Goal: Task Accomplishment & Management: Manage account settings

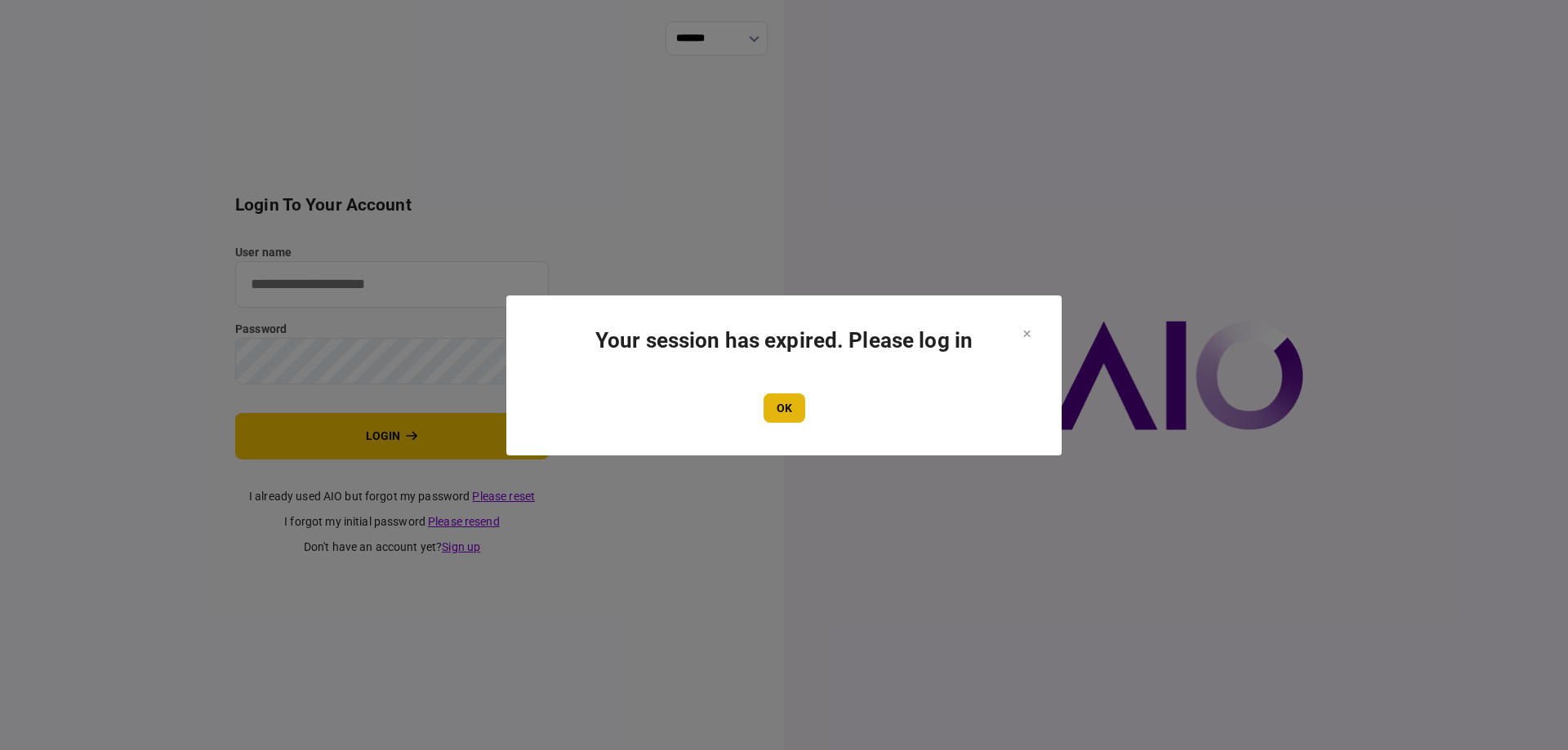
type input "*******"
click at [785, 396] on button "OK" at bounding box center [785, 408] width 42 height 29
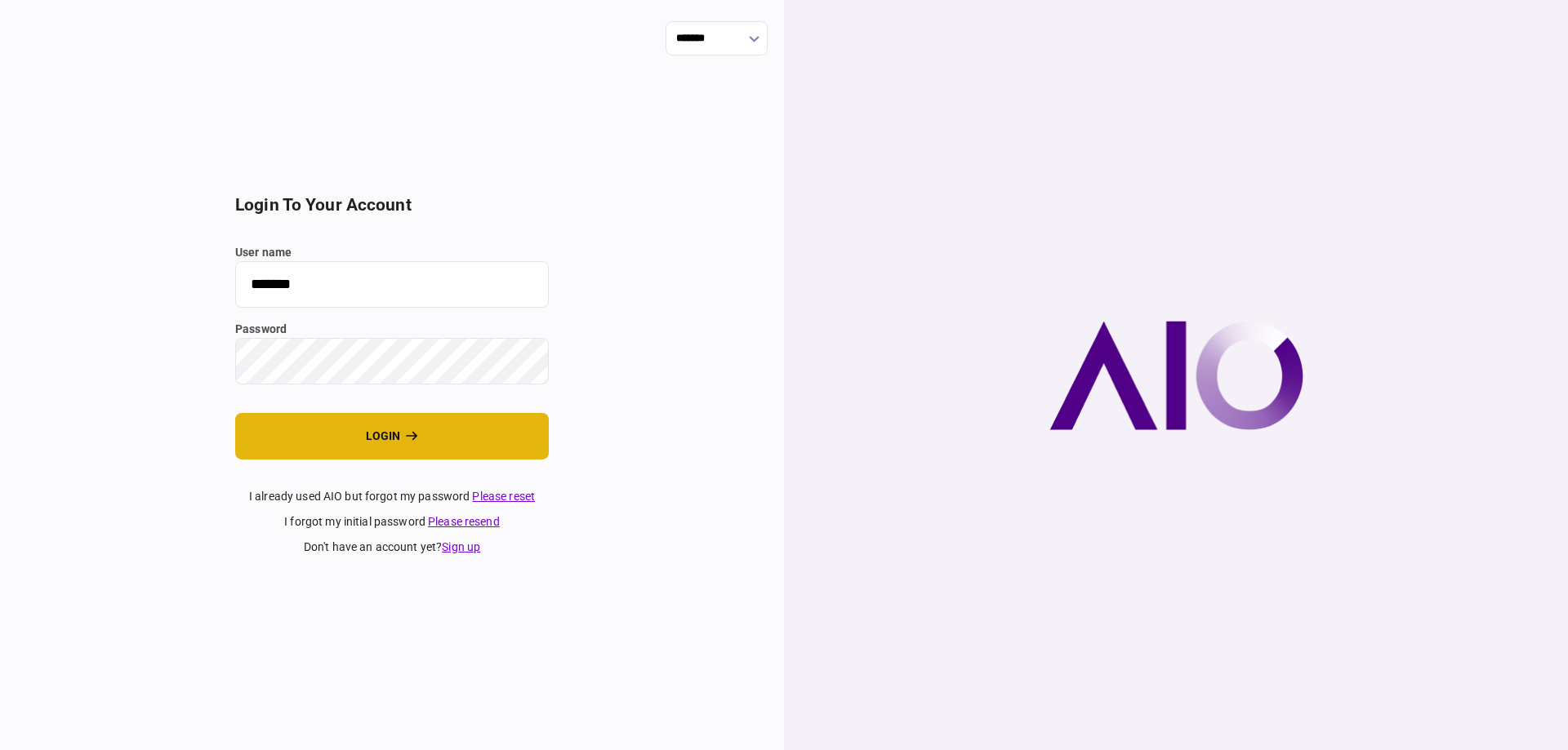
click at [426, 438] on button "login" at bounding box center [391, 436] width 313 height 47
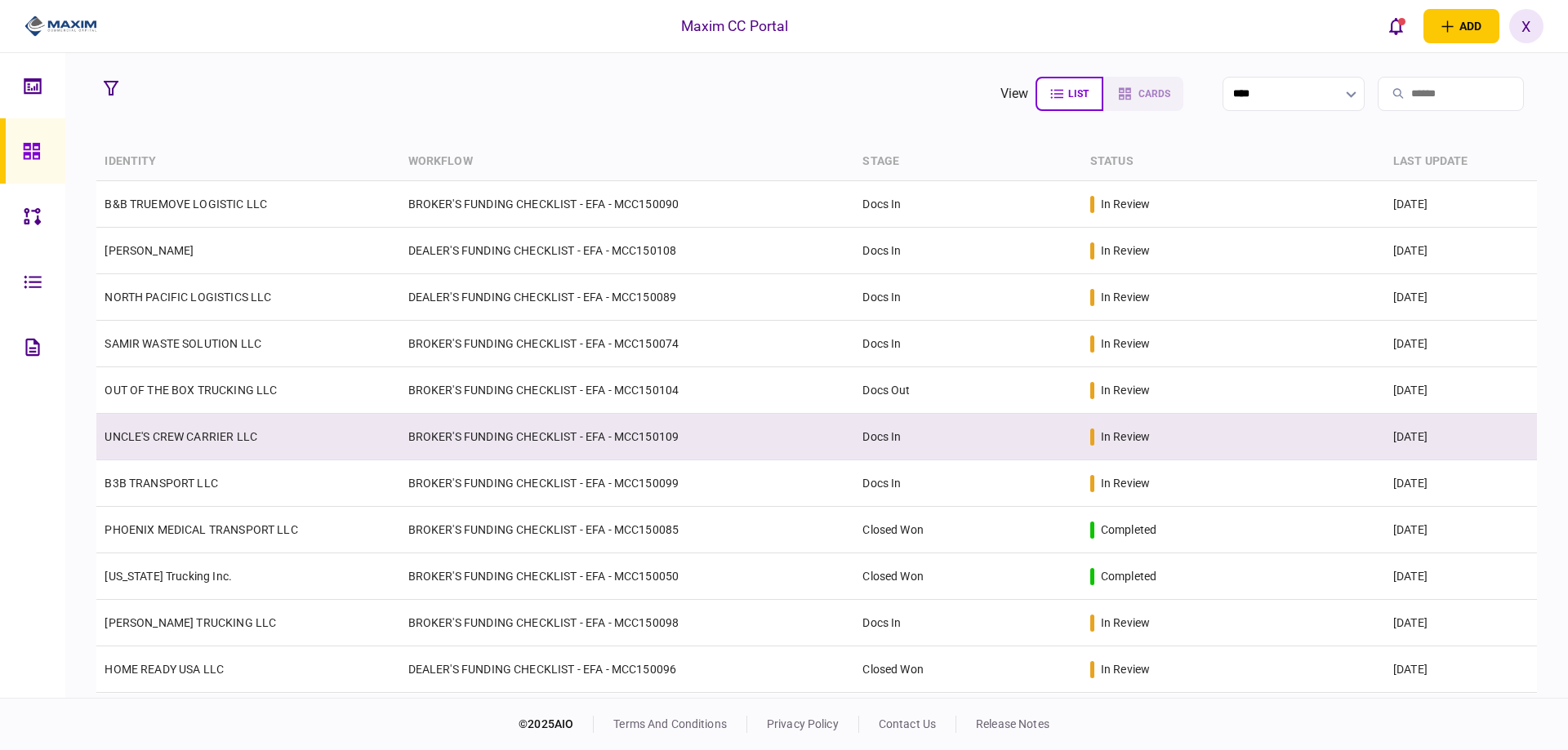
click at [141, 423] on td "UNCLE'S CREW CARRIER LLC" at bounding box center [248, 437] width 303 height 47
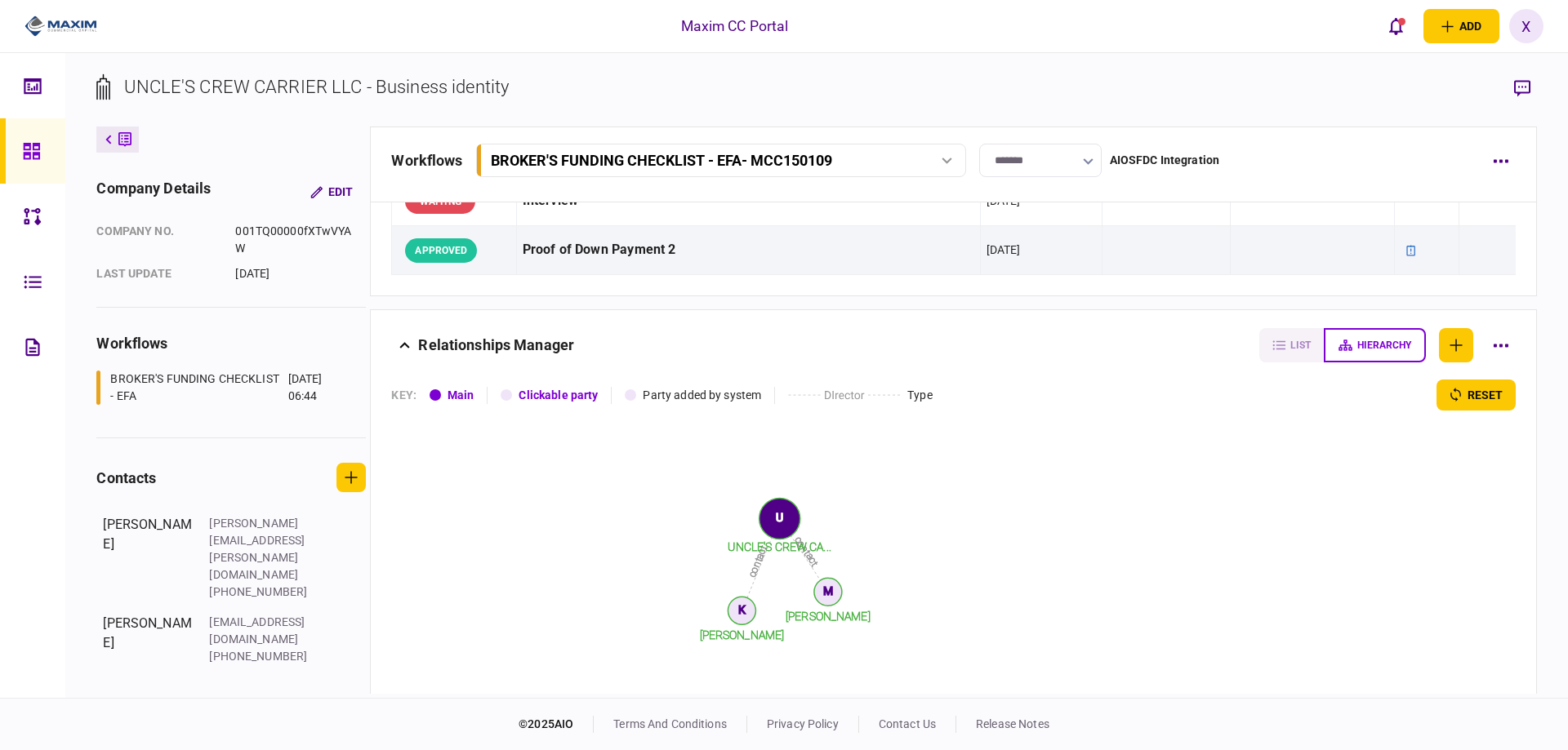
scroll to position [1632, 0]
click at [42, 144] on div at bounding box center [36, 151] width 26 height 65
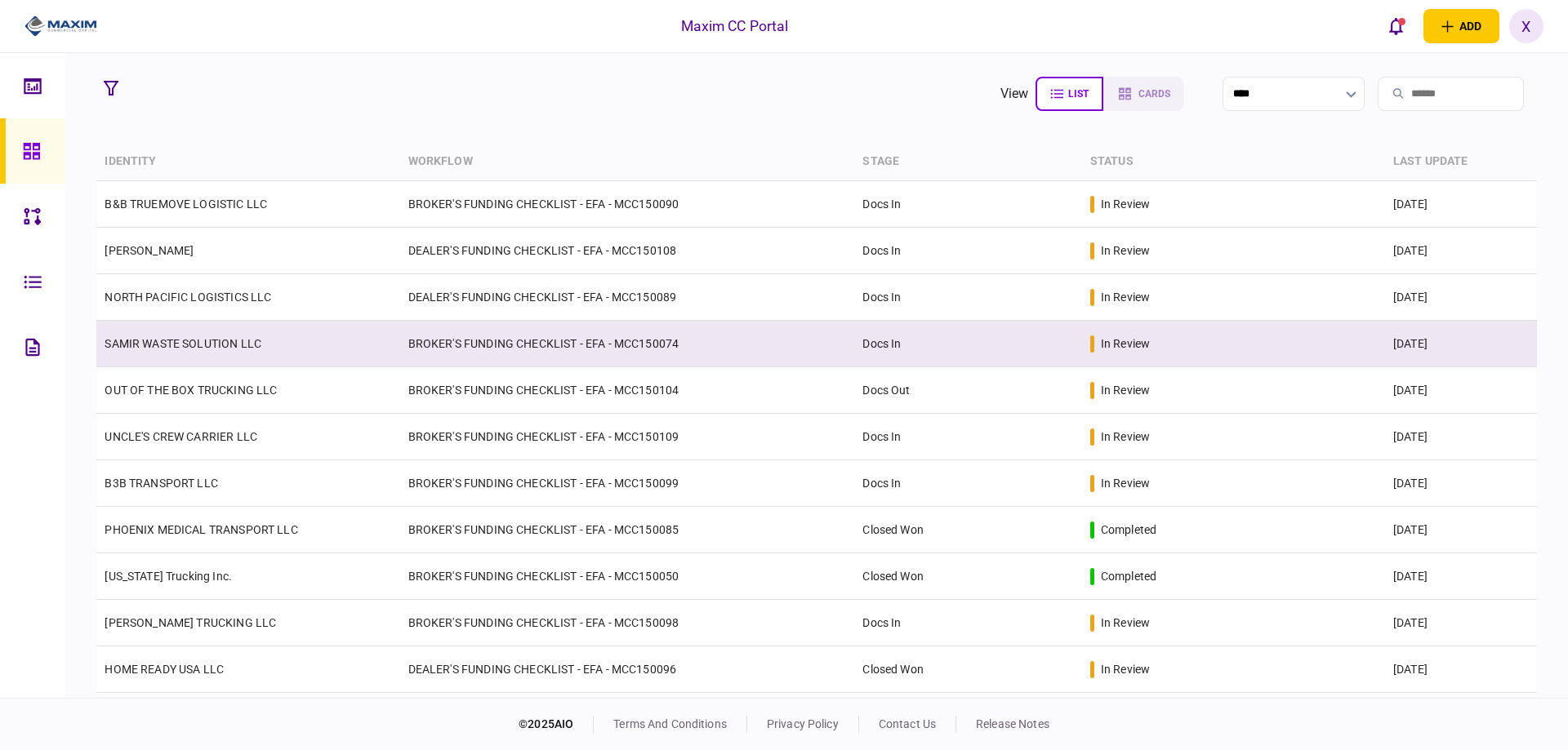
click at [238, 354] on td "SAMIR WASTE SOLUTION LLC" at bounding box center [248, 343] width 303 height 47
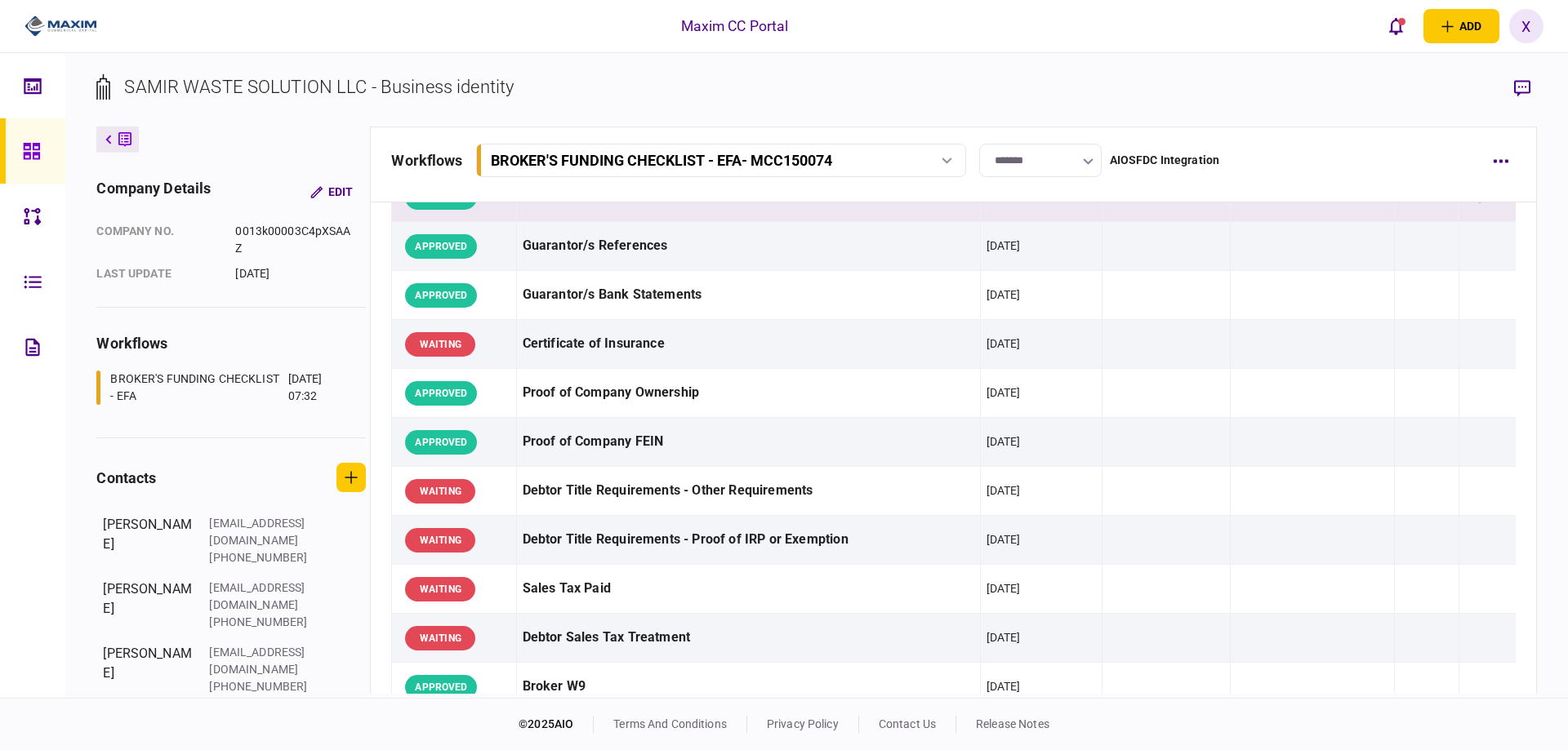
scroll to position [490, 0]
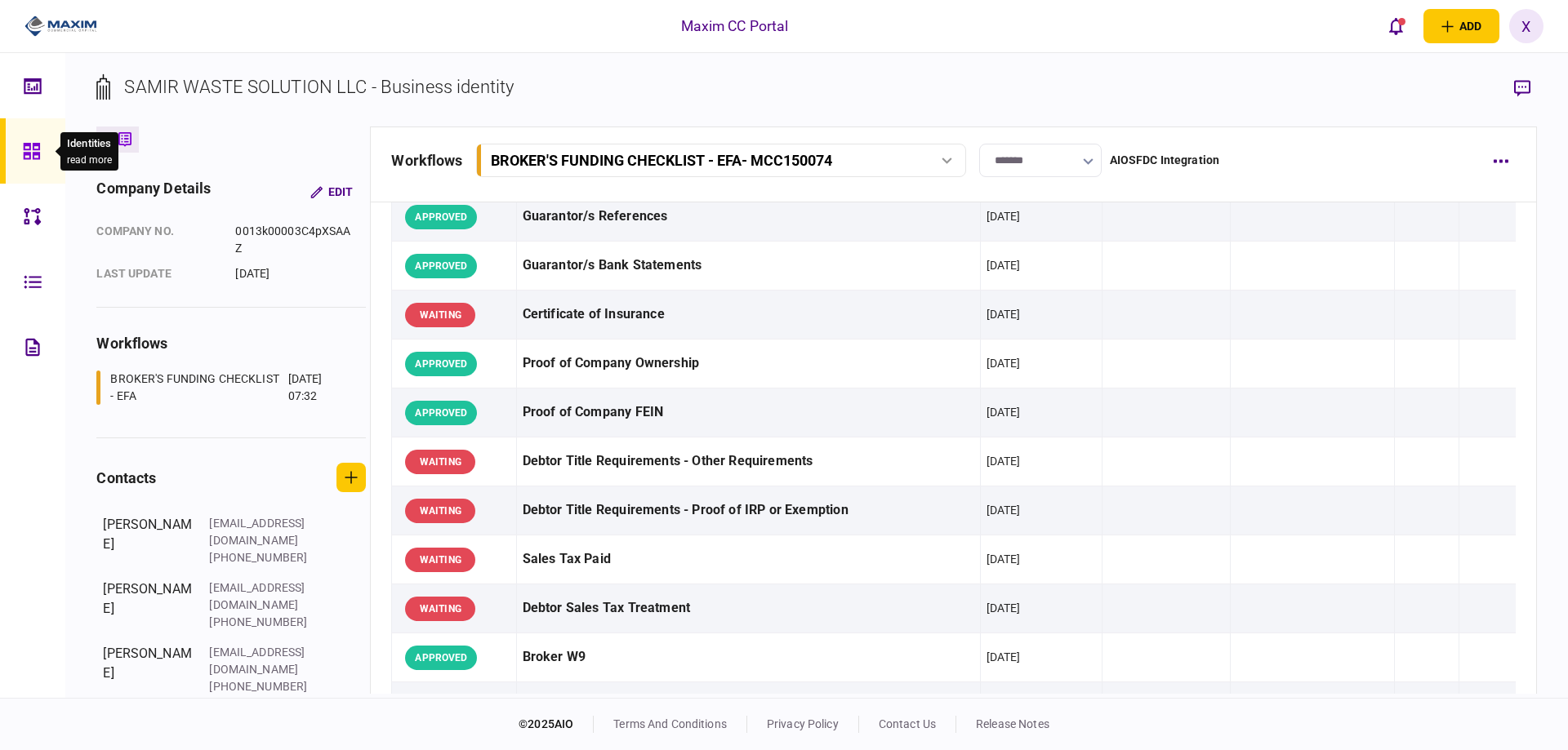
click at [44, 145] on div at bounding box center [36, 151] width 26 height 65
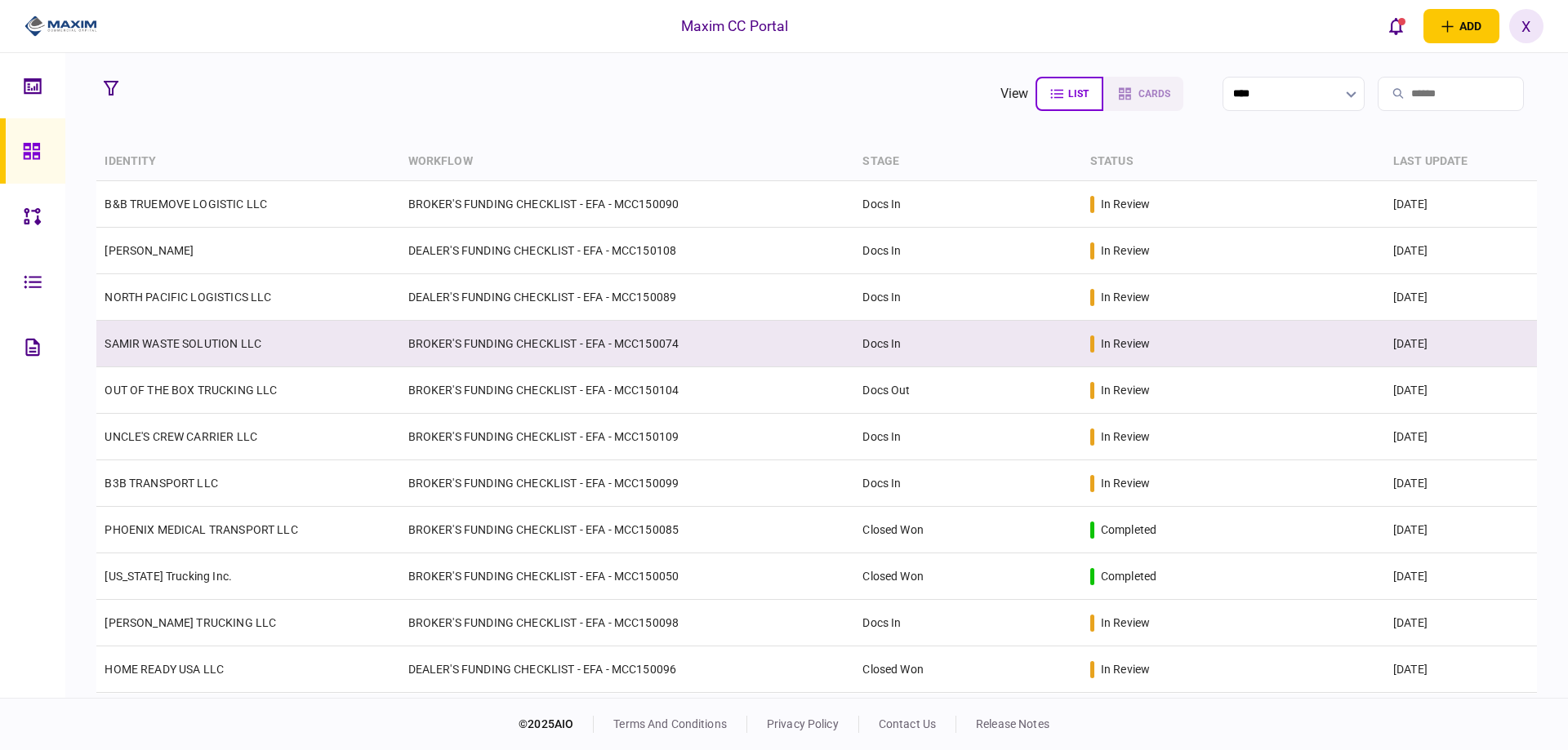
click at [139, 352] on td "SAMIR WASTE SOLUTION LLC" at bounding box center [248, 343] width 303 height 47
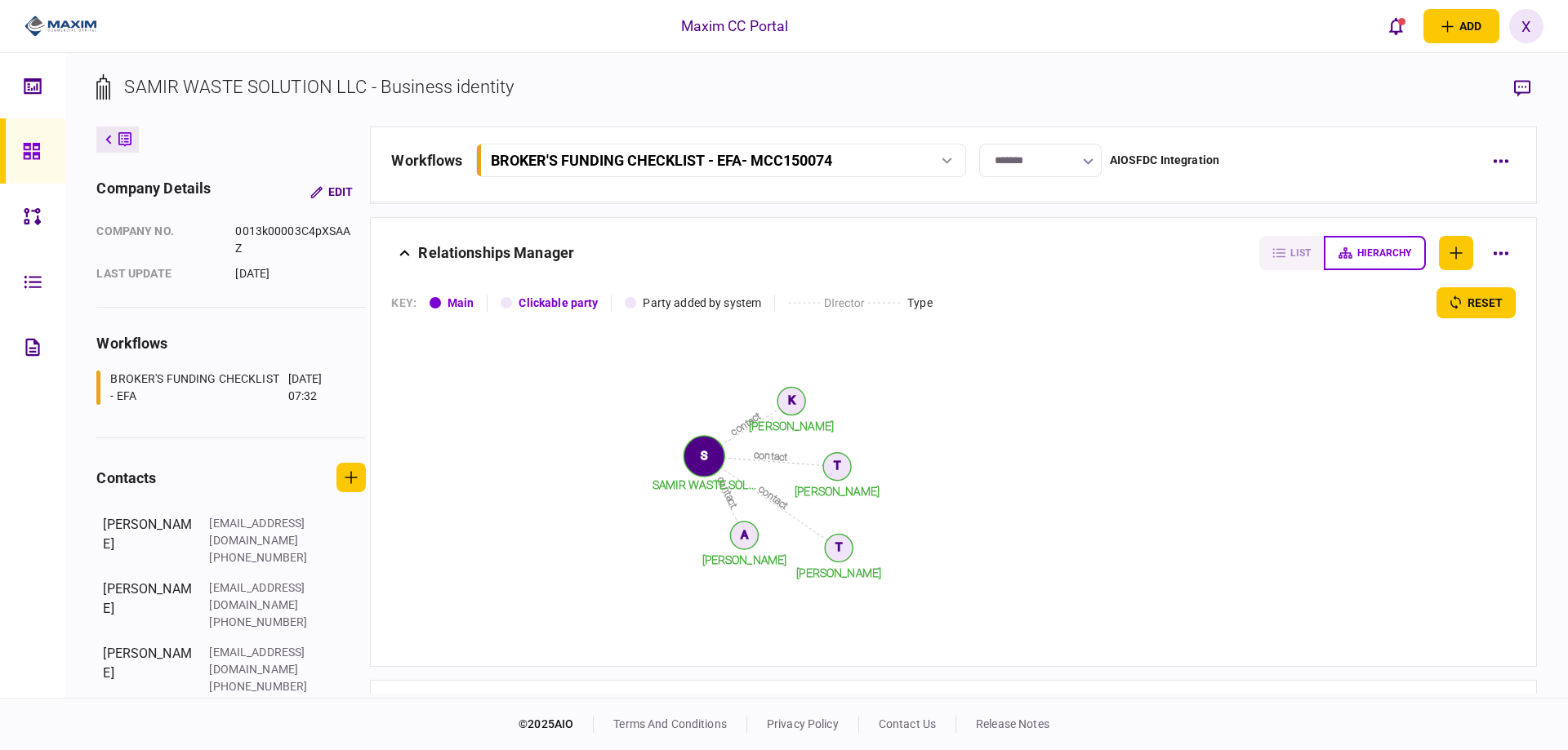
scroll to position [1877, 0]
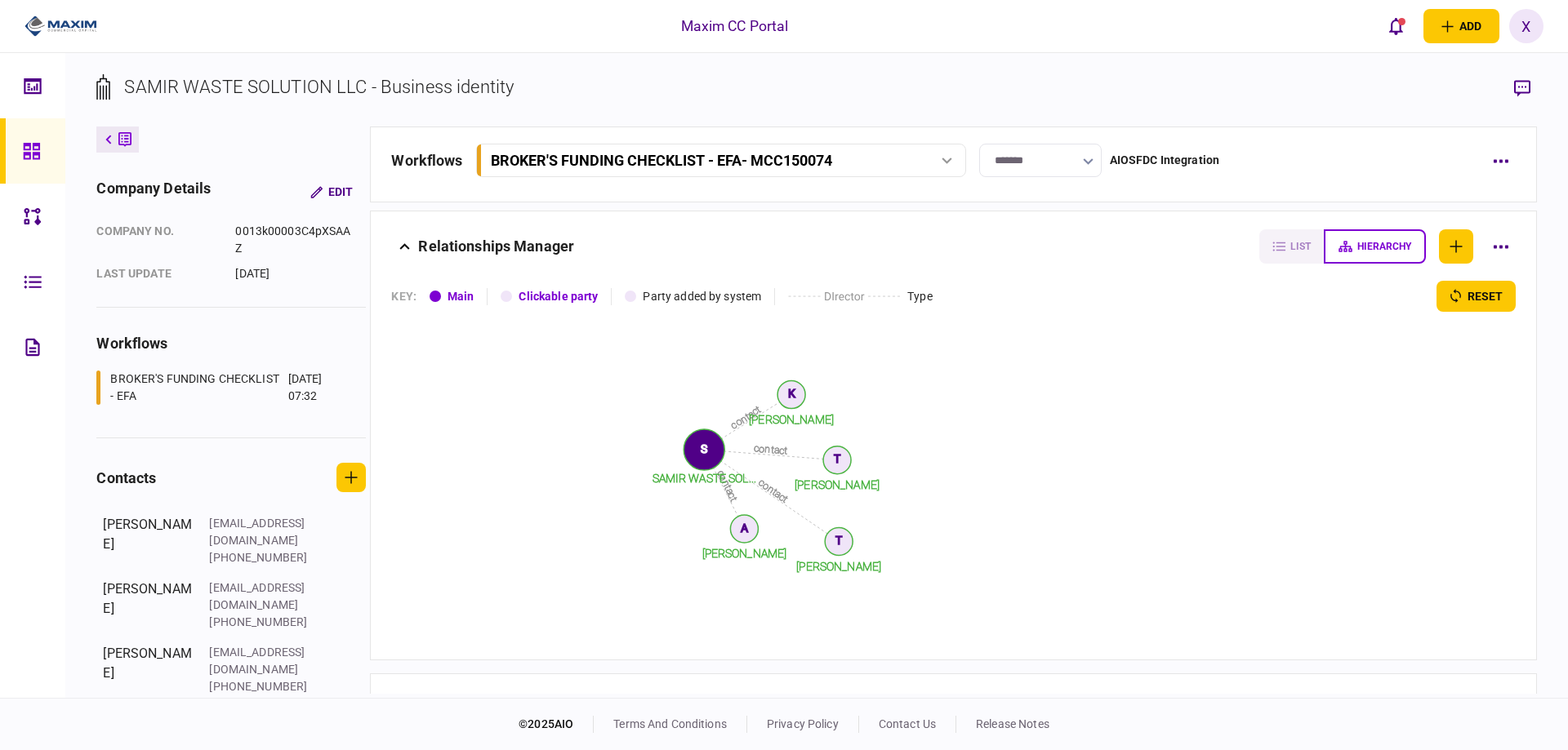
click at [42, 154] on div at bounding box center [36, 151] width 26 height 65
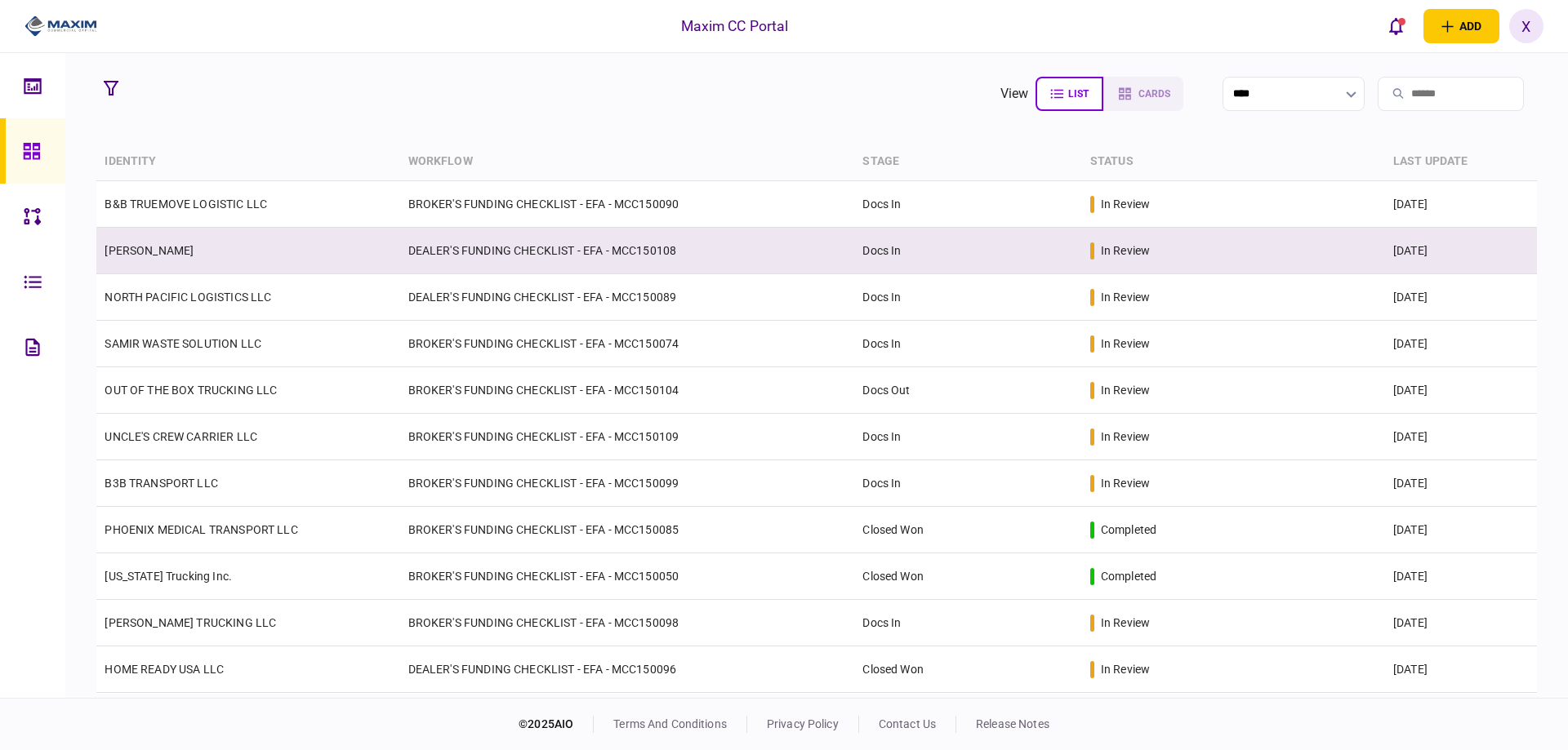
click at [138, 240] on td "[PERSON_NAME]" at bounding box center [248, 250] width 303 height 47
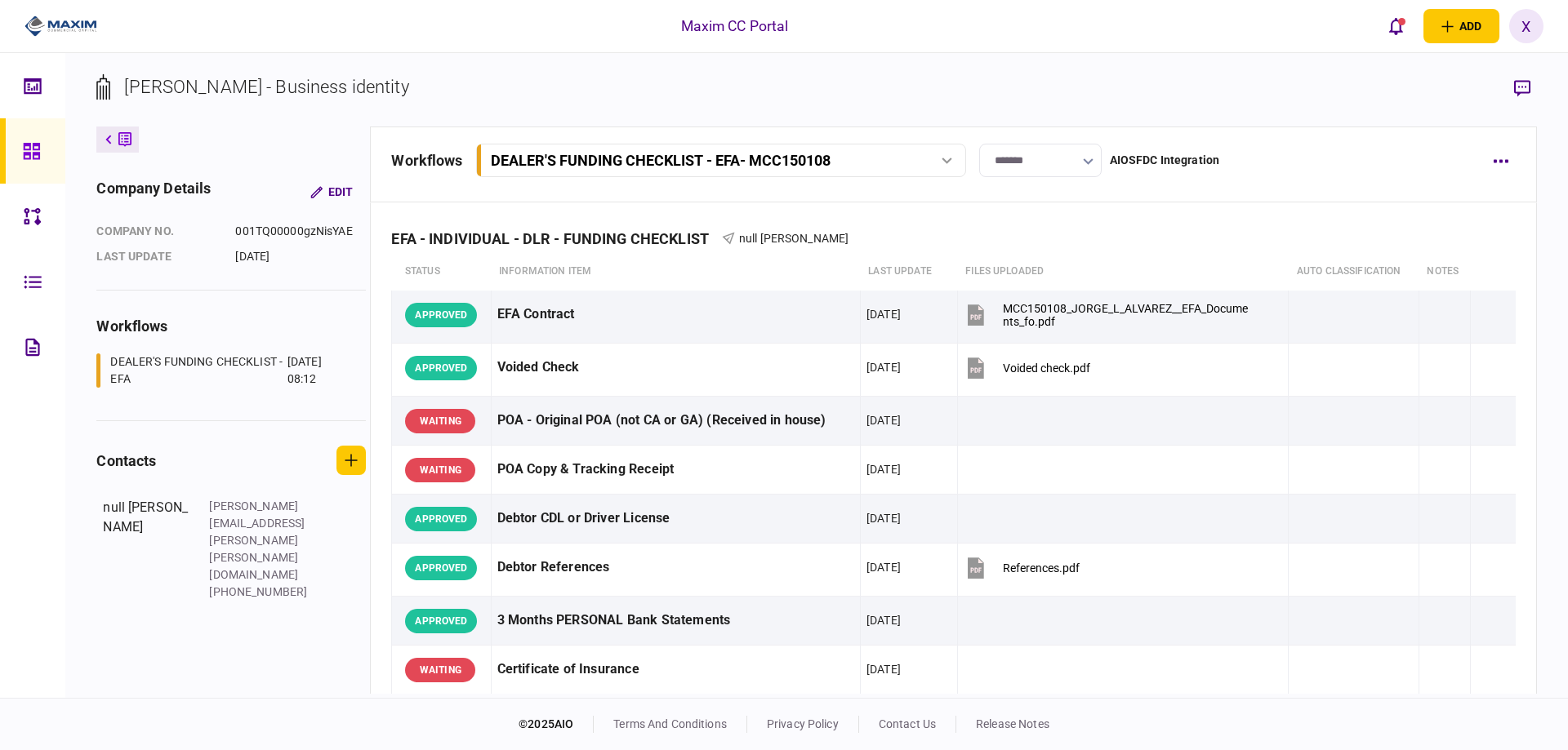
click at [37, 165] on div at bounding box center [36, 151] width 26 height 65
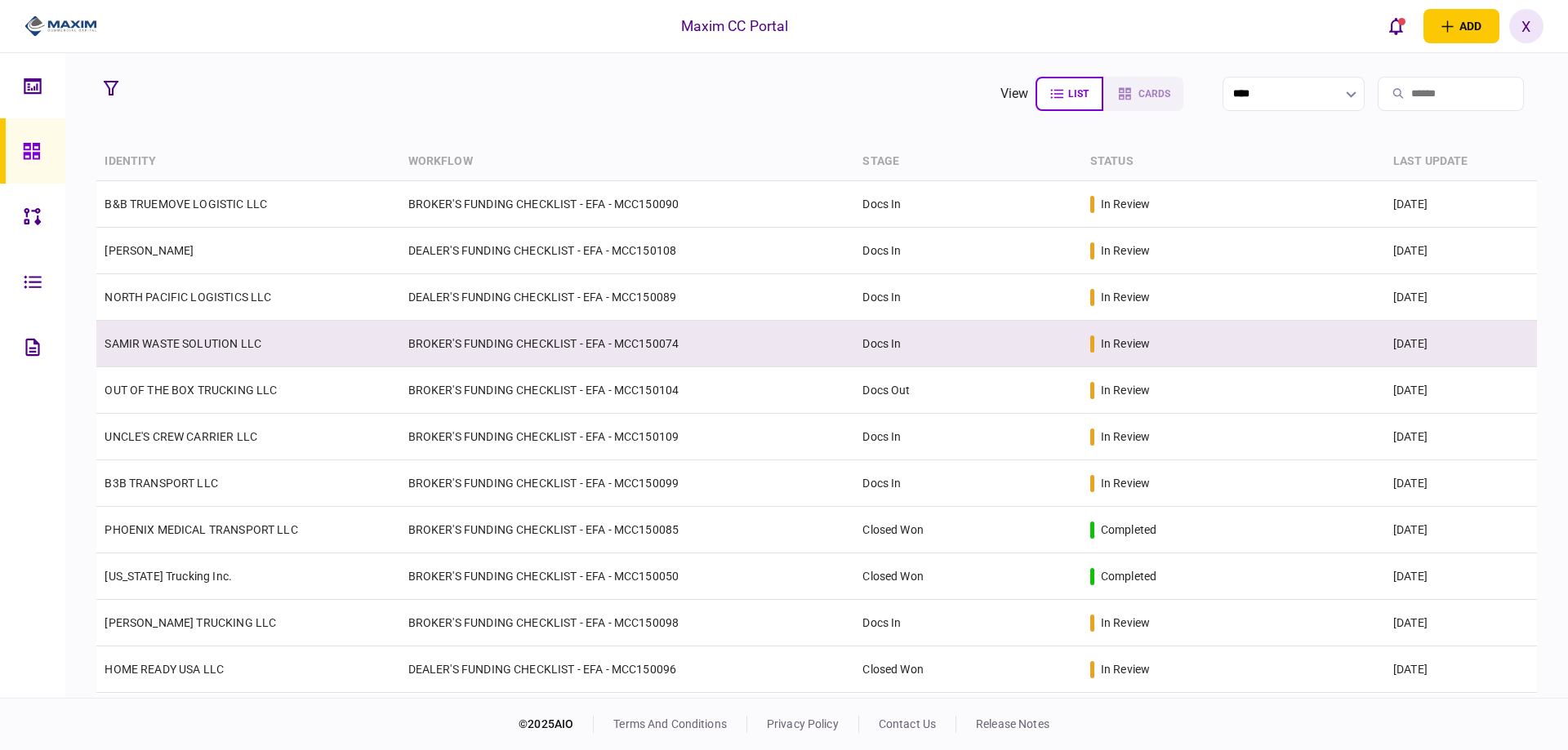
click at [188, 355] on td "SAMIR WASTE SOLUTION LLC" at bounding box center [248, 343] width 303 height 47
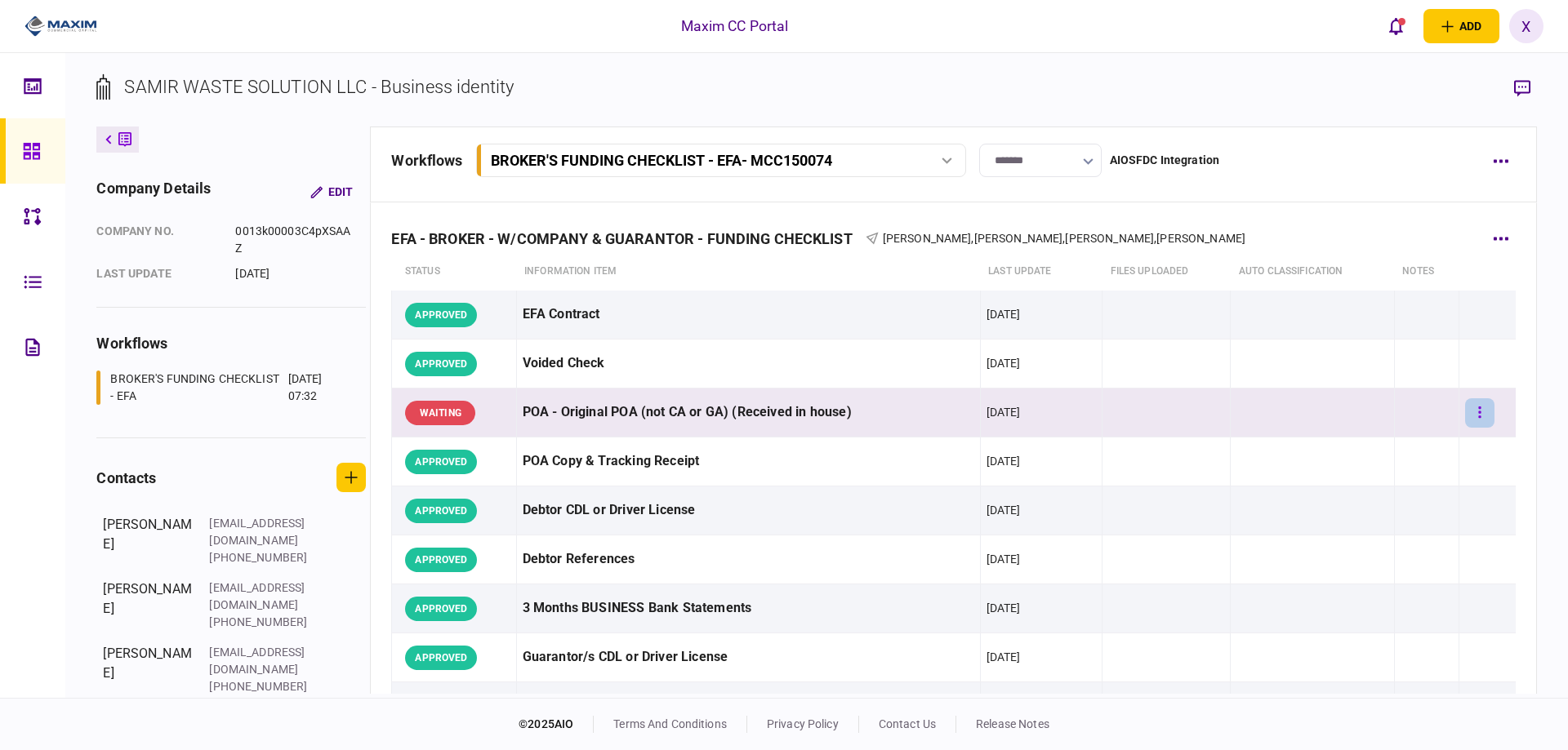
click at [1478, 414] on icon "button" at bounding box center [1479, 412] width 4 height 16
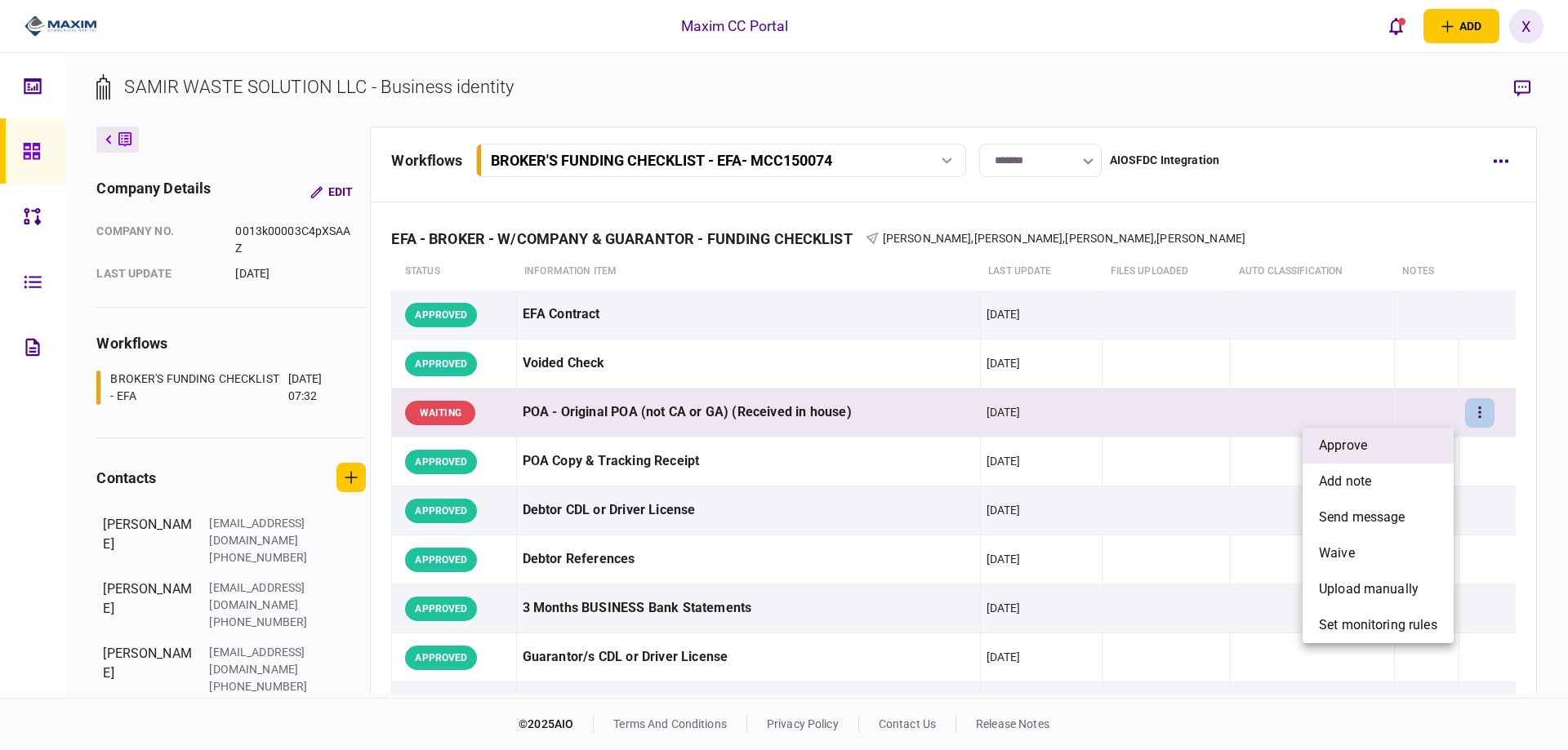
click at [1388, 438] on li "approve" at bounding box center [1377, 445] width 151 height 36
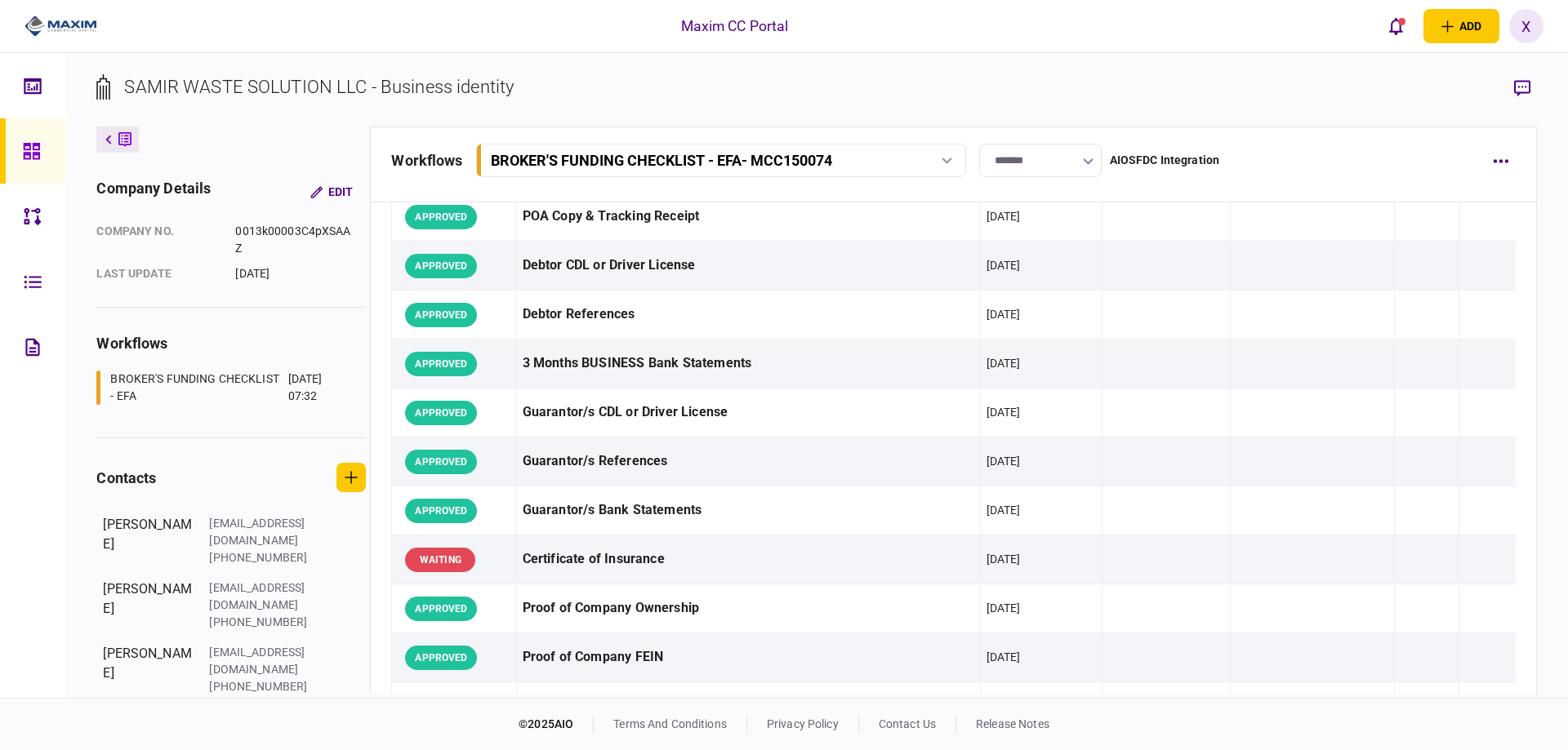
scroll to position [408, 0]
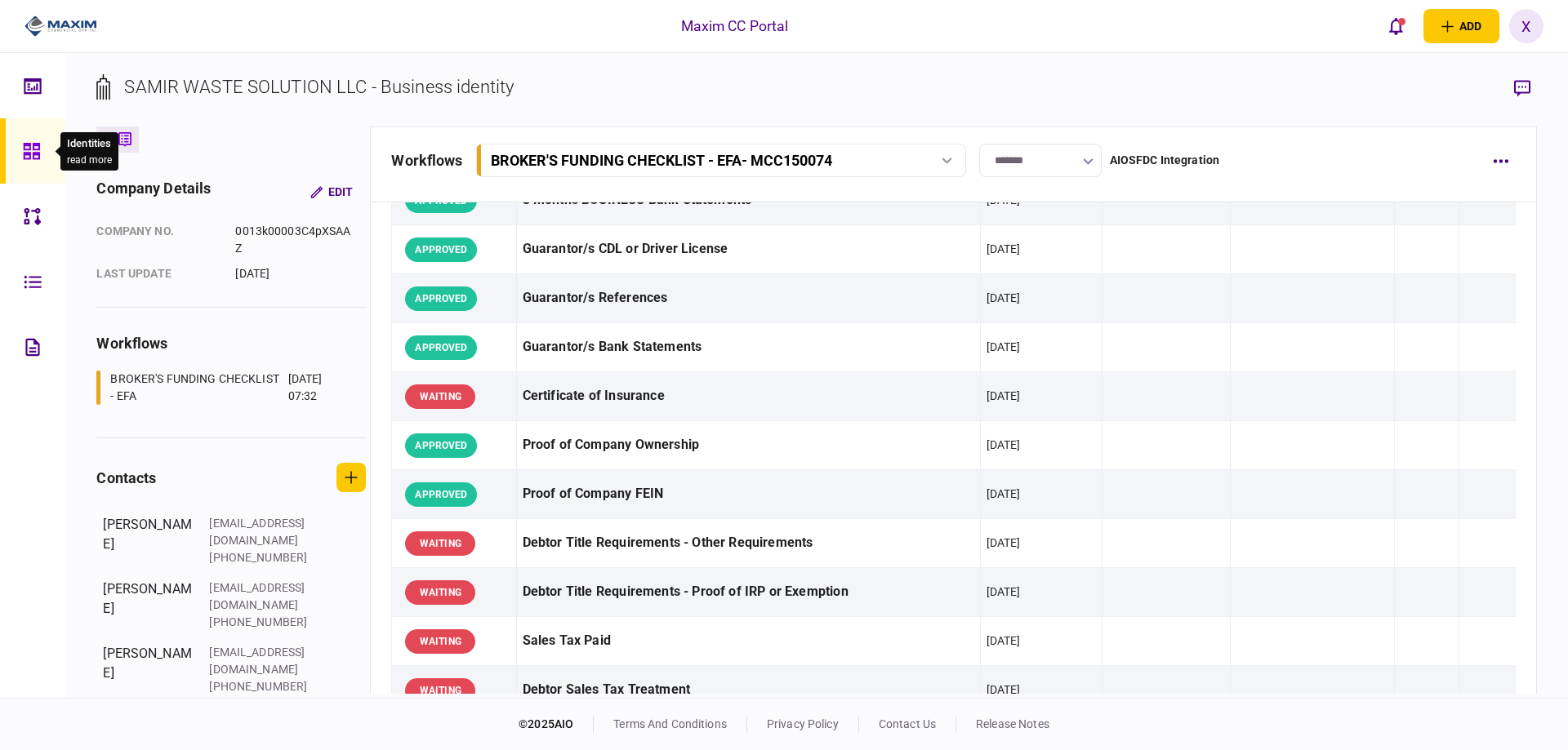
click at [27, 143] on icon at bounding box center [31, 151] width 16 height 16
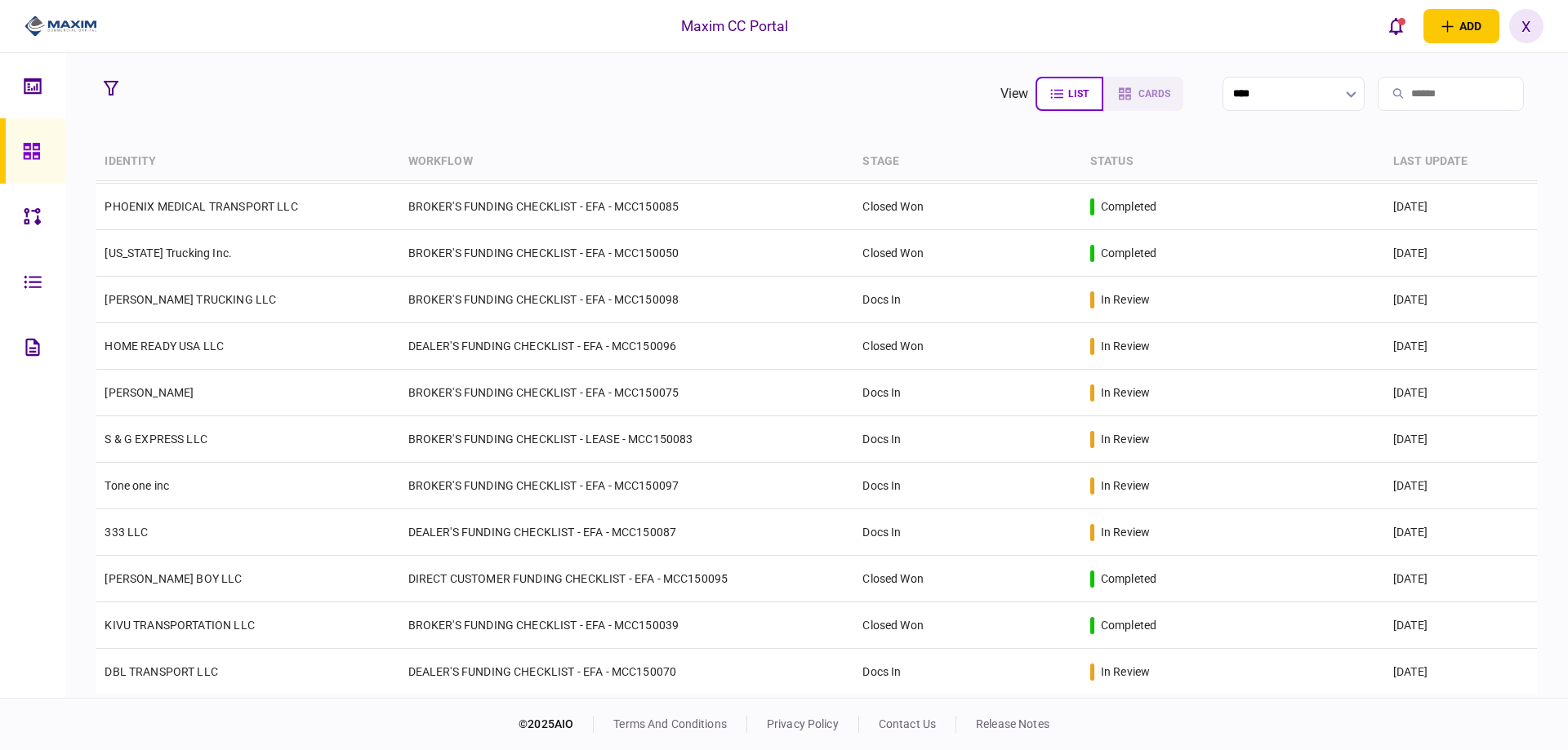
scroll to position [326, 0]
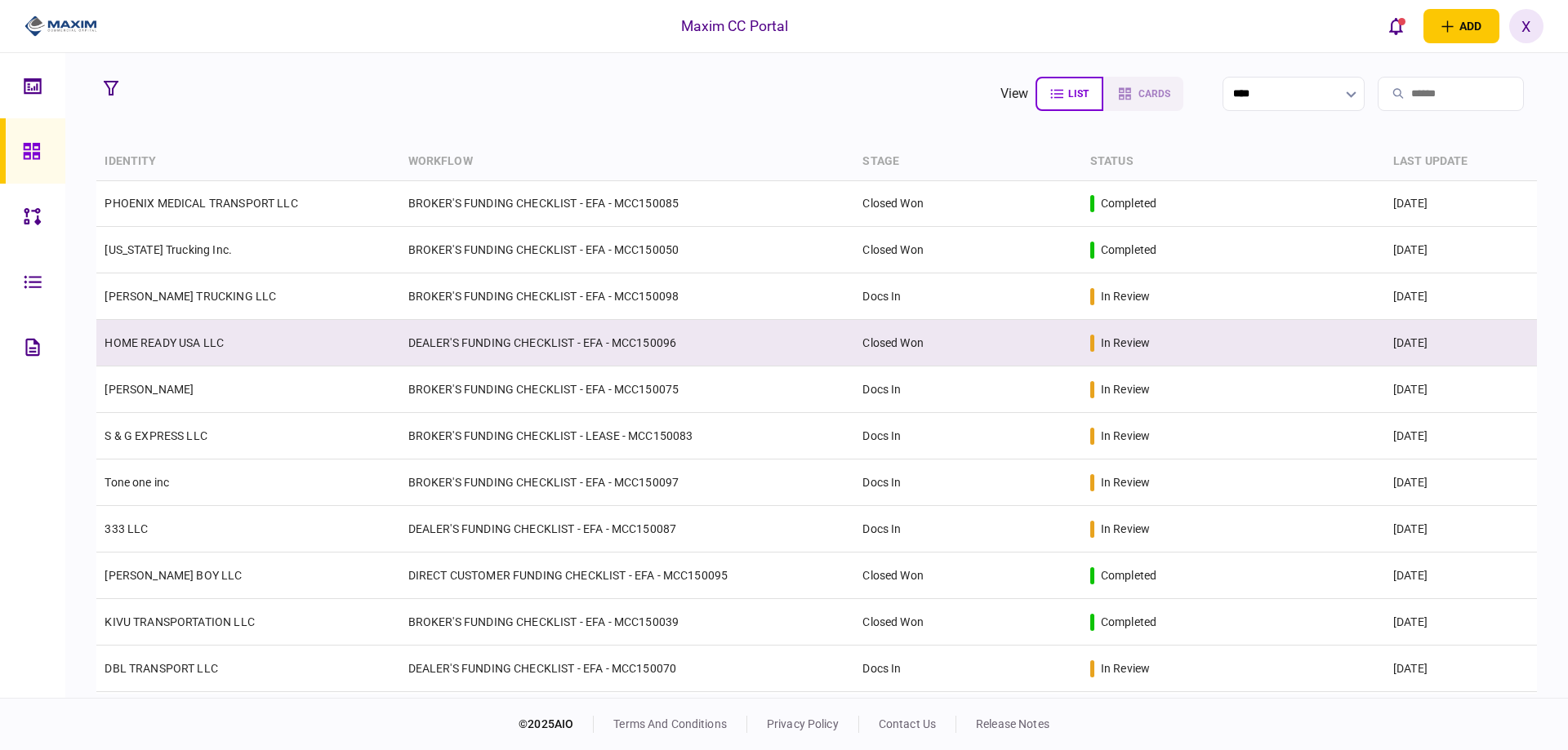
click at [129, 324] on td "HOME READY USA LLC" at bounding box center [248, 343] width 303 height 47
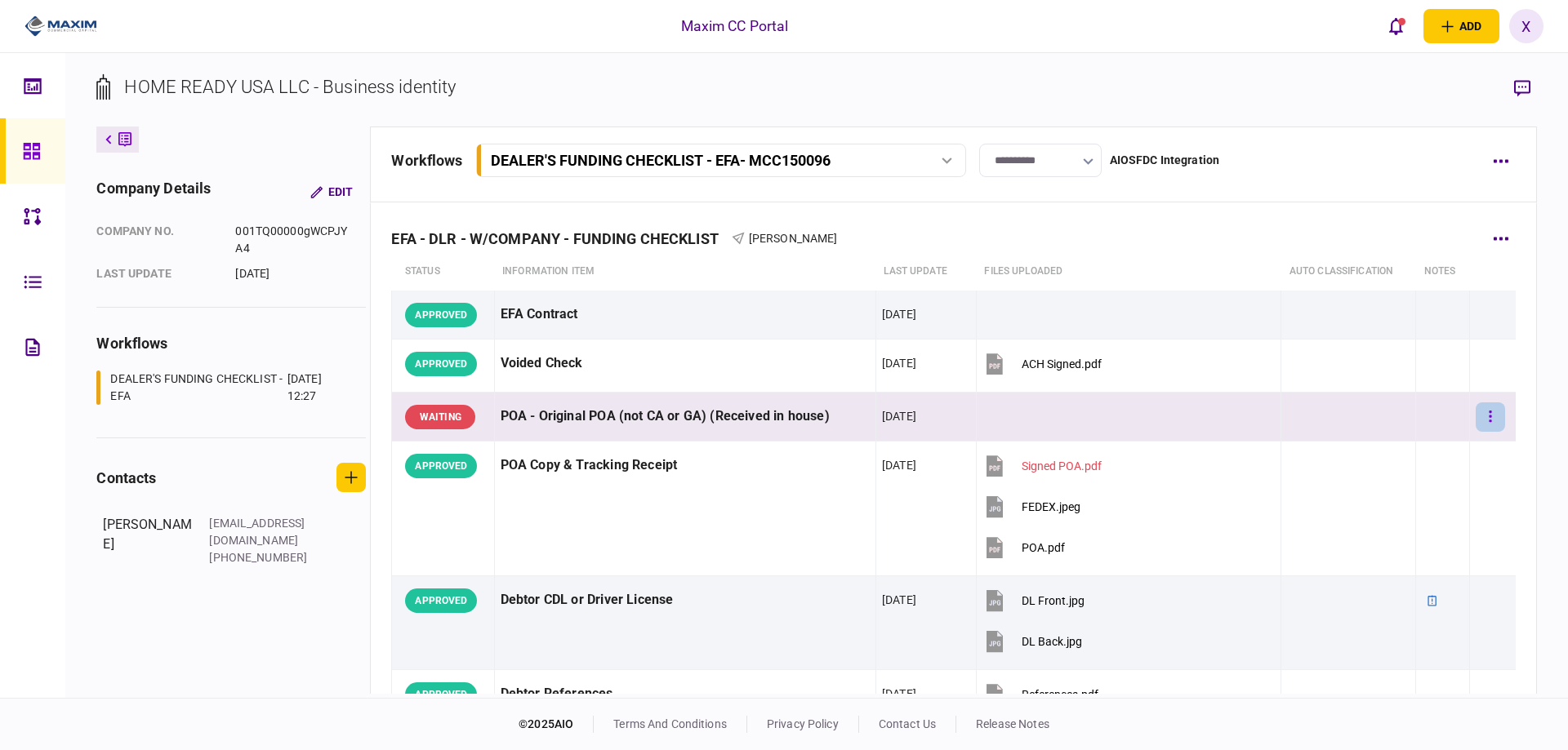
click at [1478, 403] on button "button" at bounding box center [1490, 417] width 29 height 29
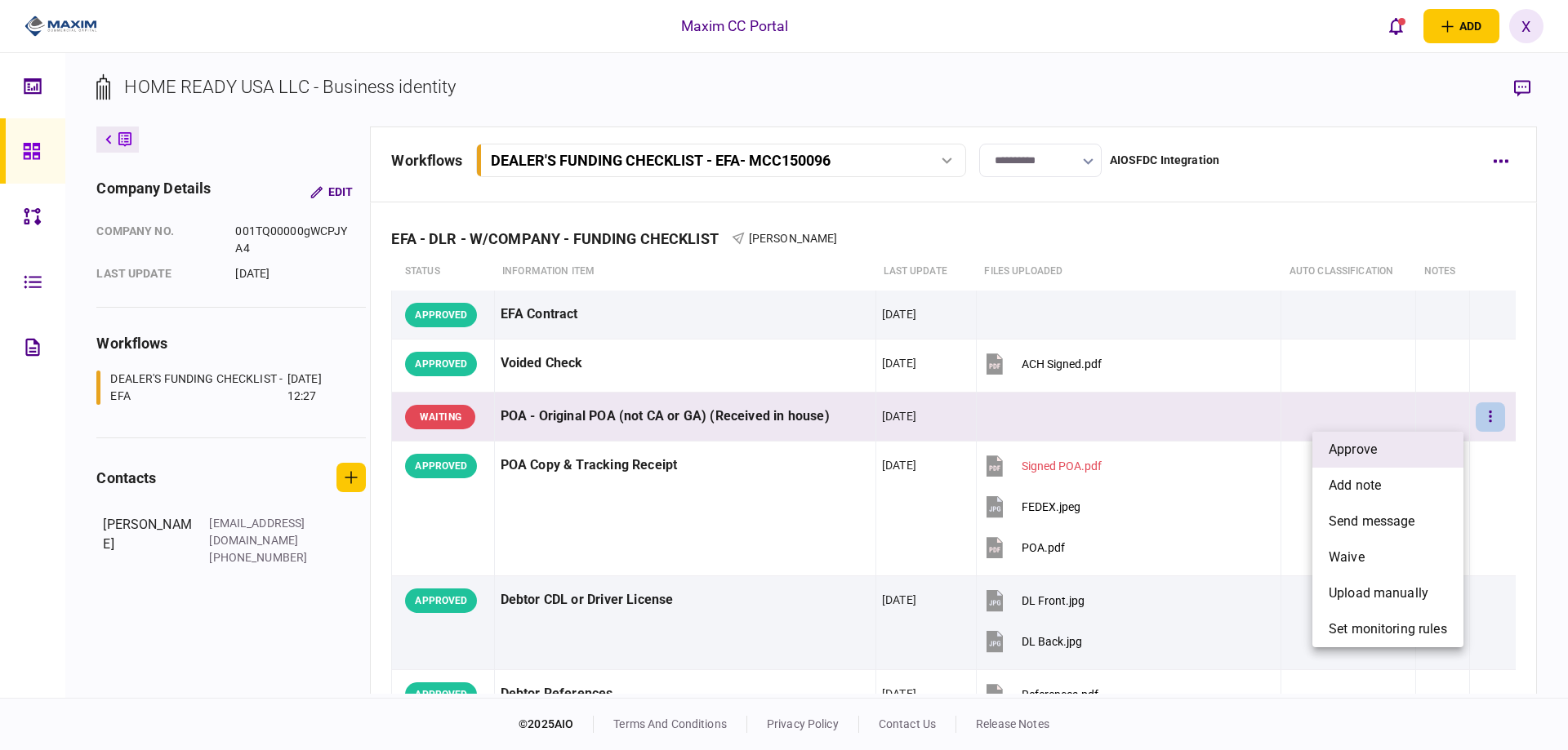
click at [1436, 435] on li "approve" at bounding box center [1387, 449] width 151 height 36
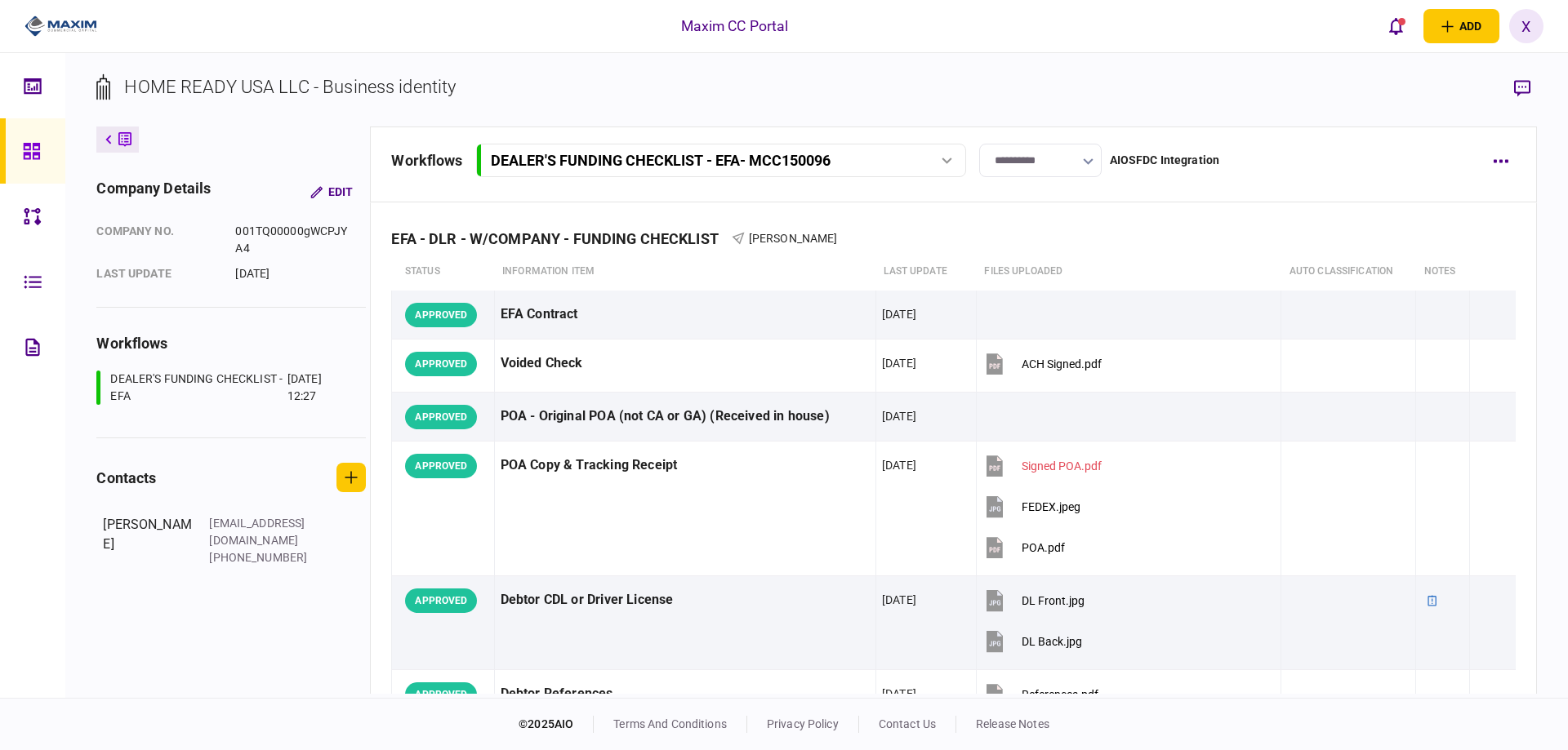
click at [848, 64] on div "**********" at bounding box center [816, 375] width 1502 height 645
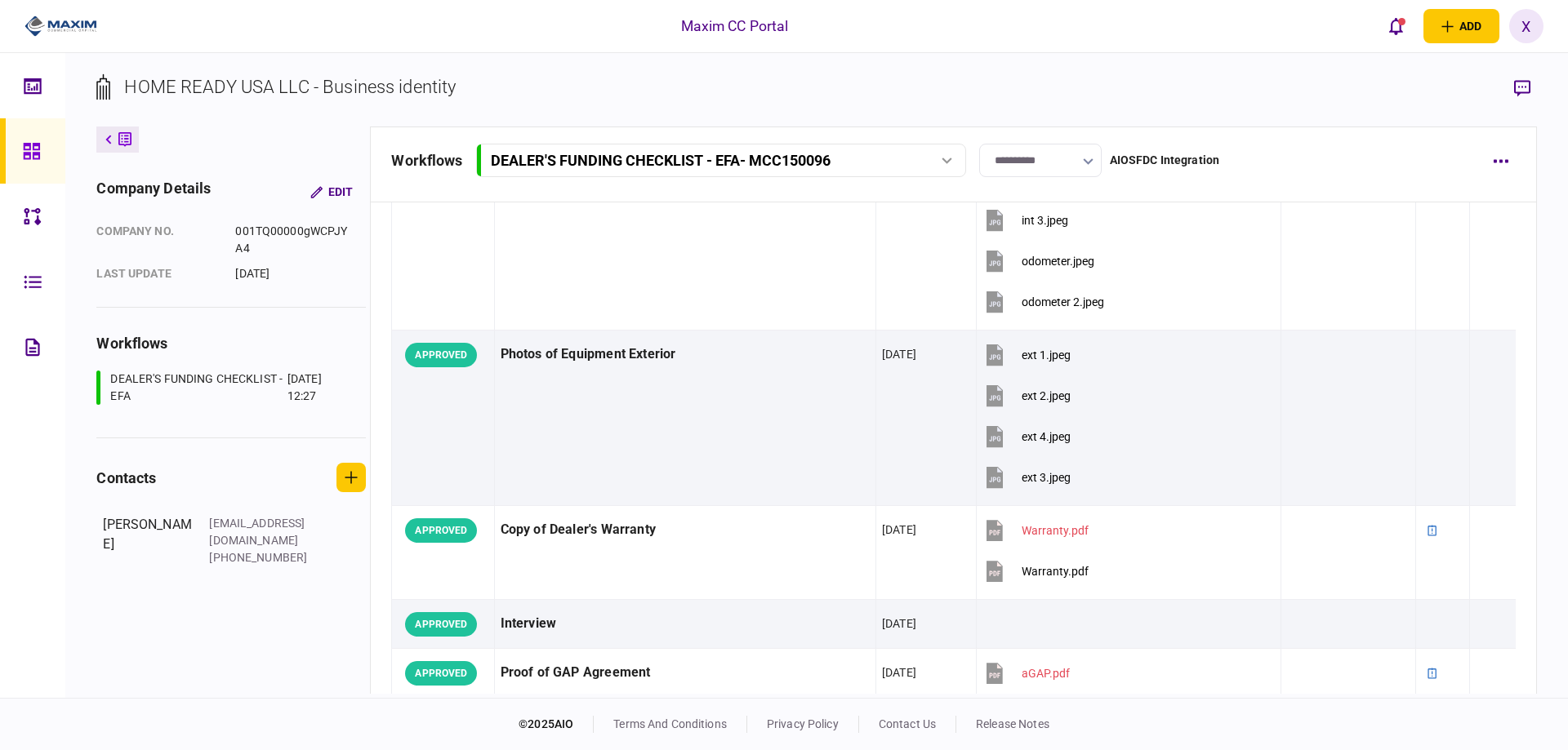
scroll to position [1796, 0]
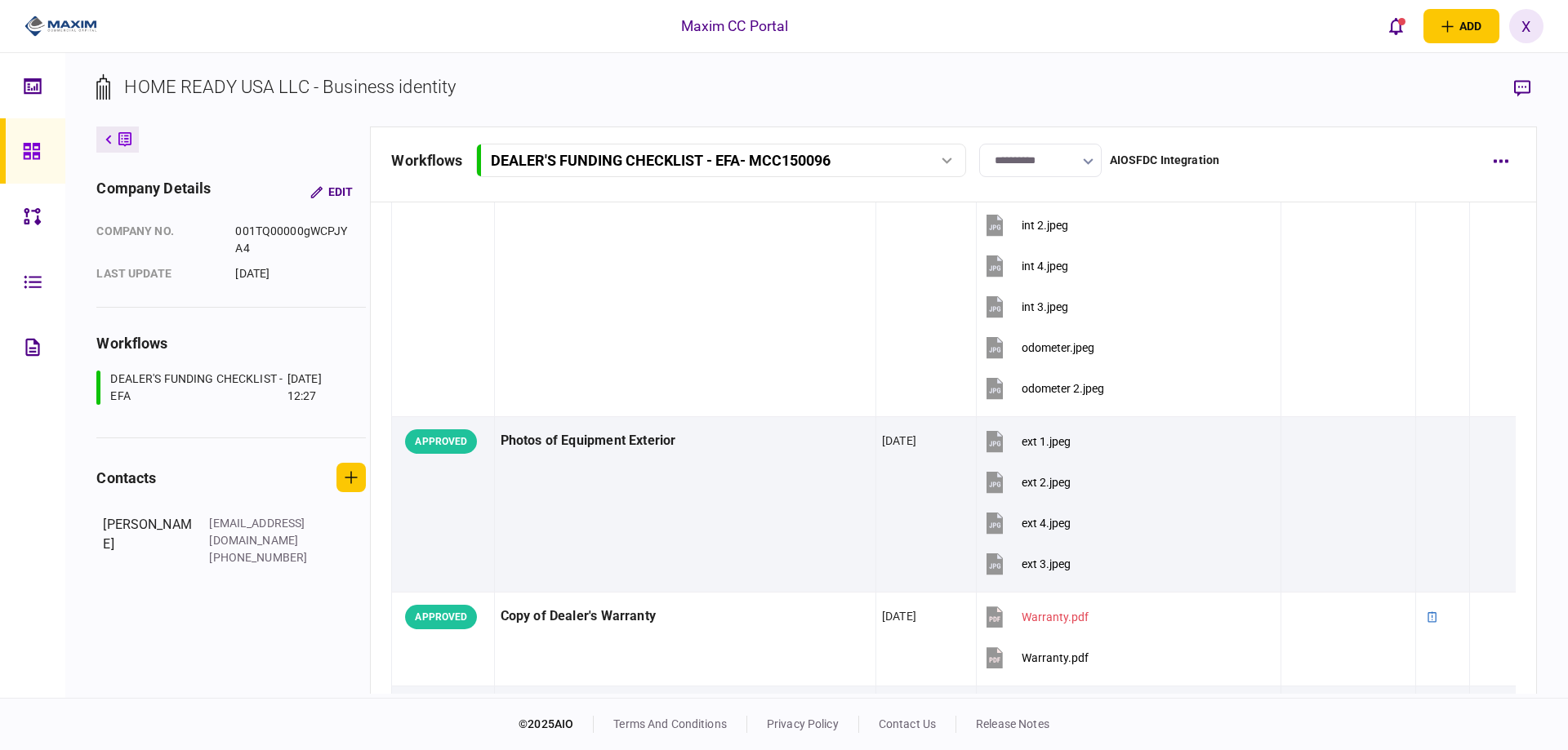
click at [35, 150] on icon at bounding box center [32, 151] width 18 height 19
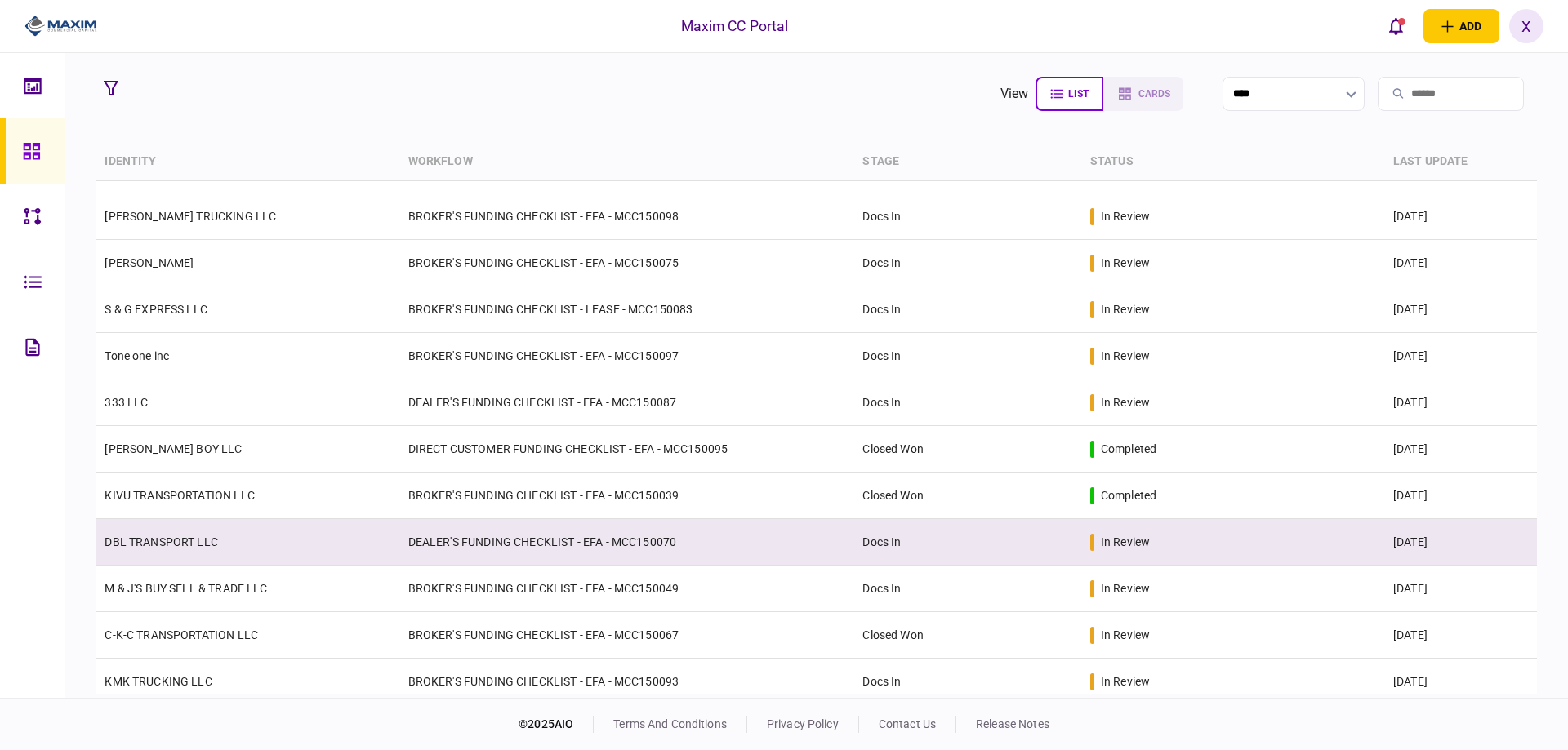
scroll to position [472, 0]
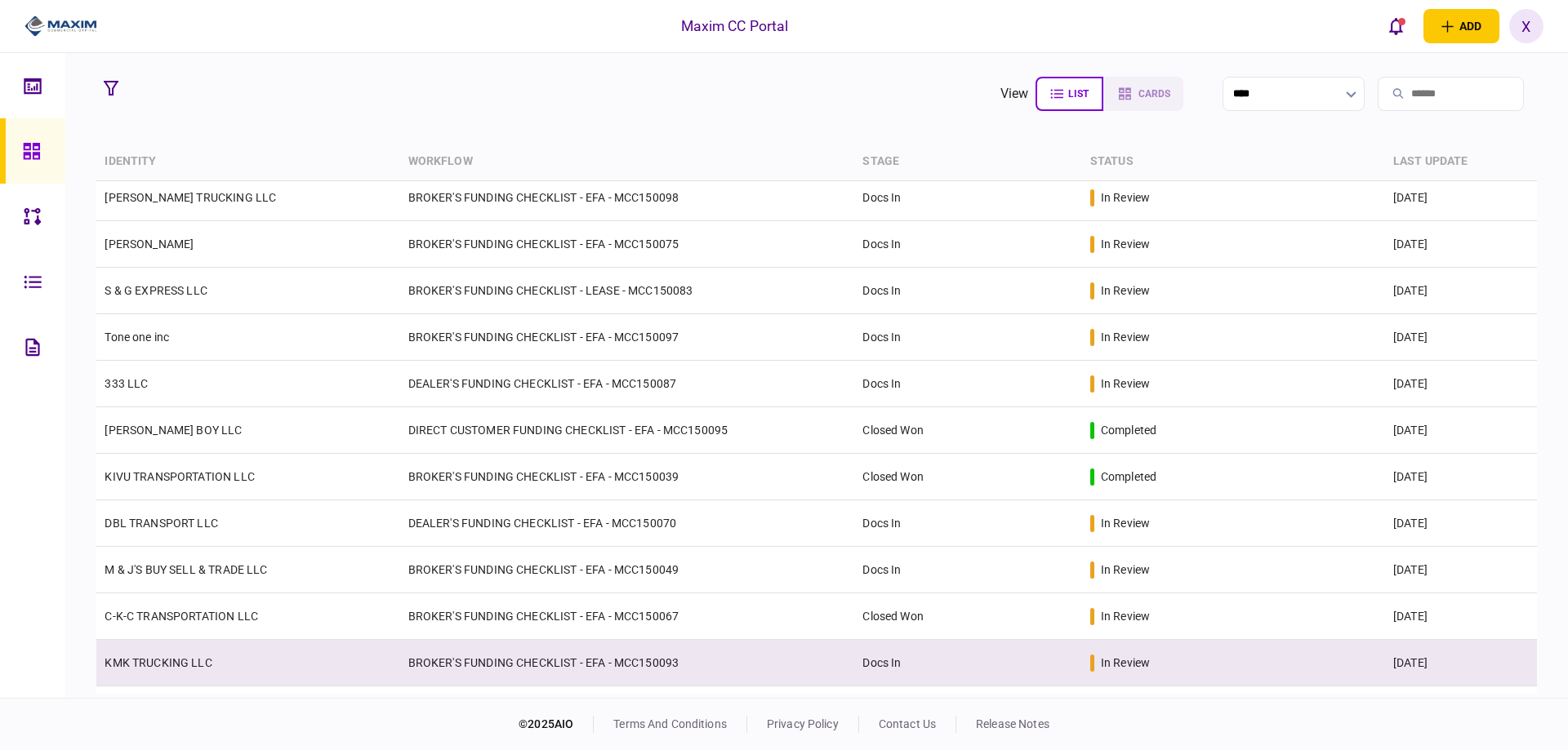
click at [135, 666] on link "KMK TRUCKING LLC" at bounding box center [157, 662] width 107 height 13
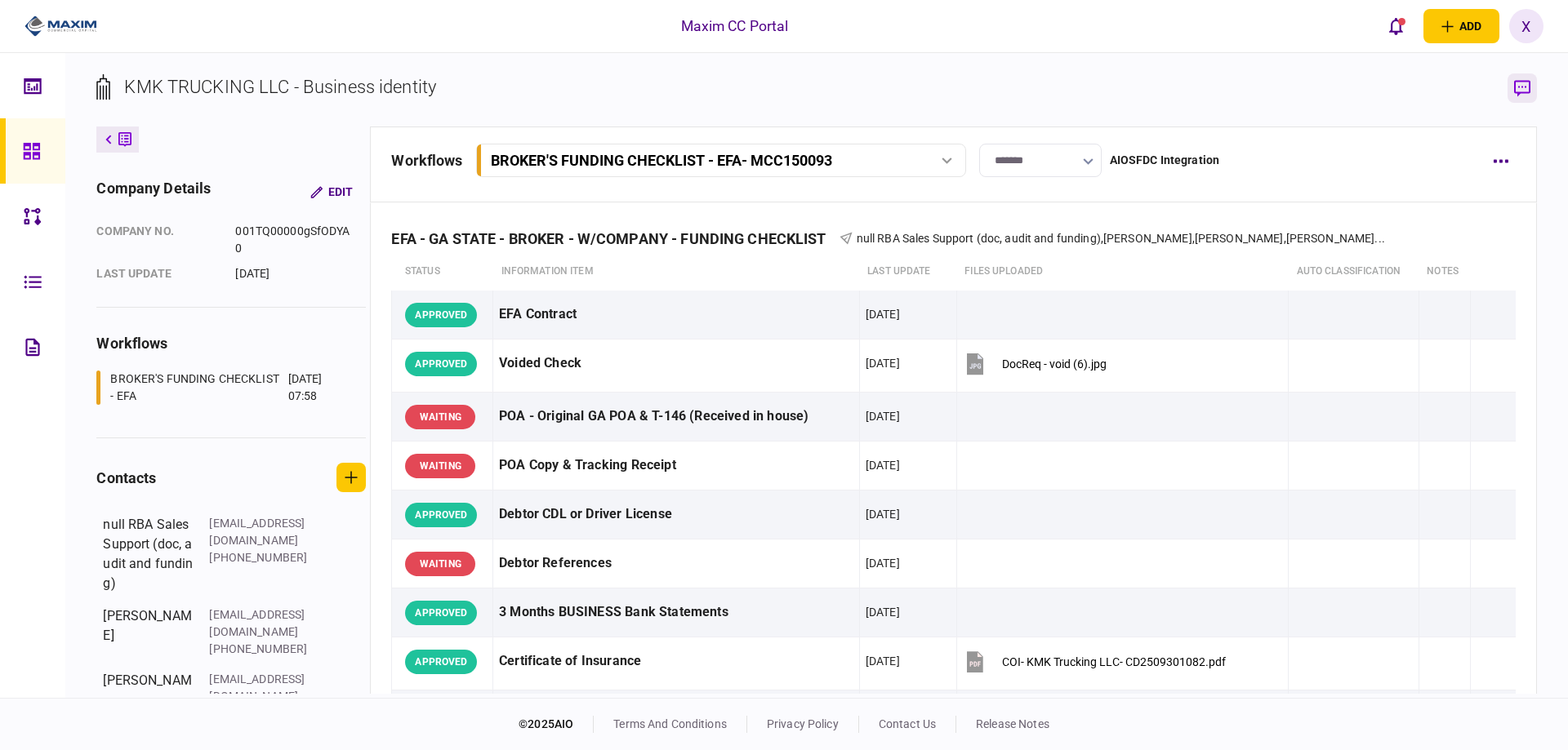
click at [1527, 88] on icon "button" at bounding box center [1522, 89] width 16 height 17
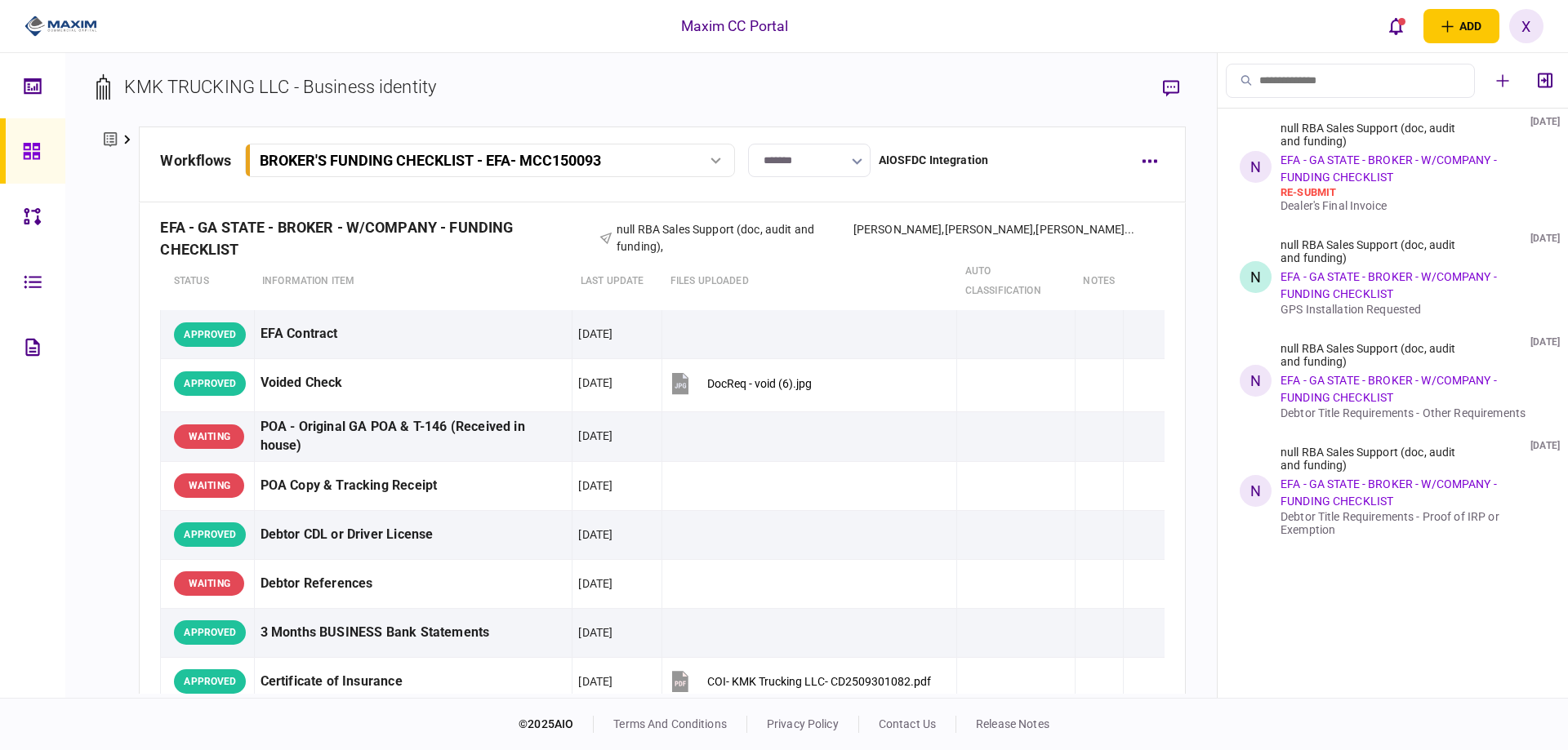
click at [1519, 143] on div "null RBA Sales Support (doc, audit and funding) [DATE] EFA - GA STATE - BROKER …" at bounding box center [1409, 166] width 259 height 90
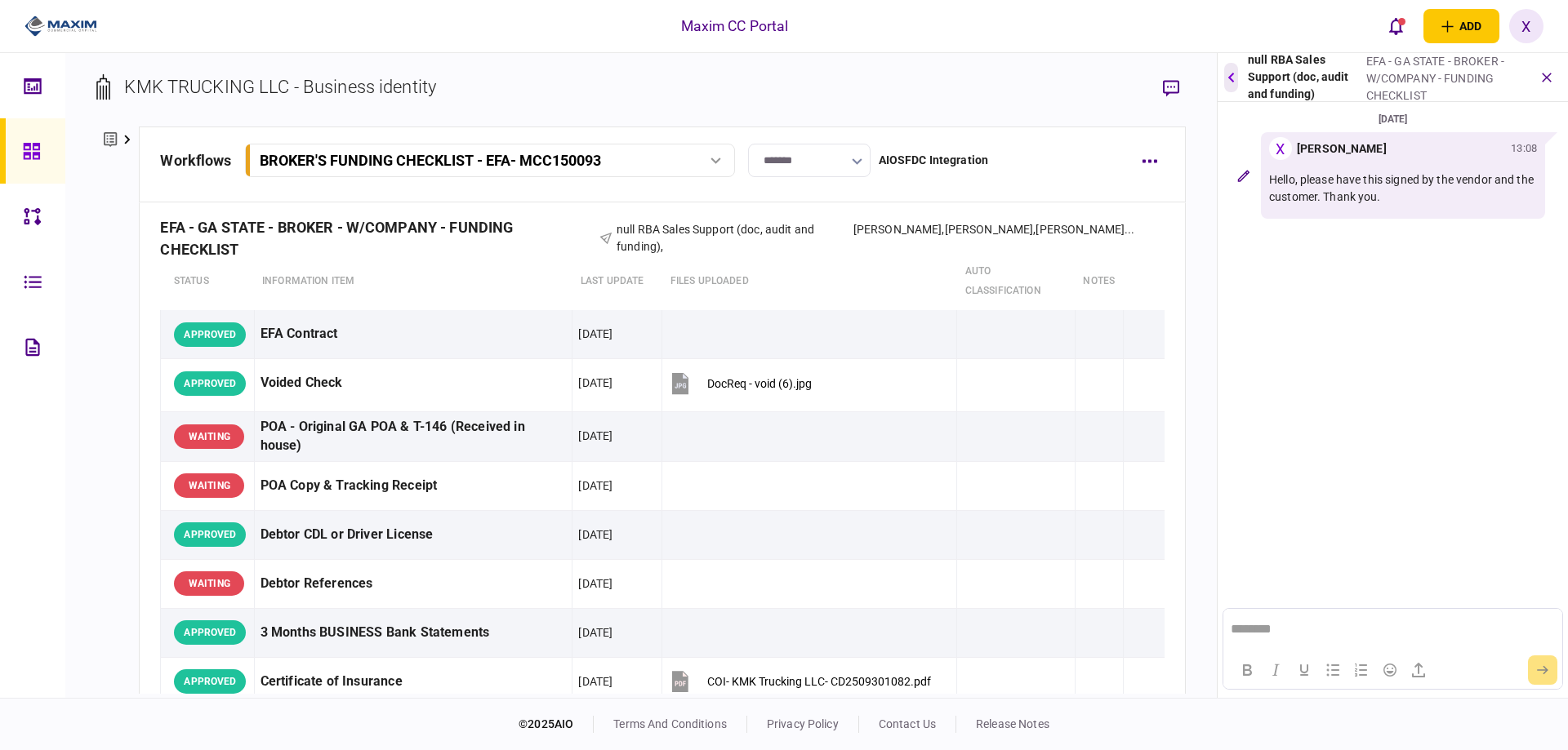
click at [1232, 90] on button "button" at bounding box center [1231, 78] width 14 height 29
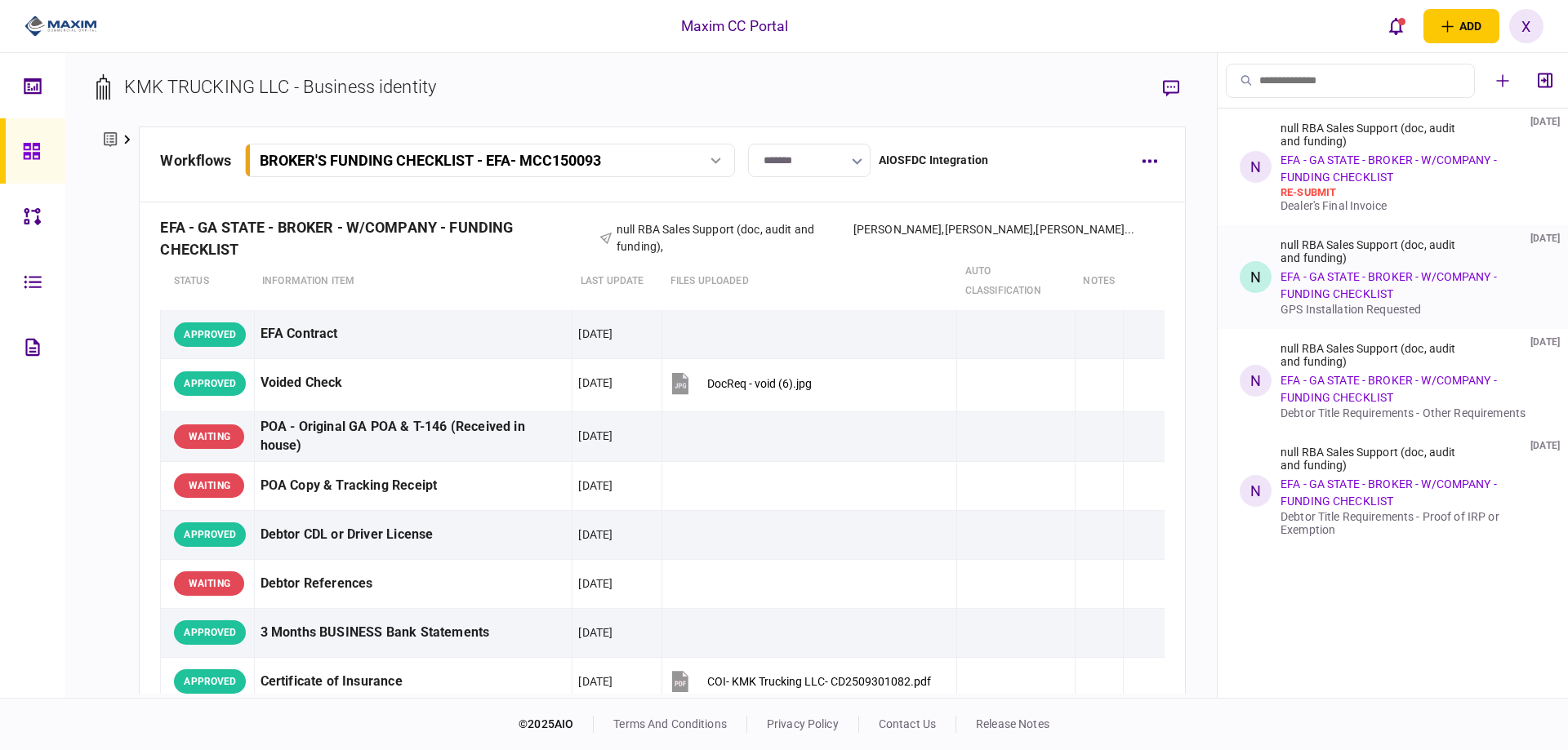
click at [1449, 279] on link "EFA - GA STATE - BROKER - W/COMPANY - FUNDING CHECKLIST" at bounding box center [1388, 285] width 217 height 30
click at [1446, 241] on div "null RBA Sales Support (doc, audit and funding)" at bounding box center [1377, 251] width 195 height 26
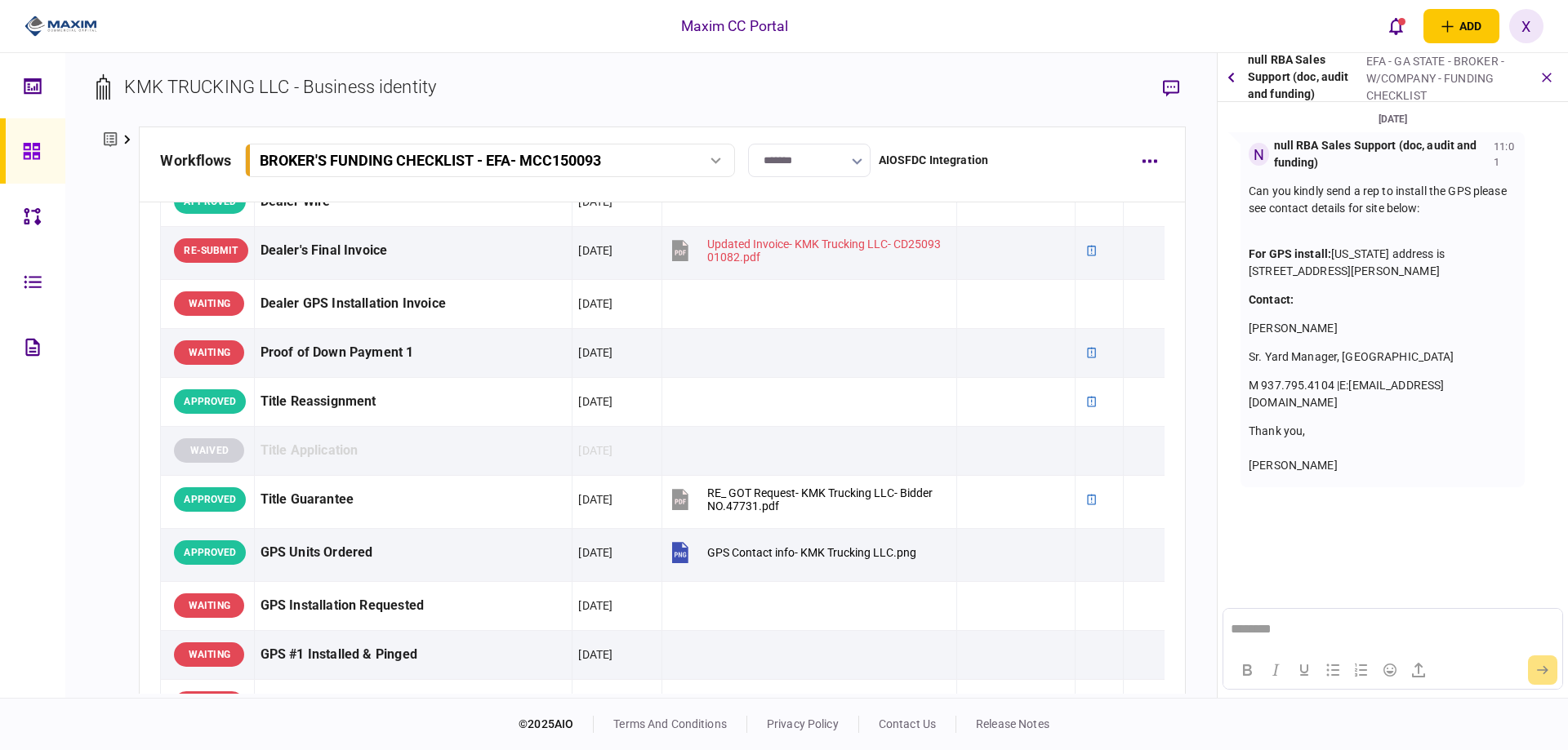
scroll to position [979, 0]
click at [1226, 80] on button "button" at bounding box center [1231, 78] width 14 height 29
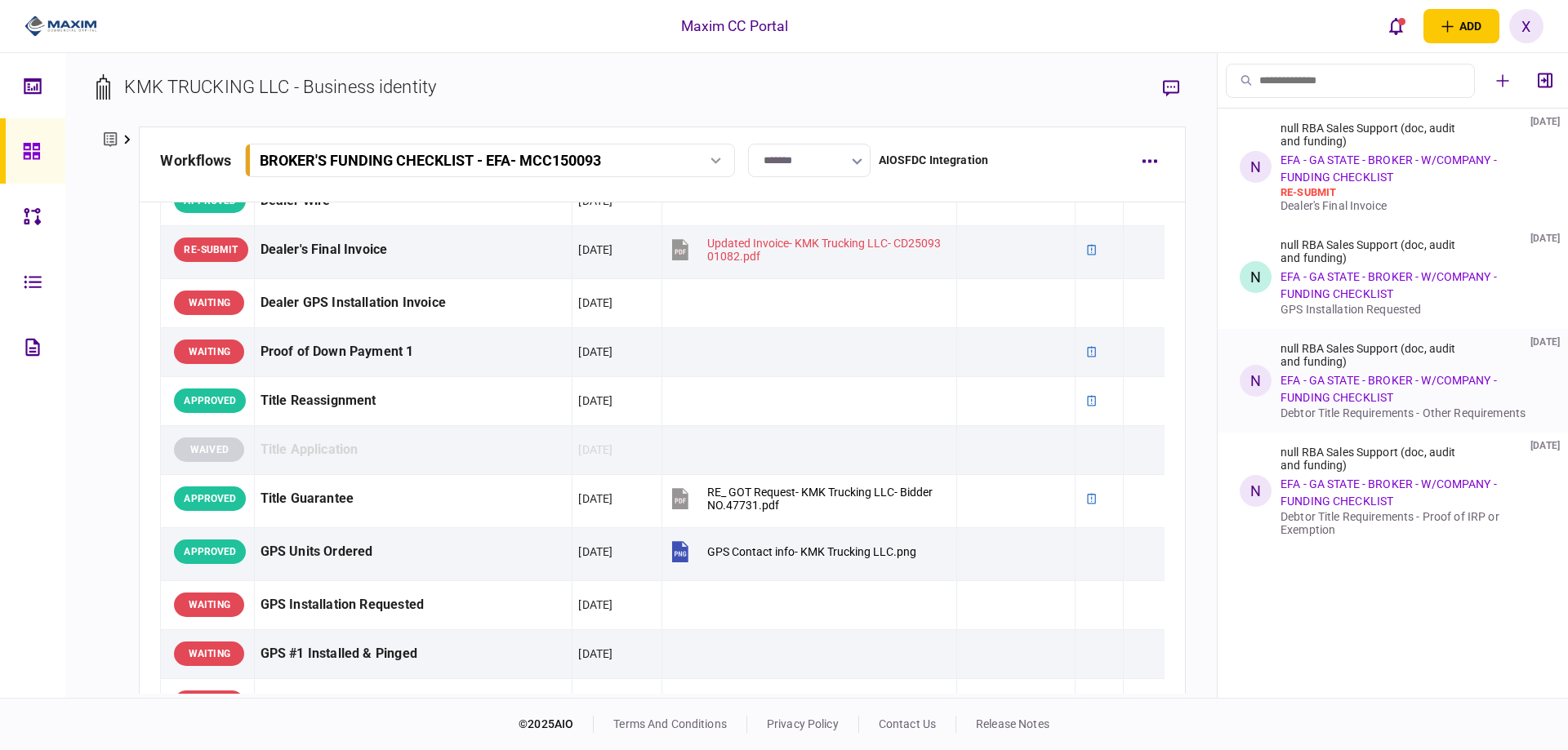
click at [1362, 365] on div "null RBA Sales Support (doc, audit and funding)" at bounding box center [1377, 354] width 195 height 26
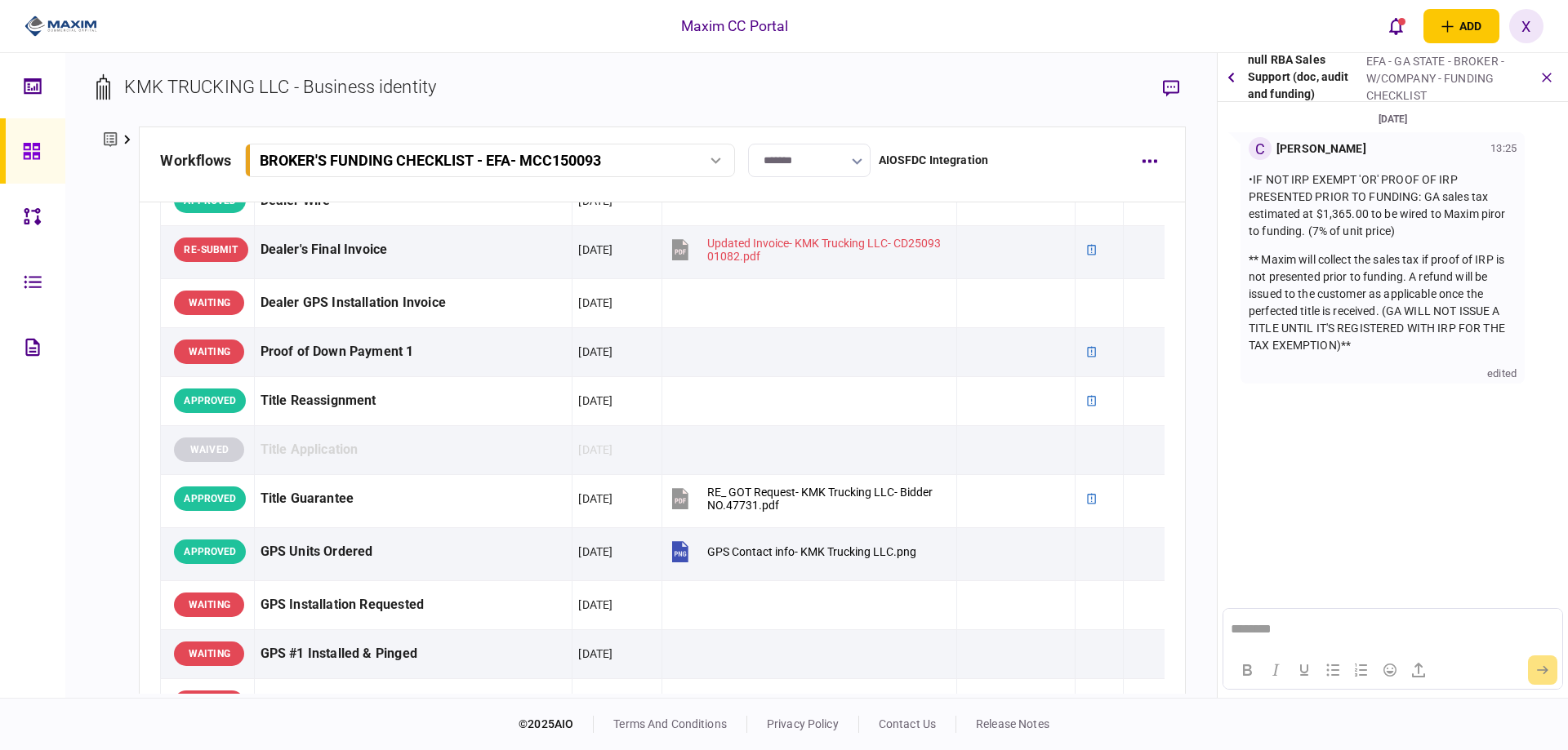
scroll to position [0, 0]
click at [1236, 76] on button "button" at bounding box center [1231, 78] width 14 height 29
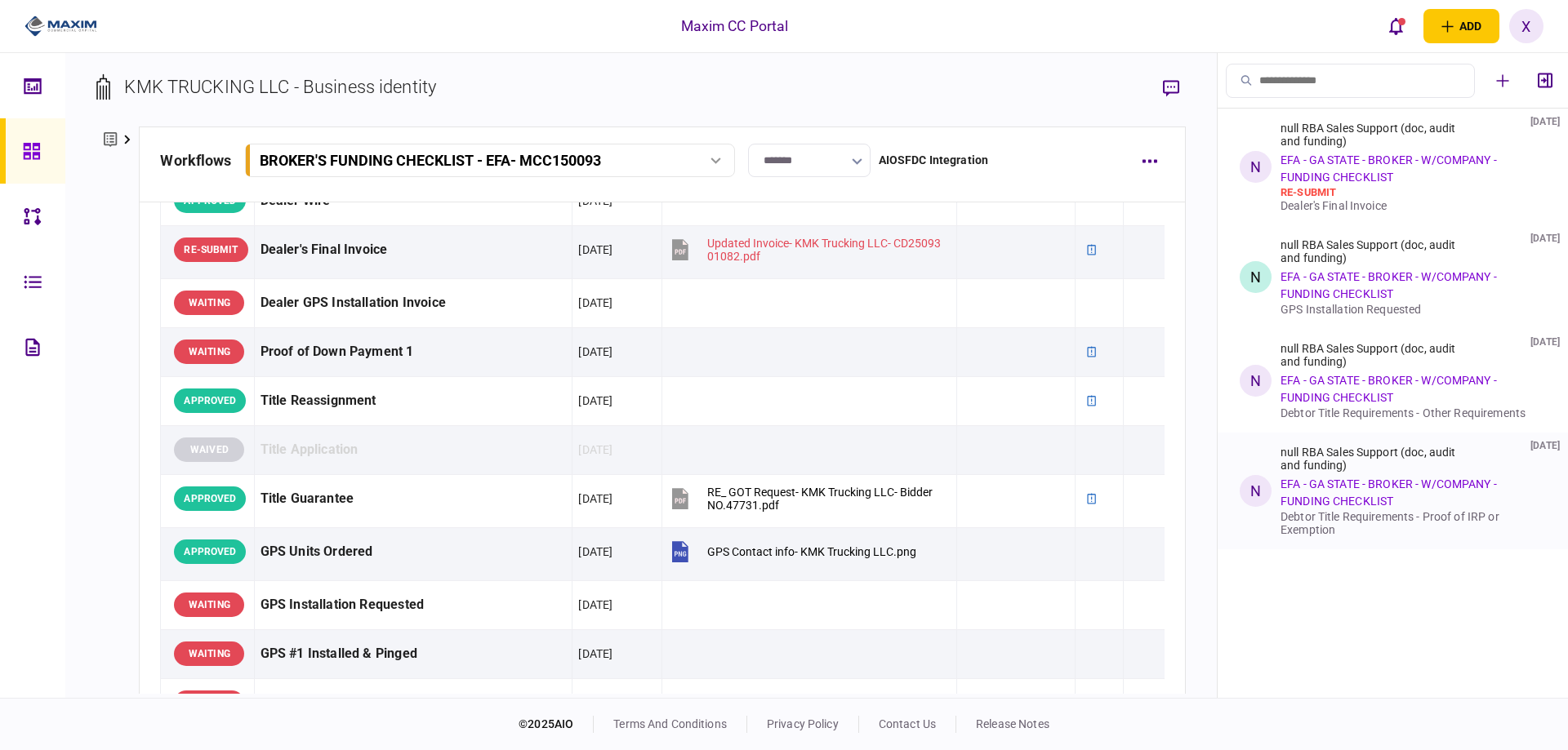
click at [1370, 469] on div "null RBA Sales Support (doc, audit and funding)" at bounding box center [1377, 459] width 195 height 26
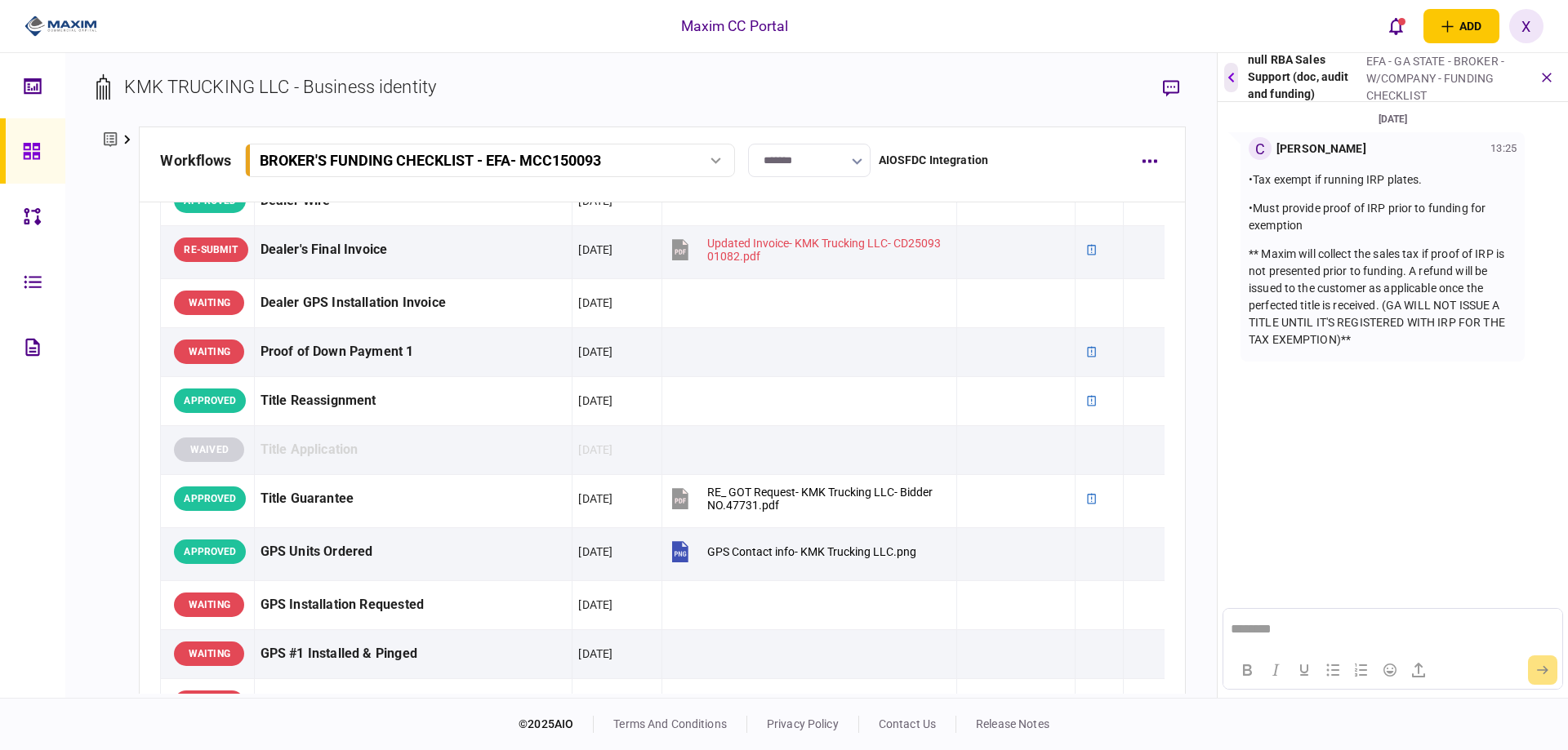
click at [1233, 76] on icon "button" at bounding box center [1230, 78] width 6 height 11
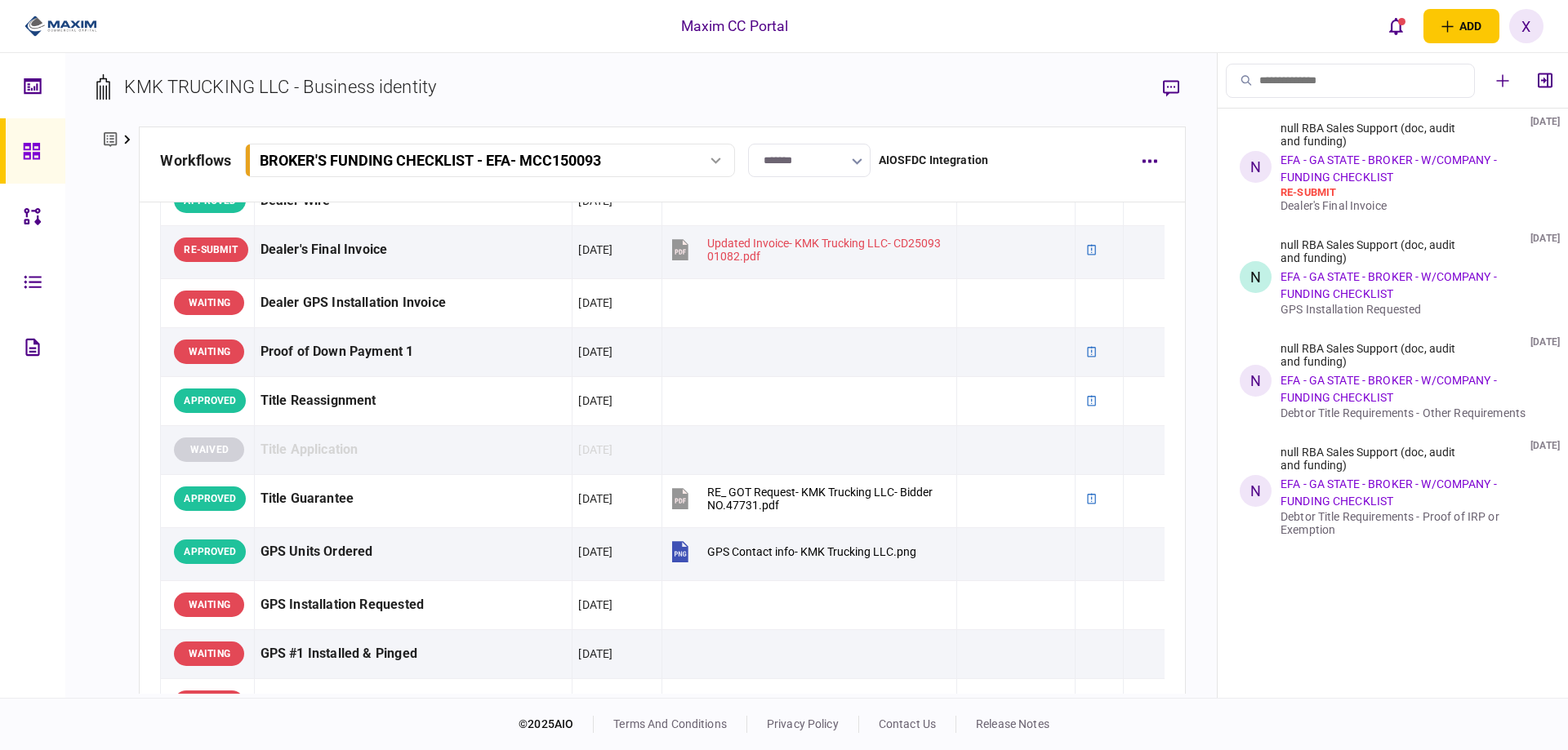
click at [20, 141] on link at bounding box center [32, 151] width 65 height 65
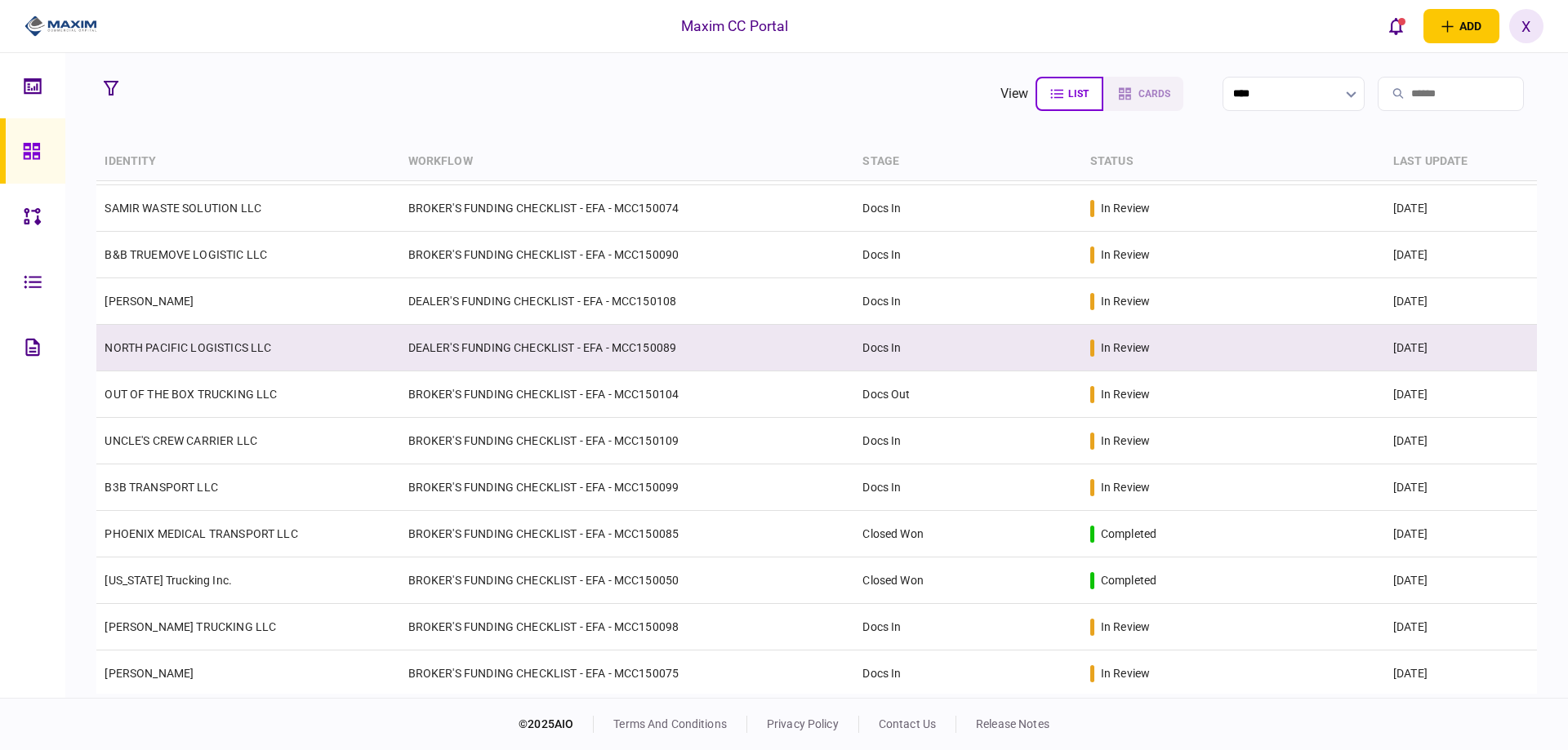
scroll to position [81, 0]
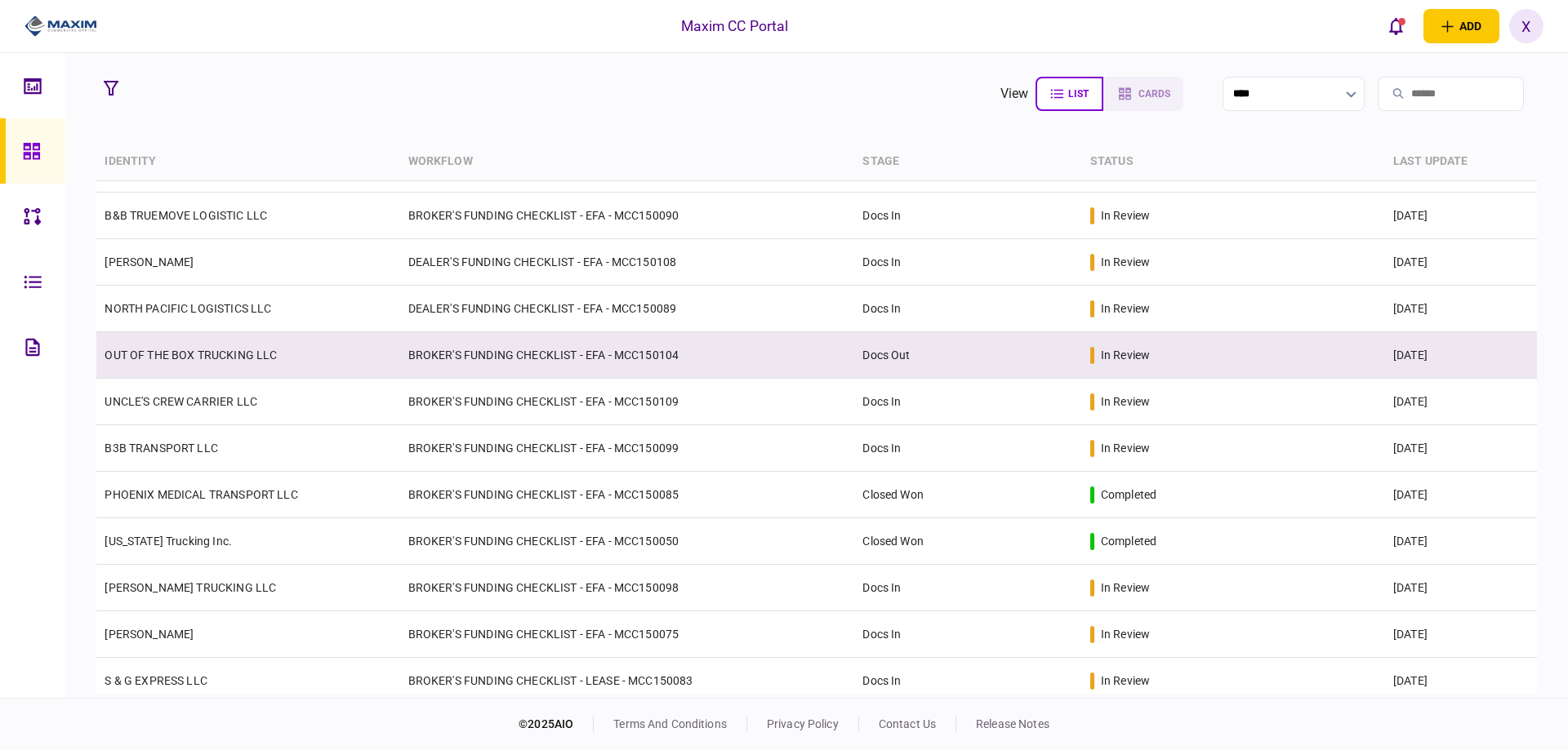
click at [252, 363] on td "OUT OF THE BOX TRUCKING LLC" at bounding box center [248, 355] width 303 height 47
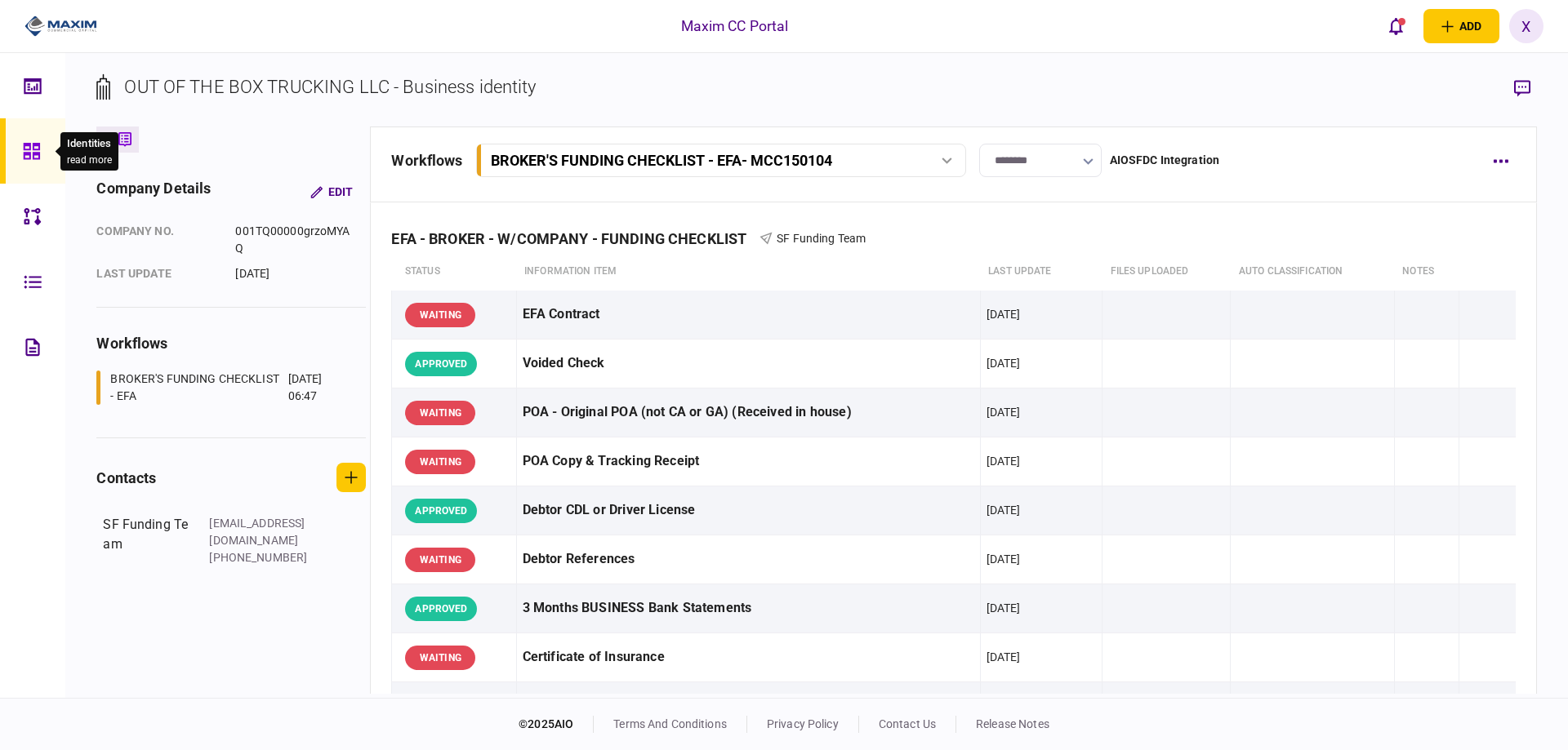
click at [23, 142] on icon at bounding box center [32, 151] width 18 height 19
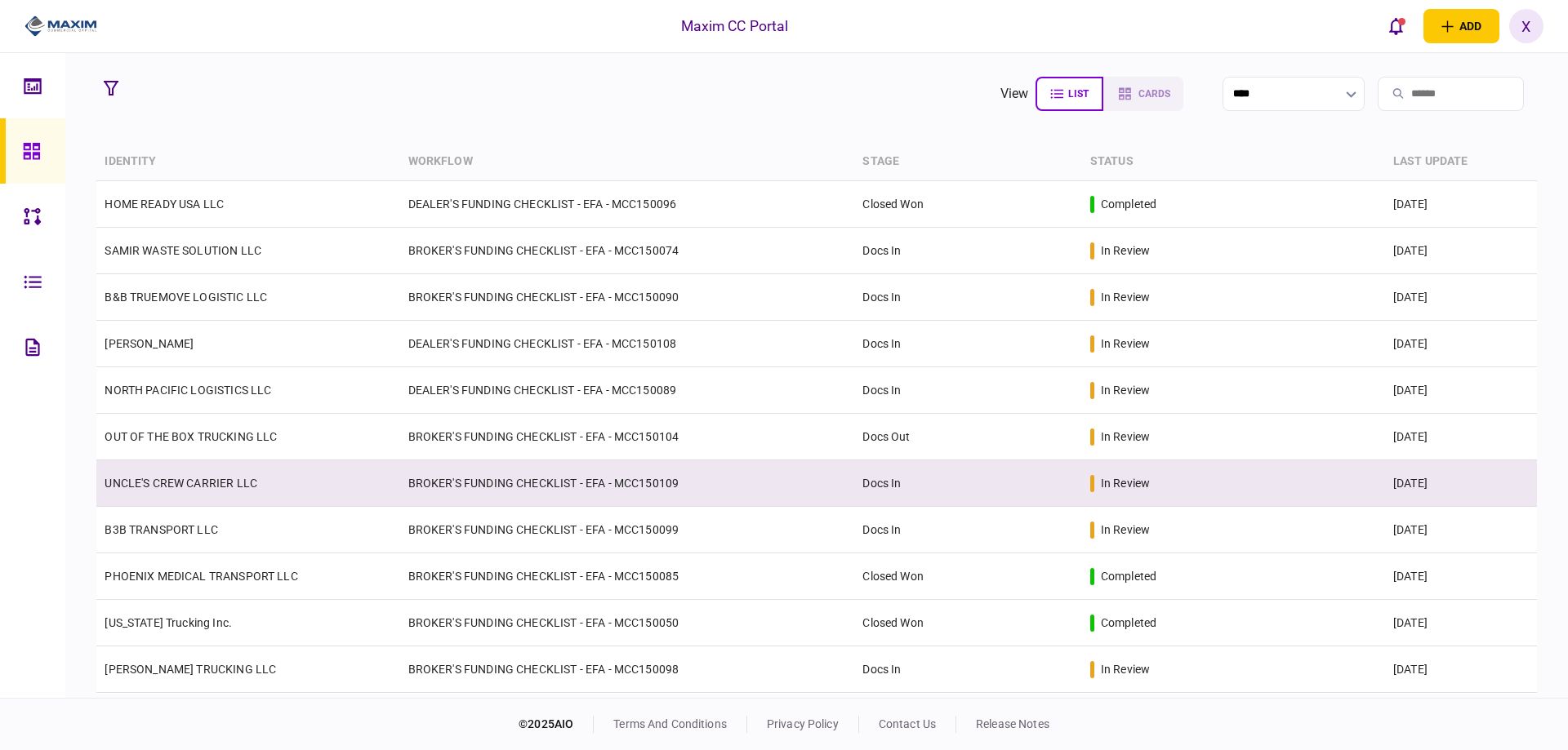
click at [680, 482] on td "BROKER'S FUNDING CHECKLIST - EFA - MCC150109" at bounding box center [628, 483] width 455 height 47
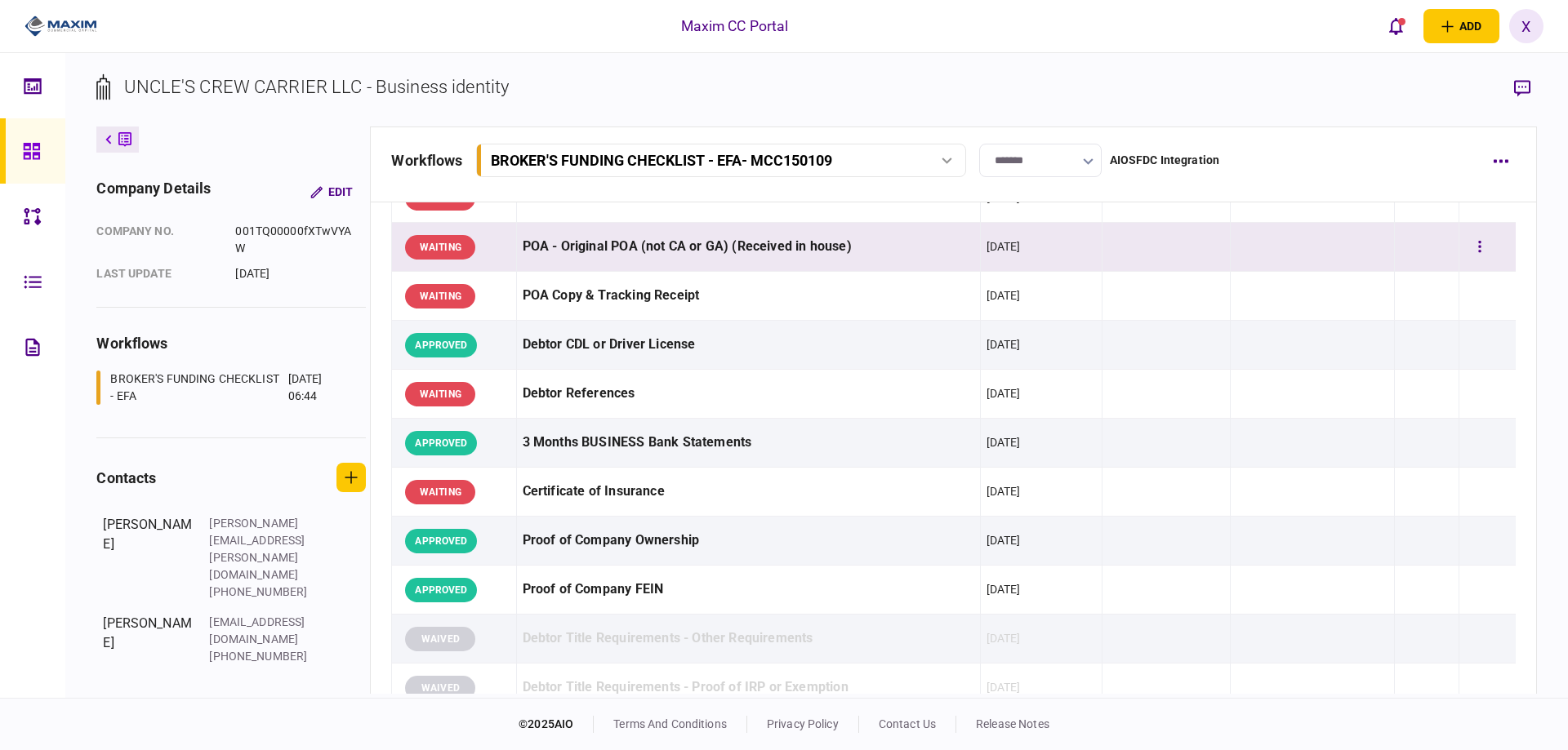
scroll to position [245, 0]
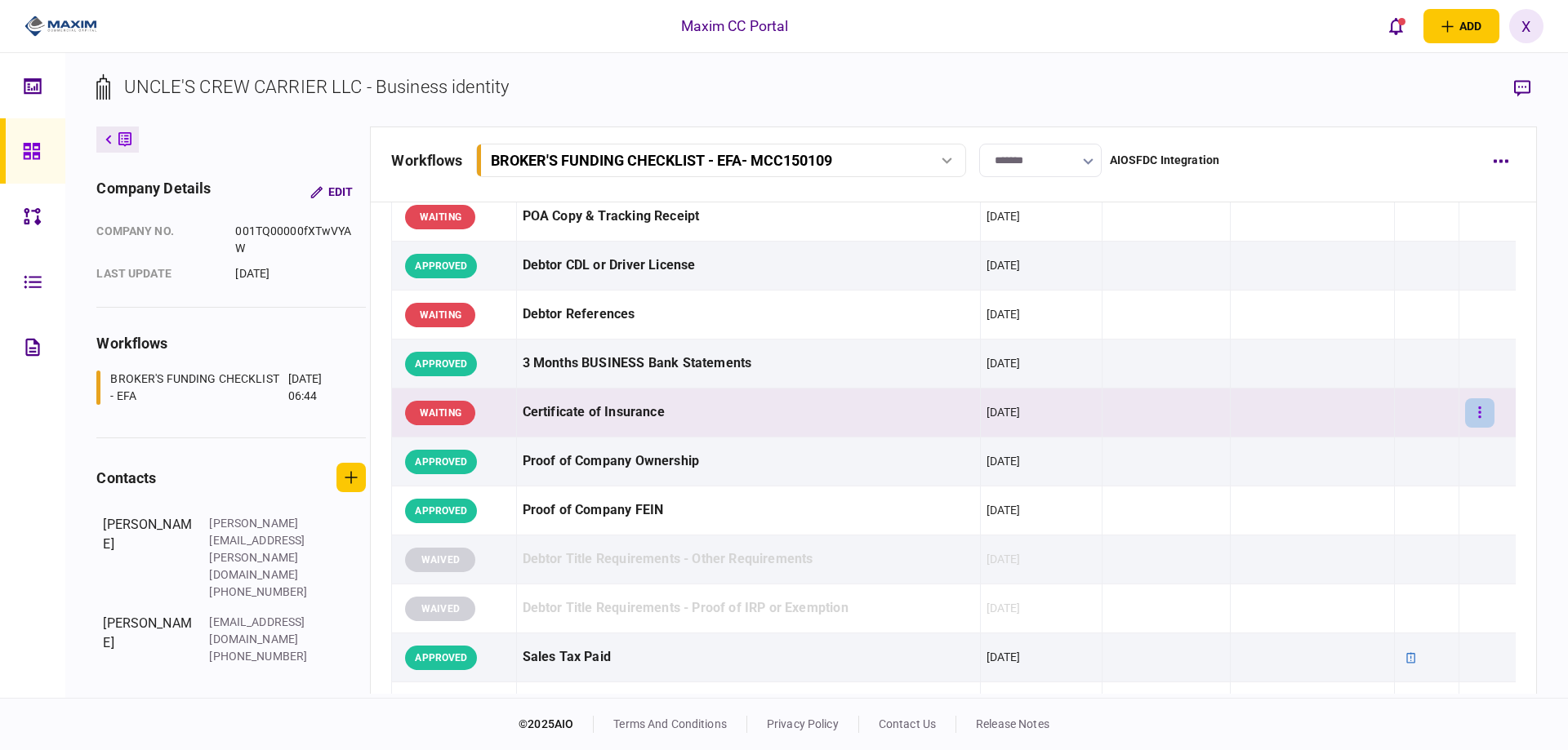
click at [1465, 412] on button "button" at bounding box center [1479, 413] width 29 height 29
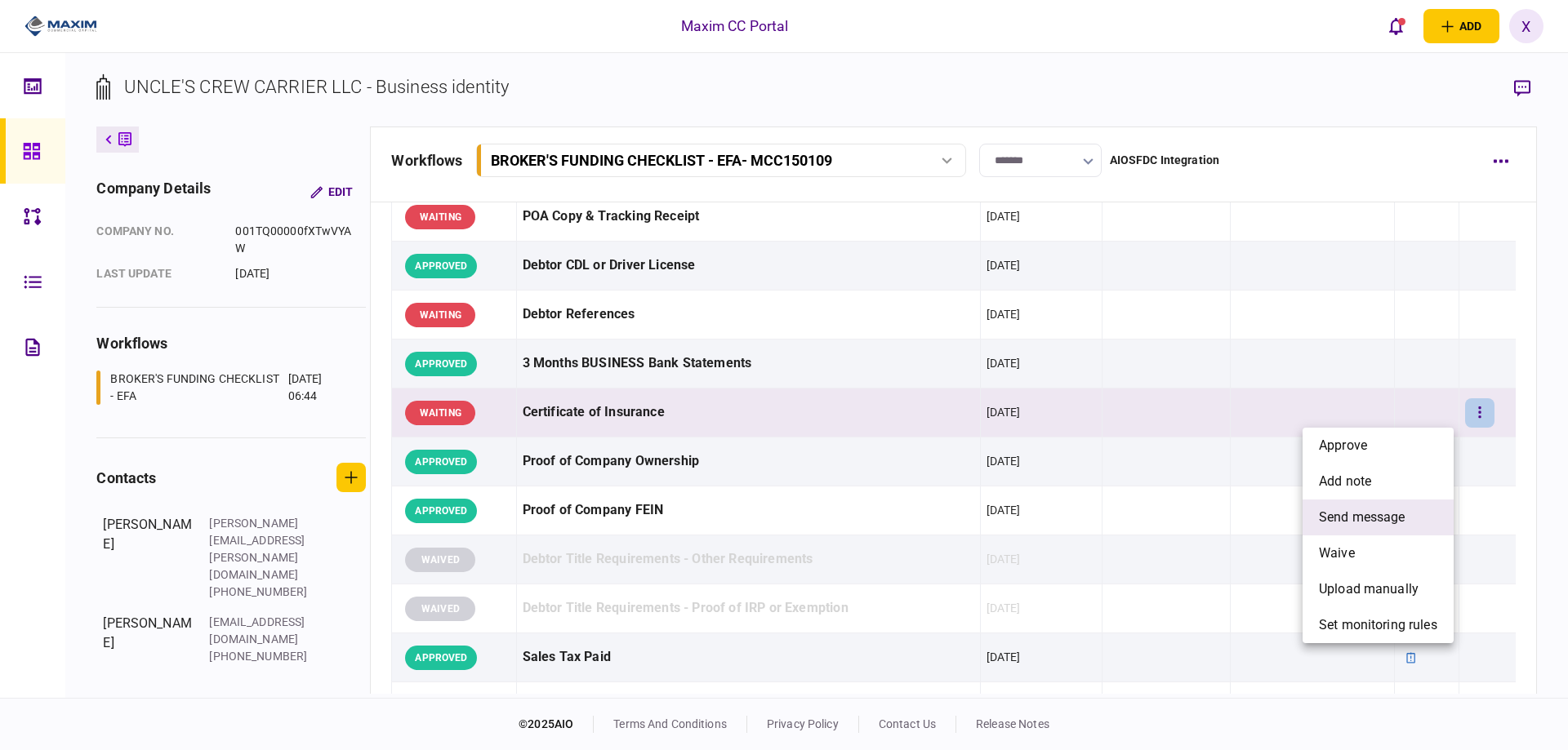
click at [1397, 515] on span "send message" at bounding box center [1361, 517] width 87 height 19
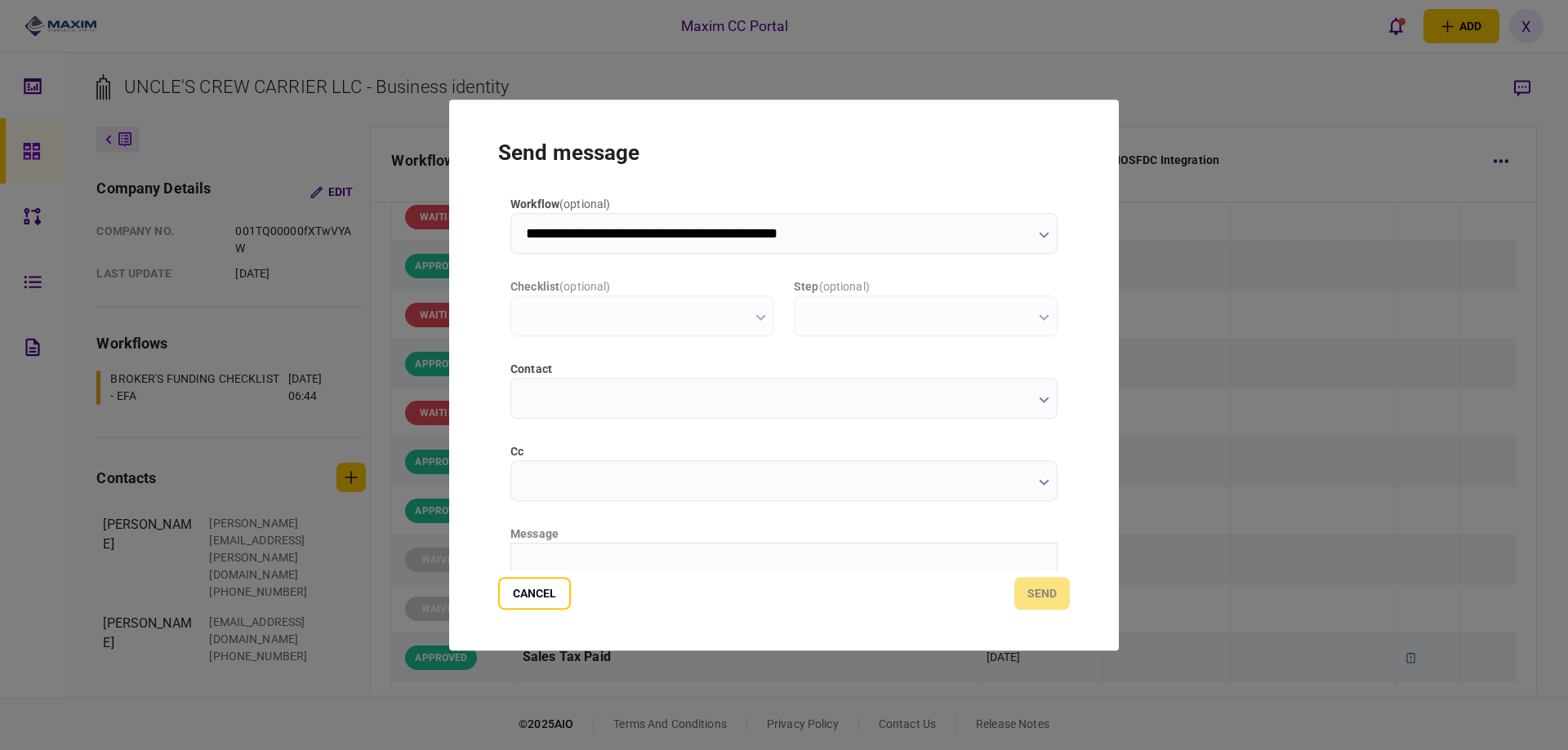
type input "**********"
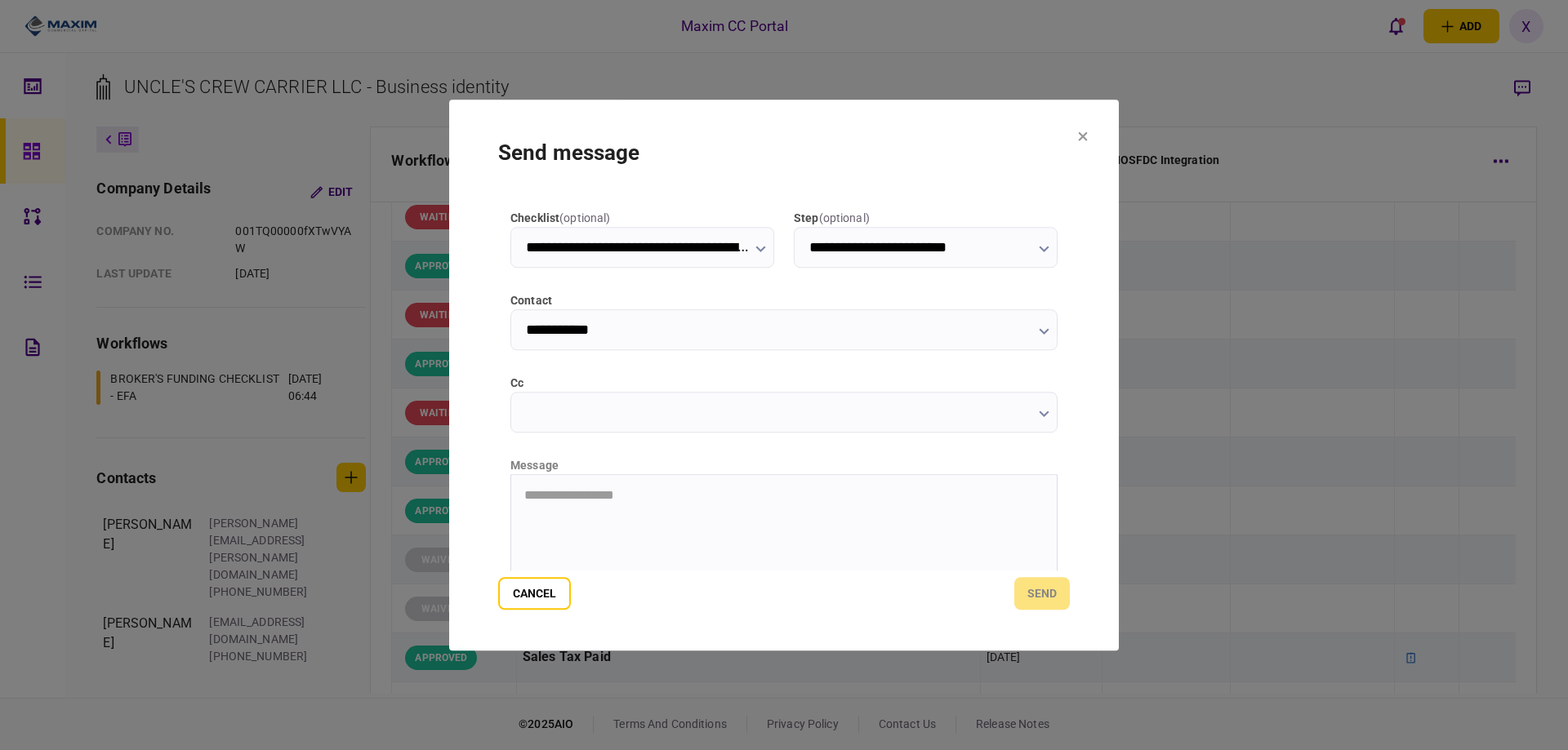
scroll to position [164, 0]
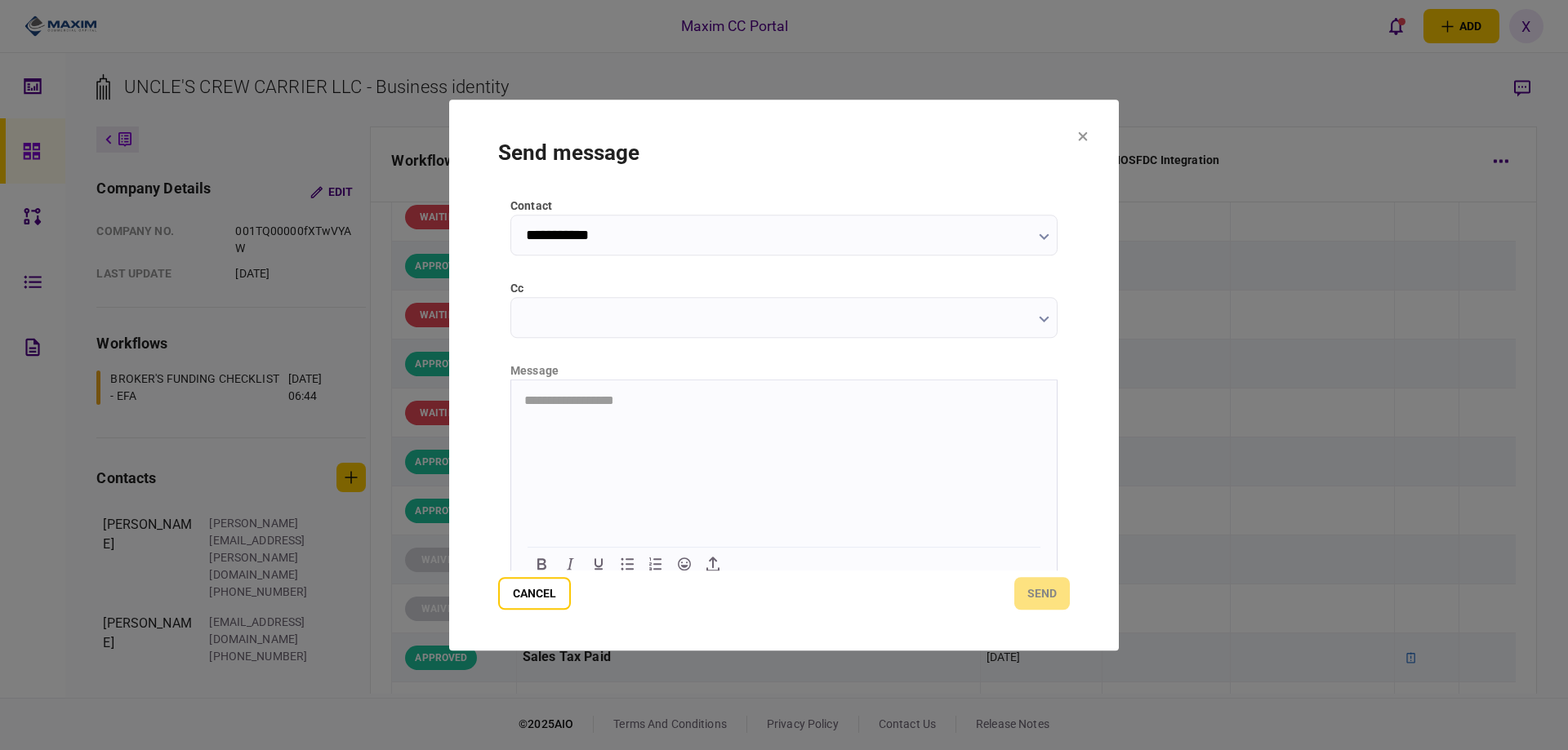
click at [598, 420] on html "**********" at bounding box center [783, 400] width 546 height 41
click at [1047, 584] on button "send" at bounding box center [1042, 594] width 56 height 33
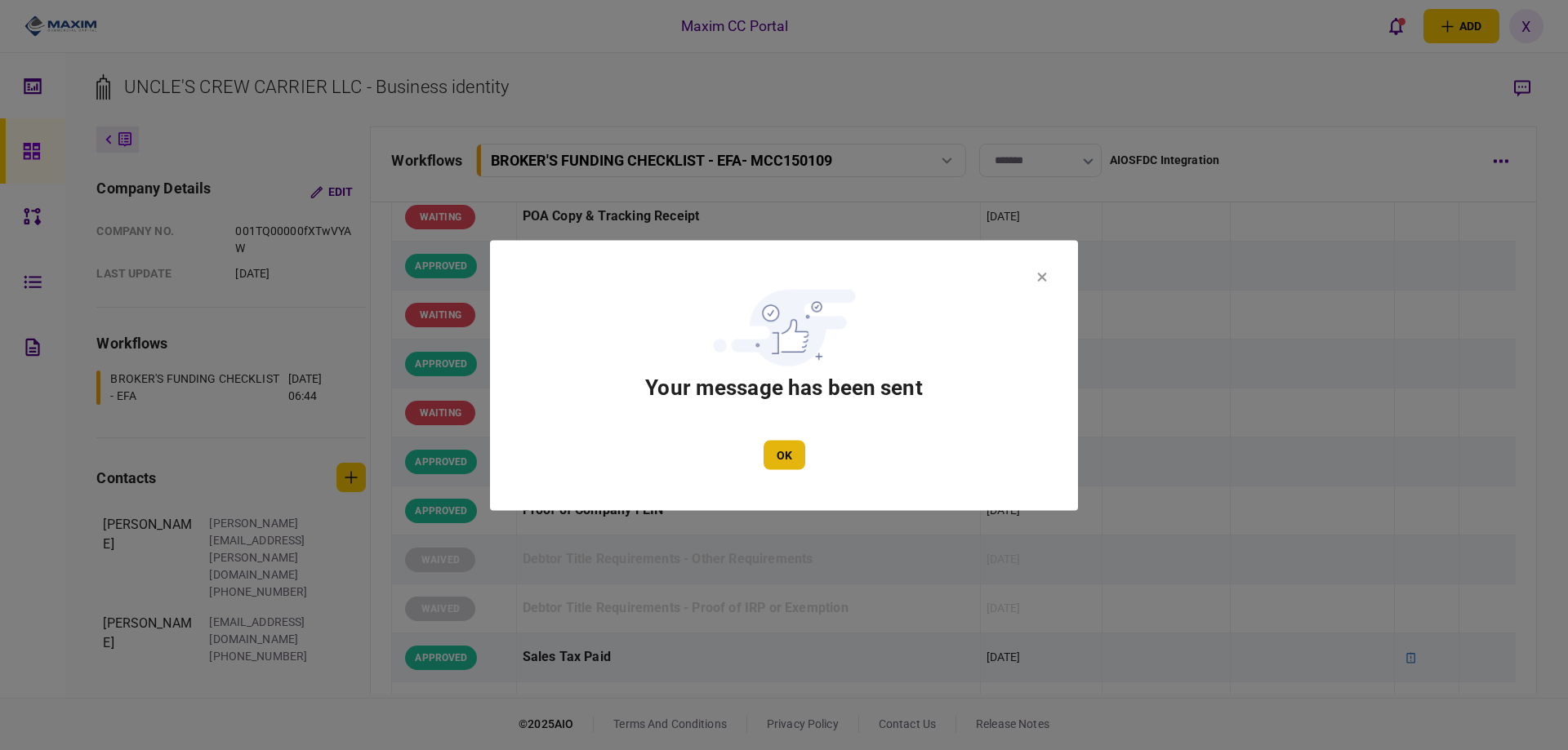
click at [764, 460] on button "OK" at bounding box center [785, 455] width 42 height 29
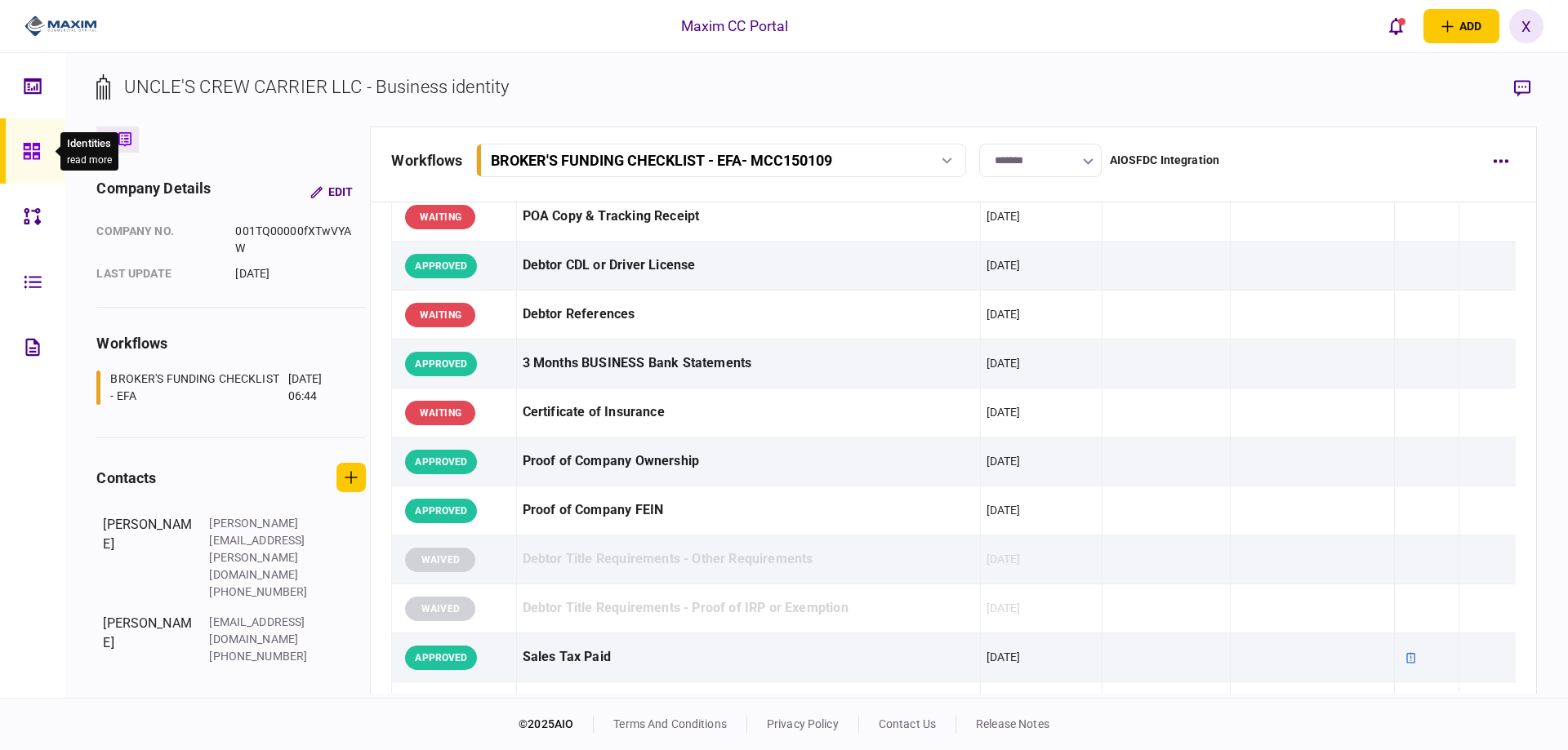
click at [35, 164] on div at bounding box center [36, 151] width 26 height 65
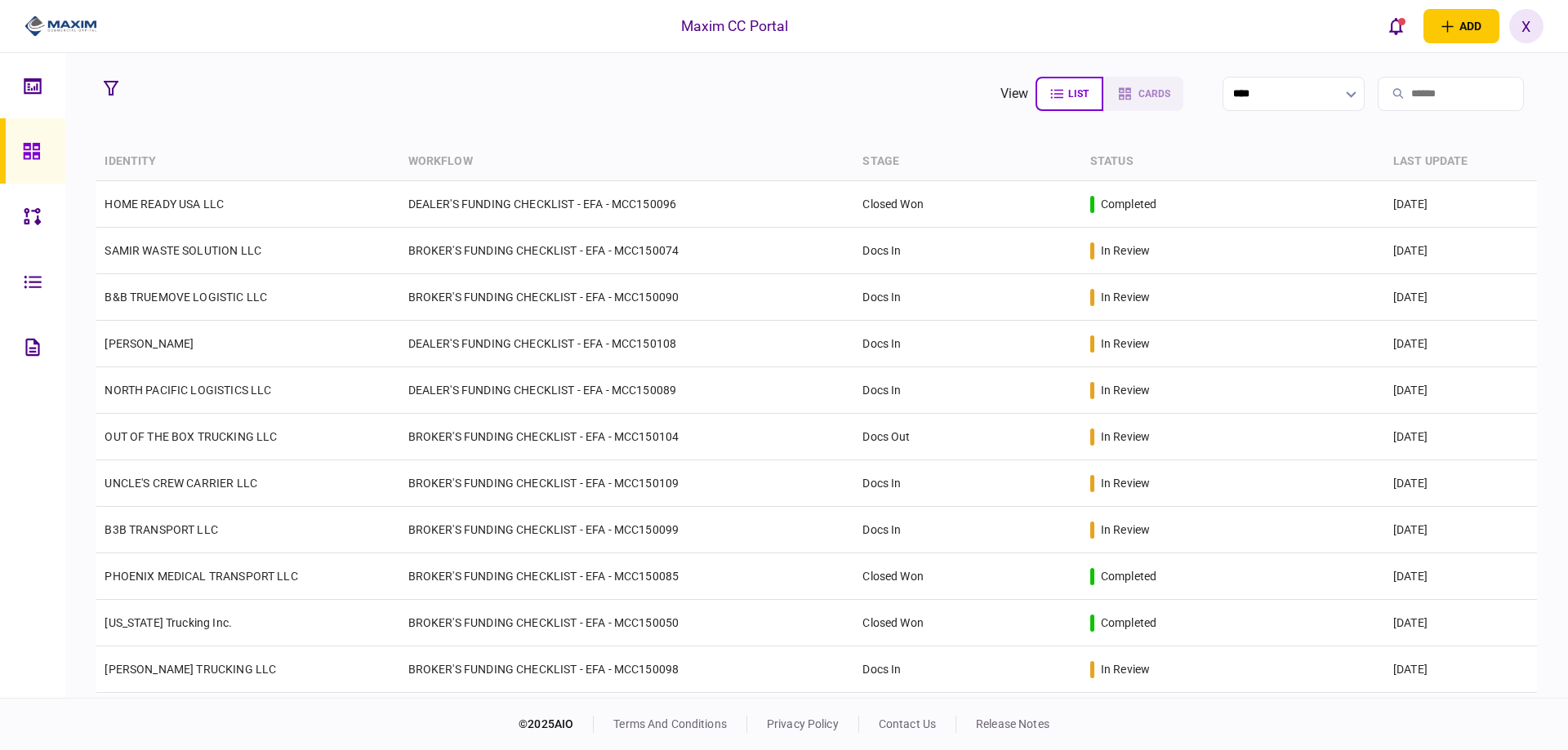
click at [31, 147] on icon at bounding box center [32, 151] width 18 height 19
click at [65, 12] on div at bounding box center [55, 26] width 110 height 53
click at [59, 23] on img at bounding box center [61, 26] width 73 height 25
click at [1379, 24] on button "open notifications list" at bounding box center [1396, 26] width 35 height 35
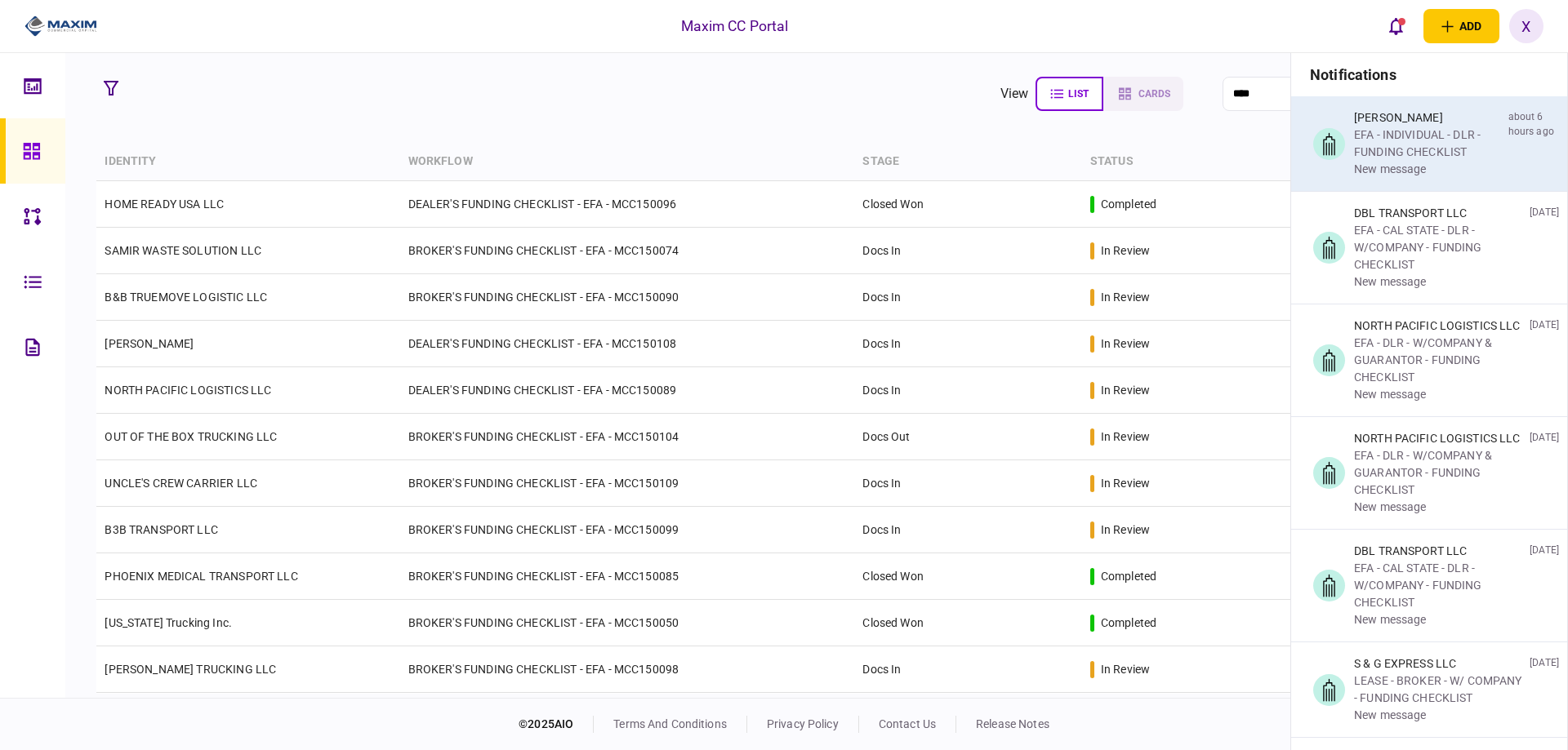
click at [1402, 144] on div "EFA - INDIVIDUAL - DLR - FUNDING CHECKLIST" at bounding box center [1428, 144] width 148 height 35
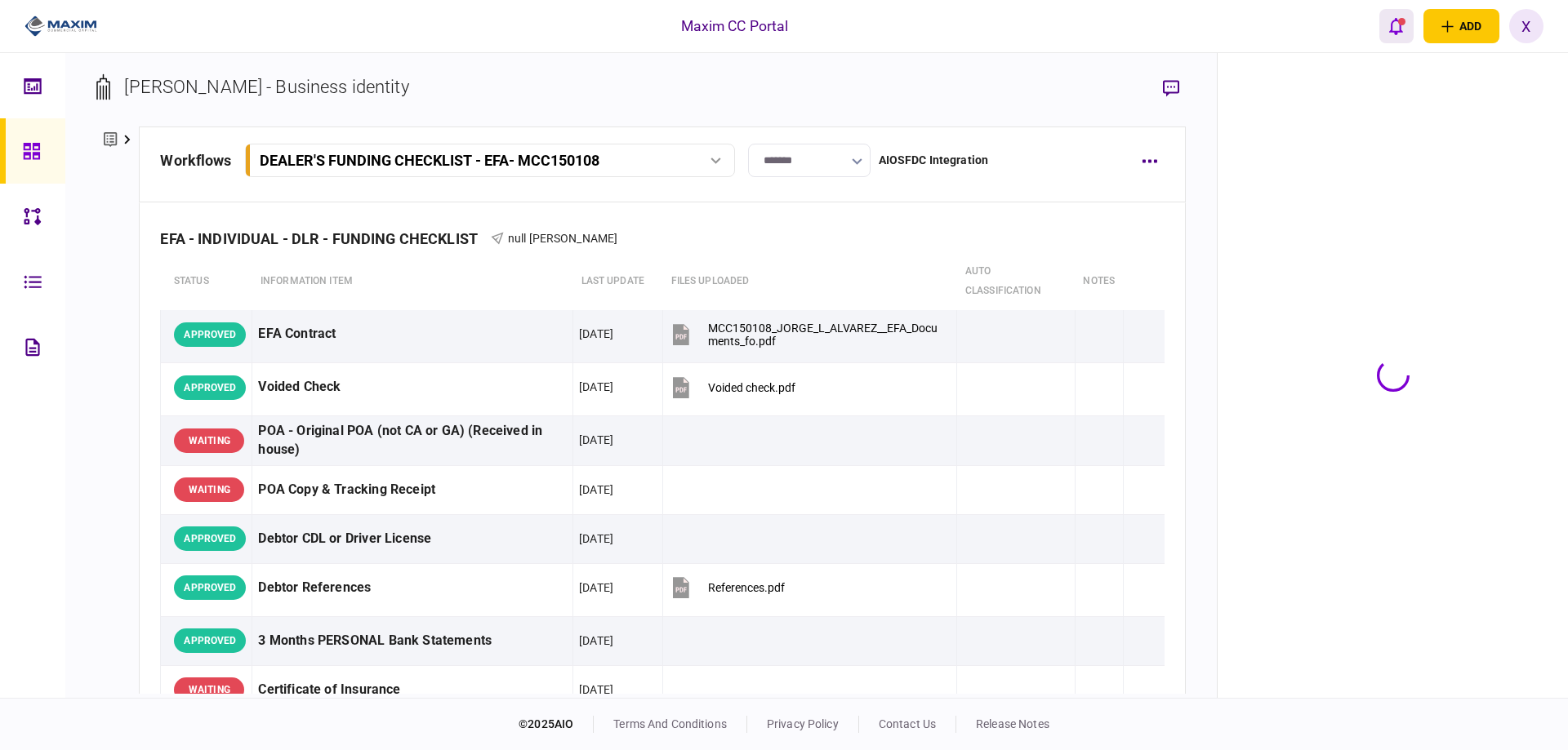
click at [1403, 22] on div "open notifications list" at bounding box center [1402, 22] width 7 height 7
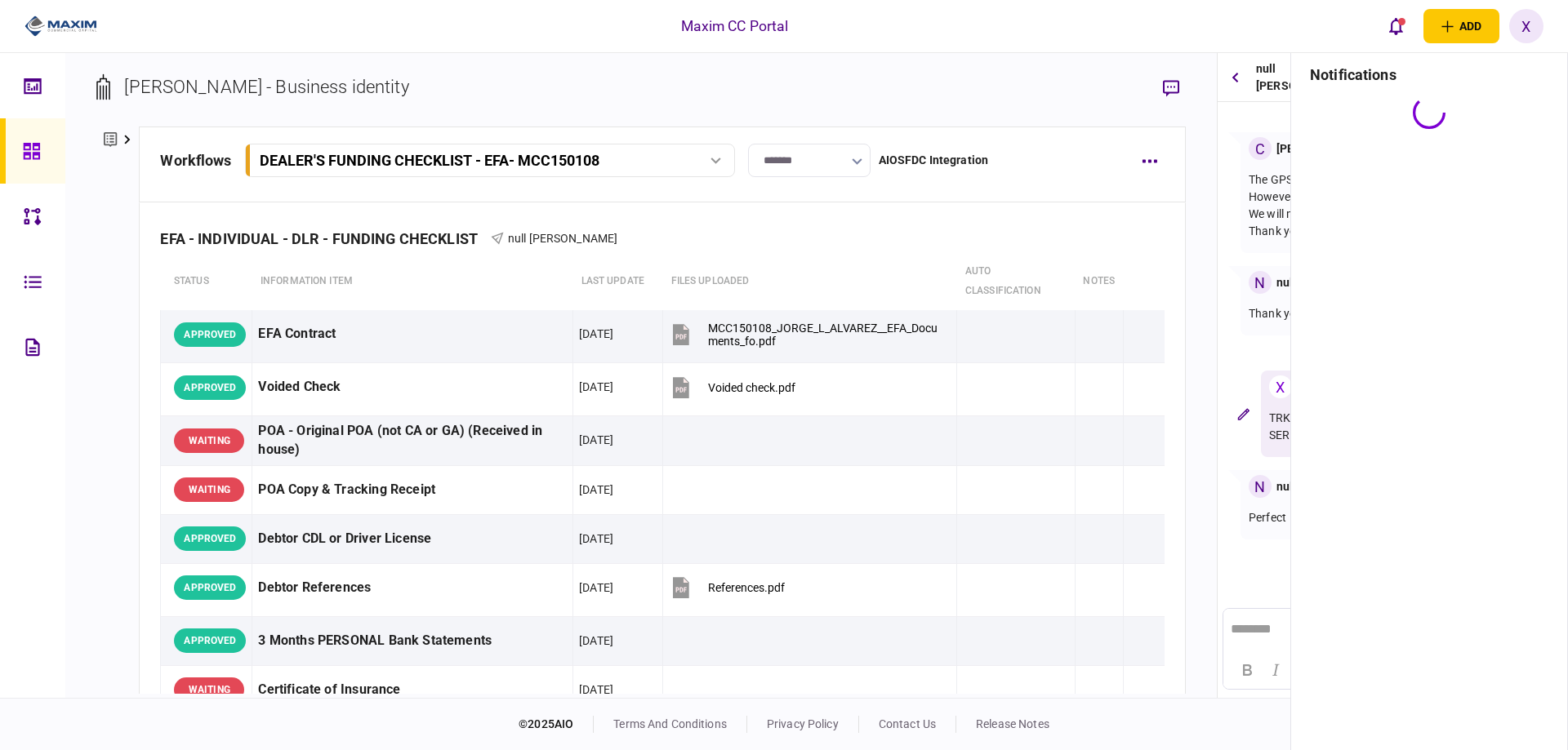
click at [1410, 259] on div at bounding box center [1429, 421] width 276 height 650
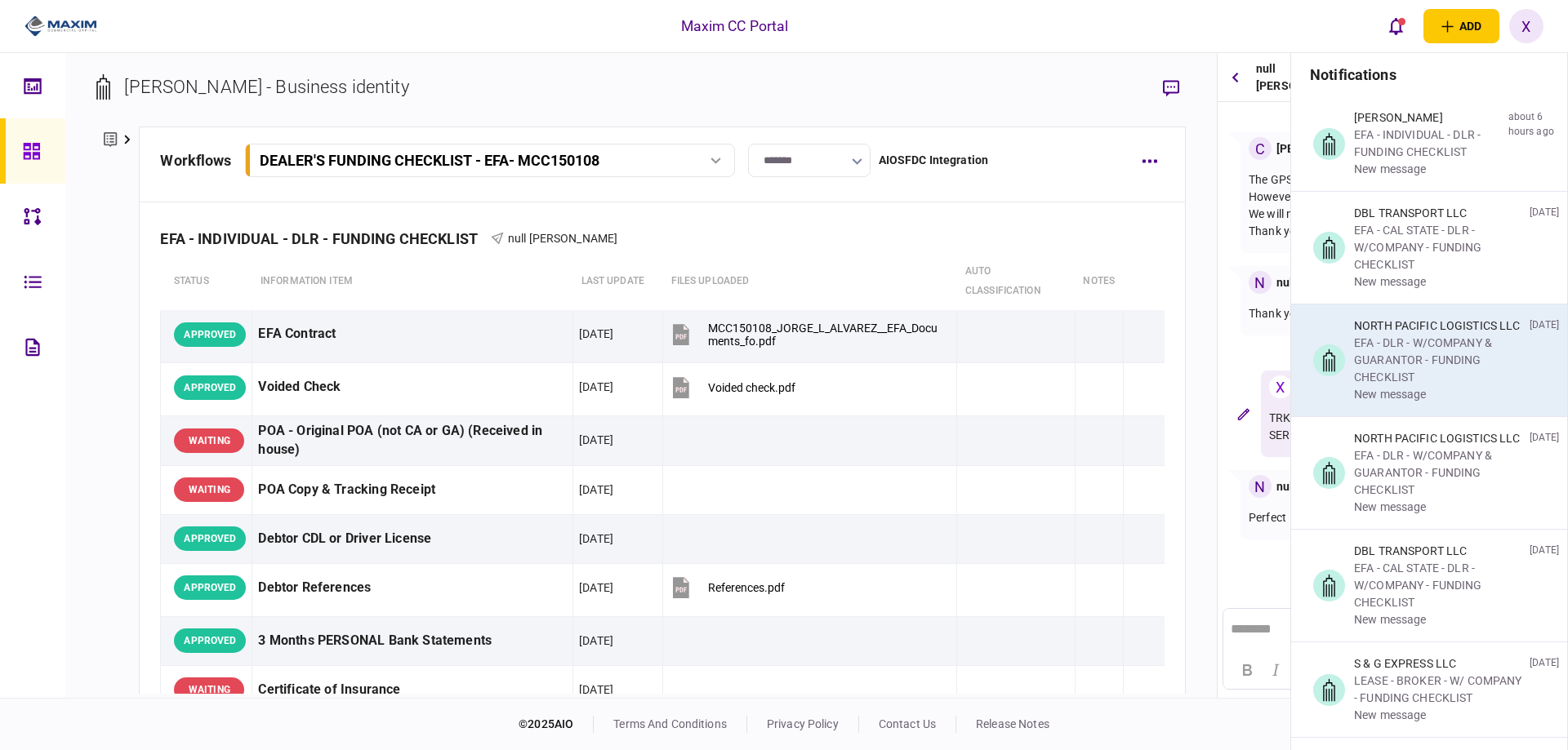
click at [1403, 337] on div "EFA - DLR - W/COMPANY & GUARANTOR - FUNDING CHECKLIST" at bounding box center [1438, 360] width 169 height 51
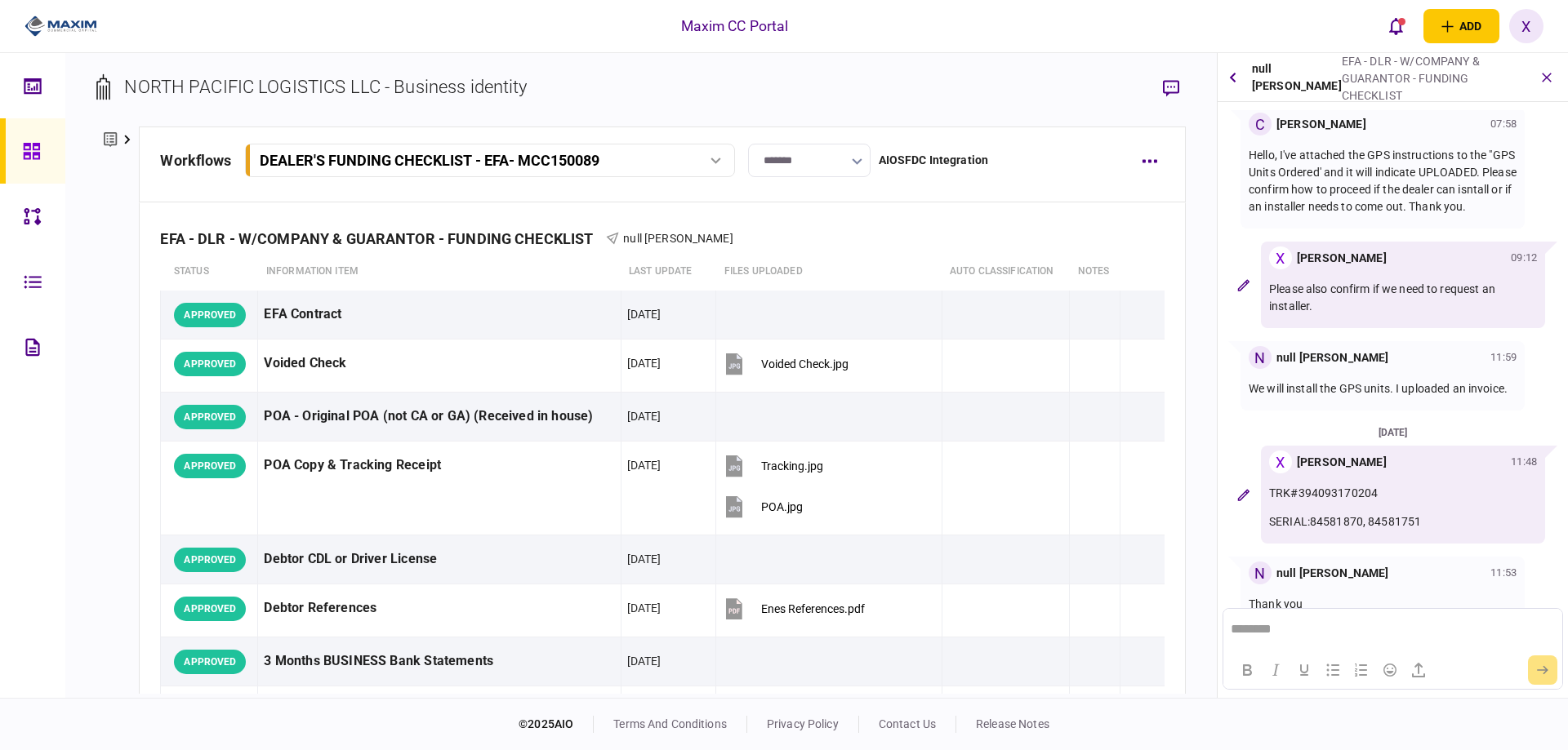
scroll to position [565, 0]
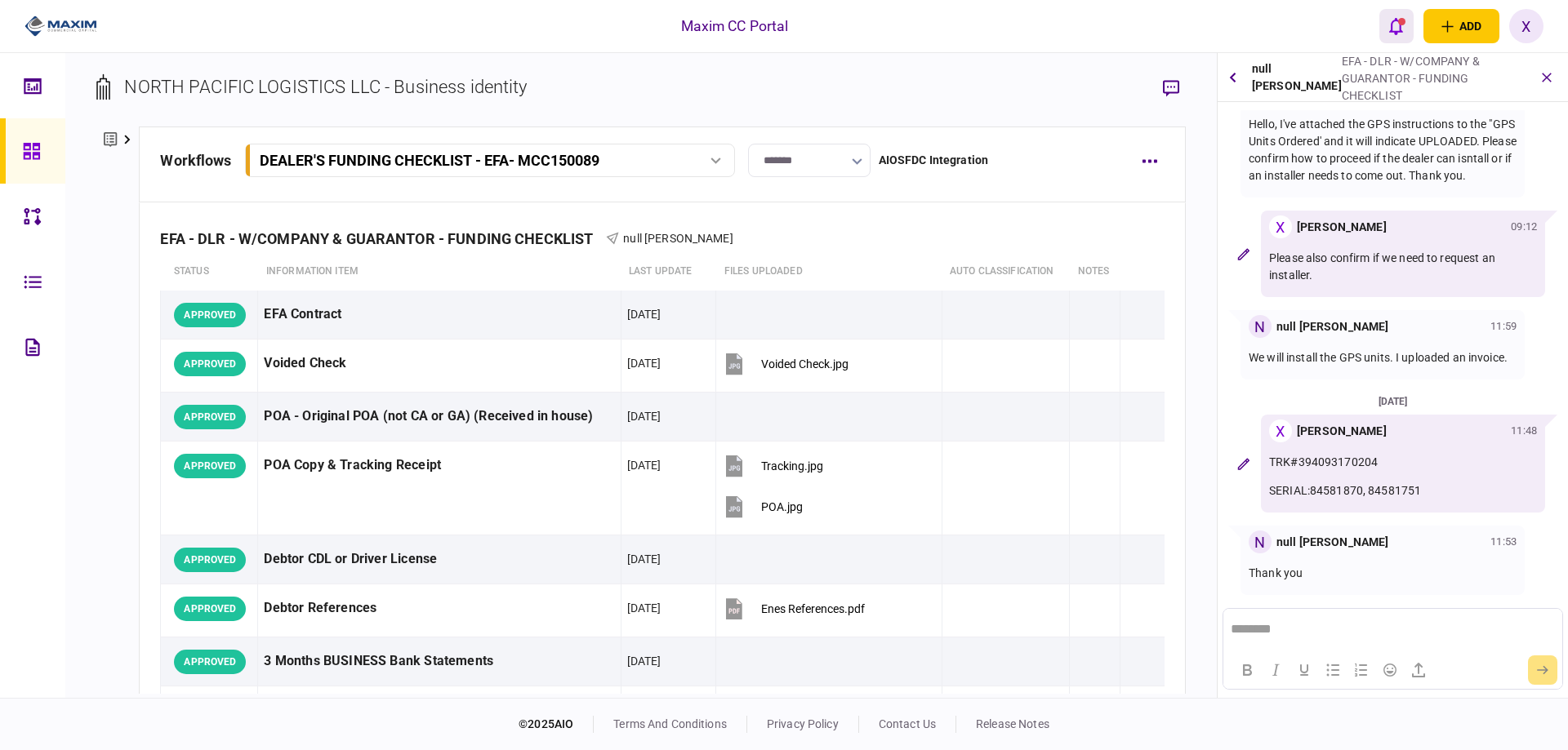
click at [1402, 42] on button "open notifications list" at bounding box center [1396, 26] width 35 height 35
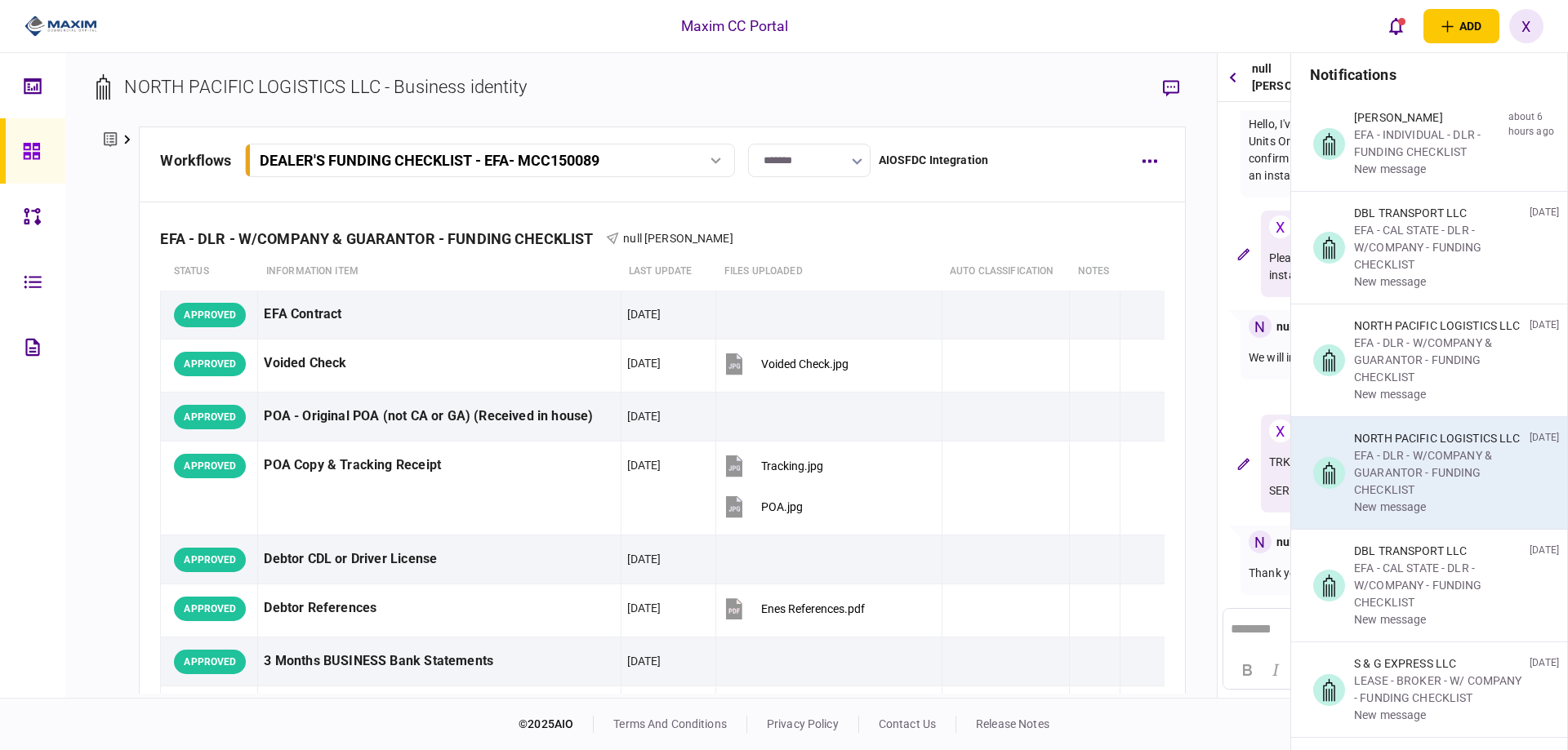
click at [1405, 434] on div "NORTH PACIFIC LOGISTICS LLC" at bounding box center [1438, 438] width 169 height 17
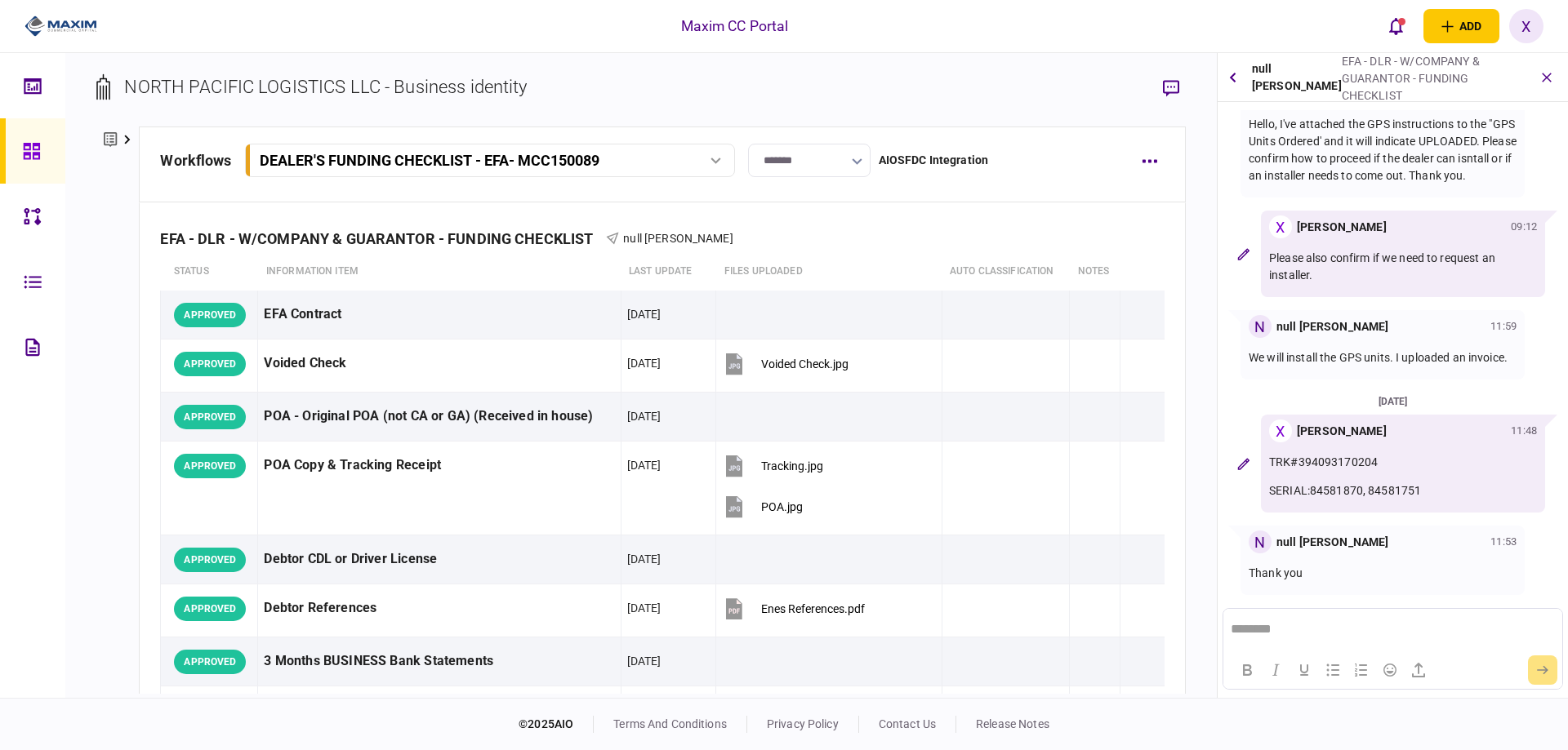
click at [1546, 61] on div "null [PERSON_NAME] EFA - DLR - W/COMPANY & GUARANTOR - FUNDING CHECKLIST GPS Un…" at bounding box center [1392, 78] width 350 height 49
click at [1546, 77] on icon "button" at bounding box center [1546, 77] width 17 height 17
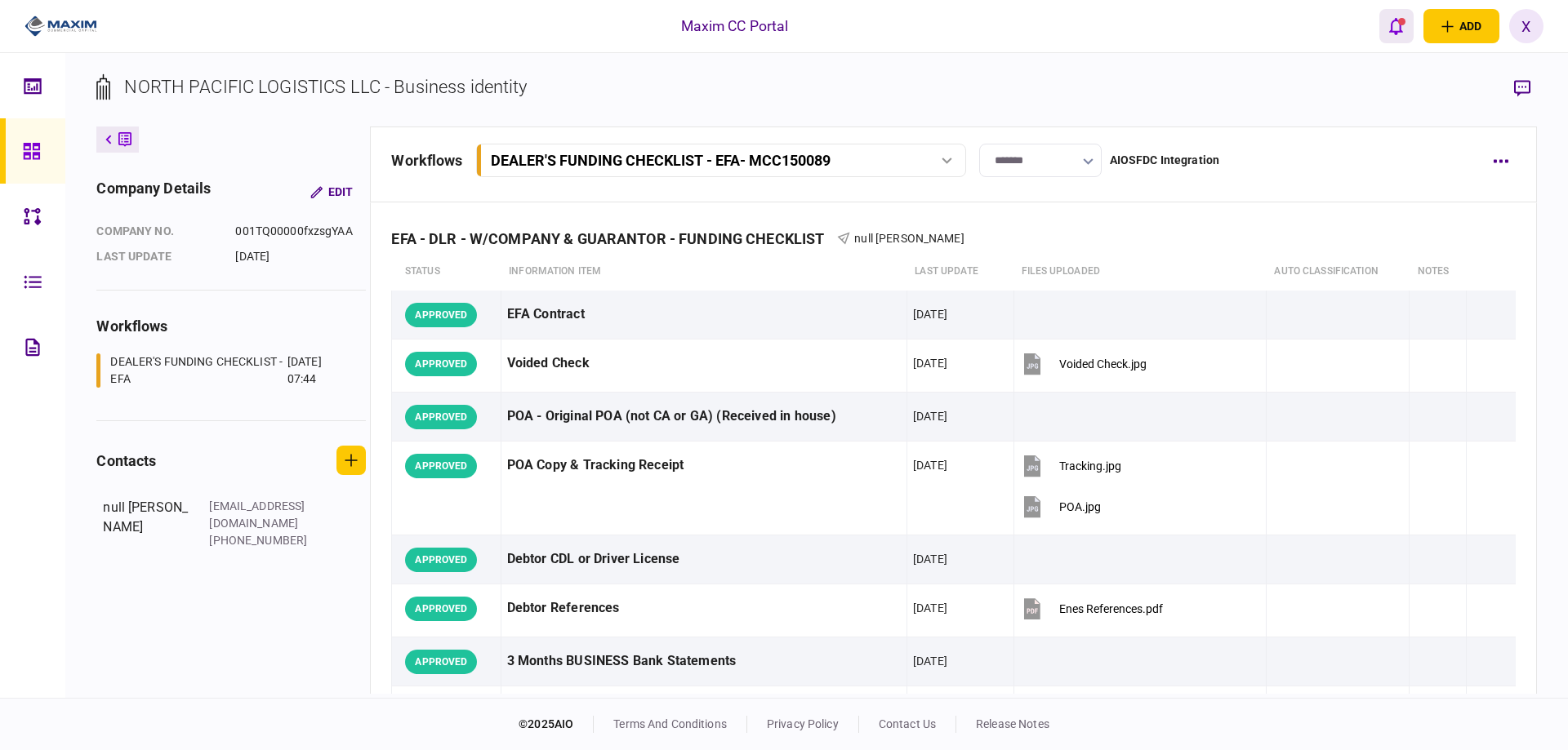
click at [1394, 21] on icon "open notifications list" at bounding box center [1395, 26] width 14 height 18
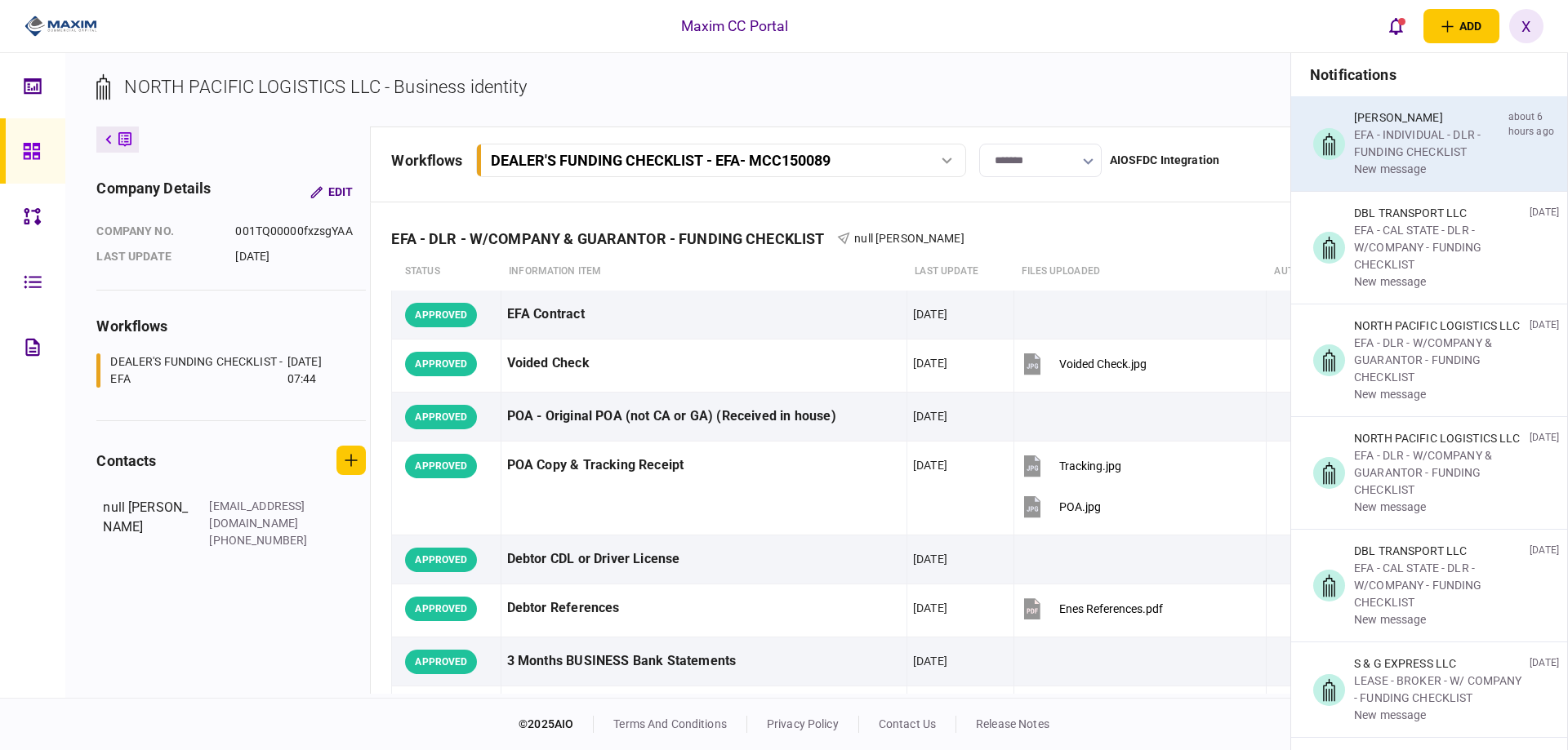
click at [1392, 145] on div "EFA - INDIVIDUAL - DLR - FUNDING CHECKLIST" at bounding box center [1428, 144] width 148 height 35
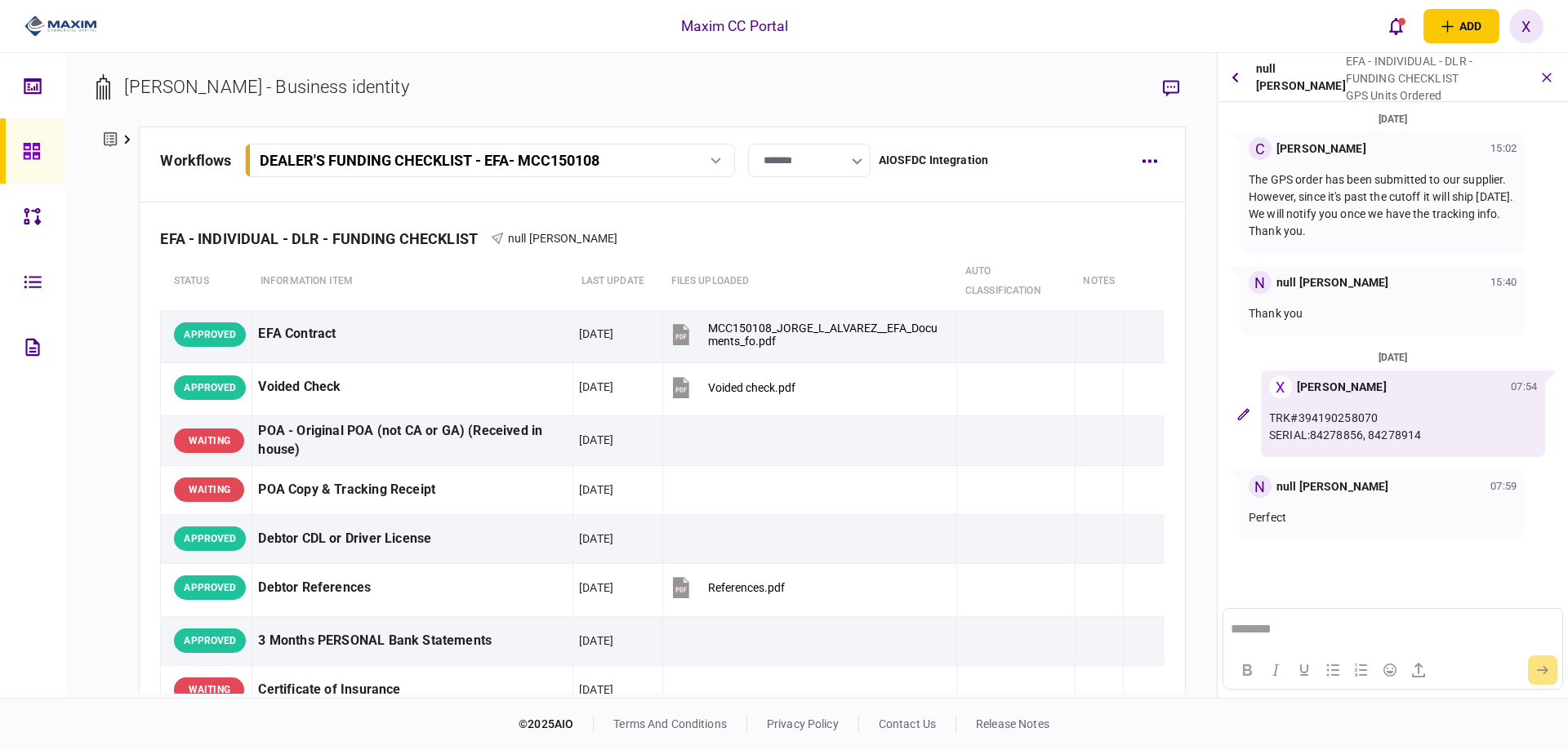
click at [61, 28] on img at bounding box center [61, 26] width 73 height 25
click at [33, 16] on img at bounding box center [61, 26] width 73 height 25
click at [43, 28] on img at bounding box center [61, 26] width 73 height 25
click at [29, 152] on icon at bounding box center [31, 151] width 16 height 16
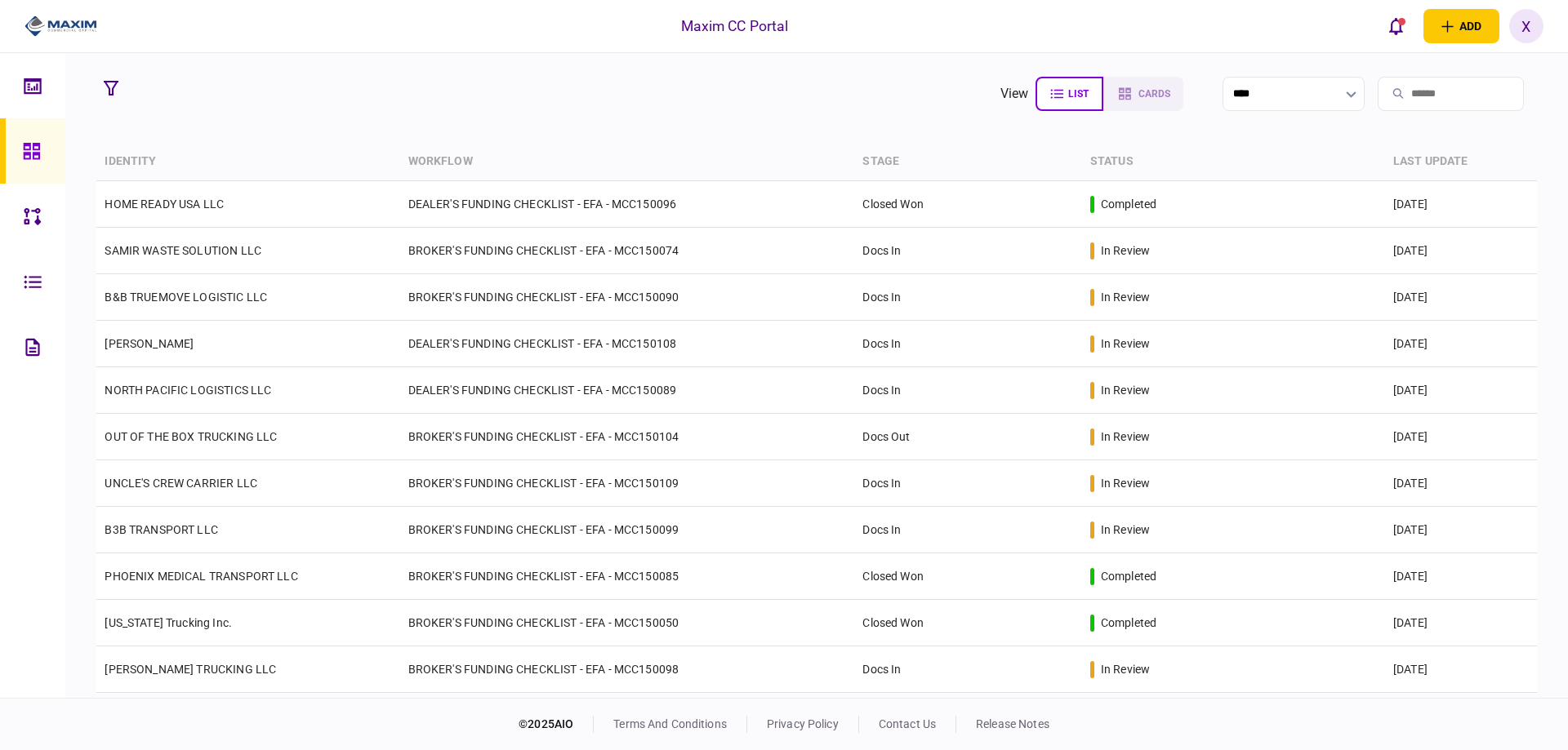
click at [18, 151] on link at bounding box center [32, 151] width 65 height 65
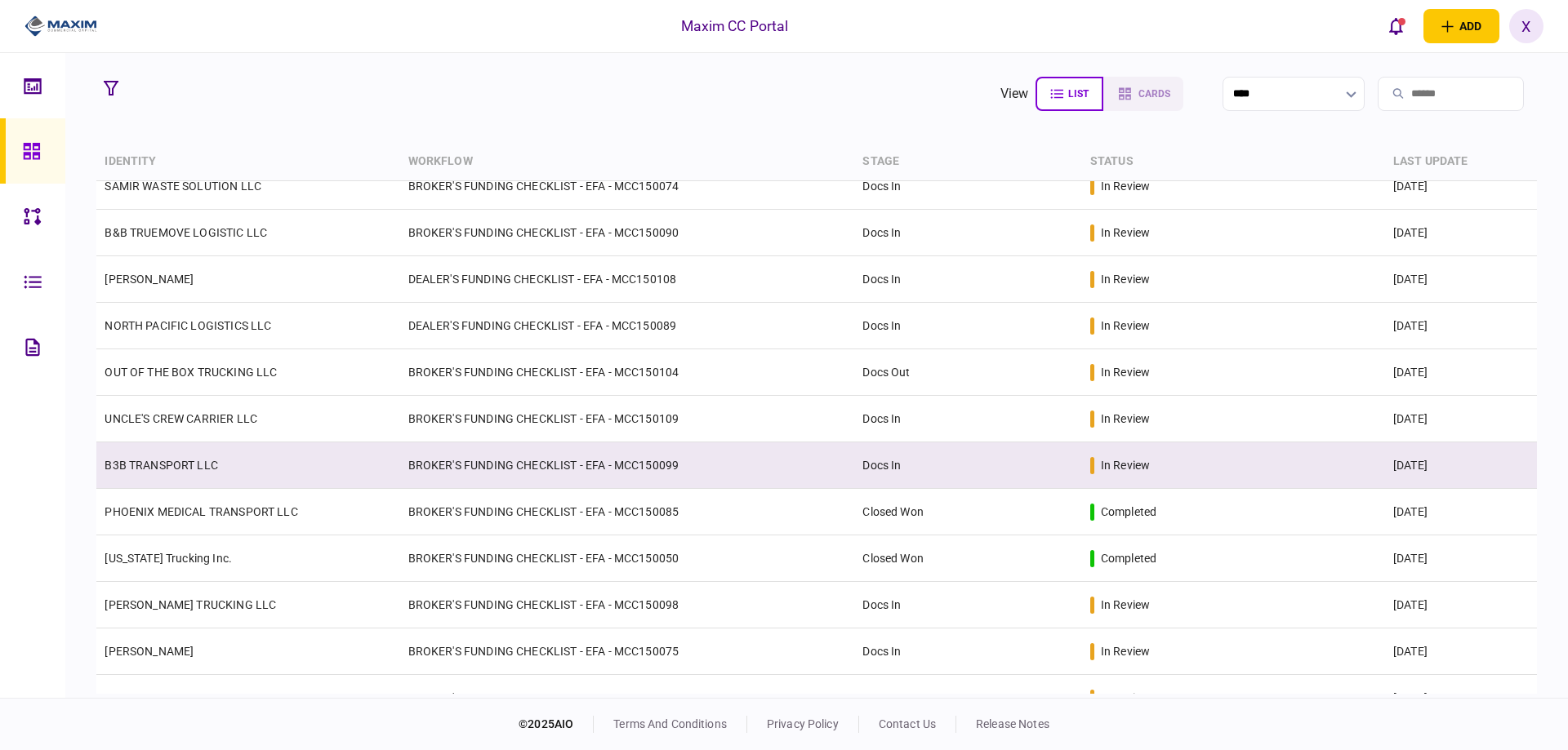
scroll to position [164, 0]
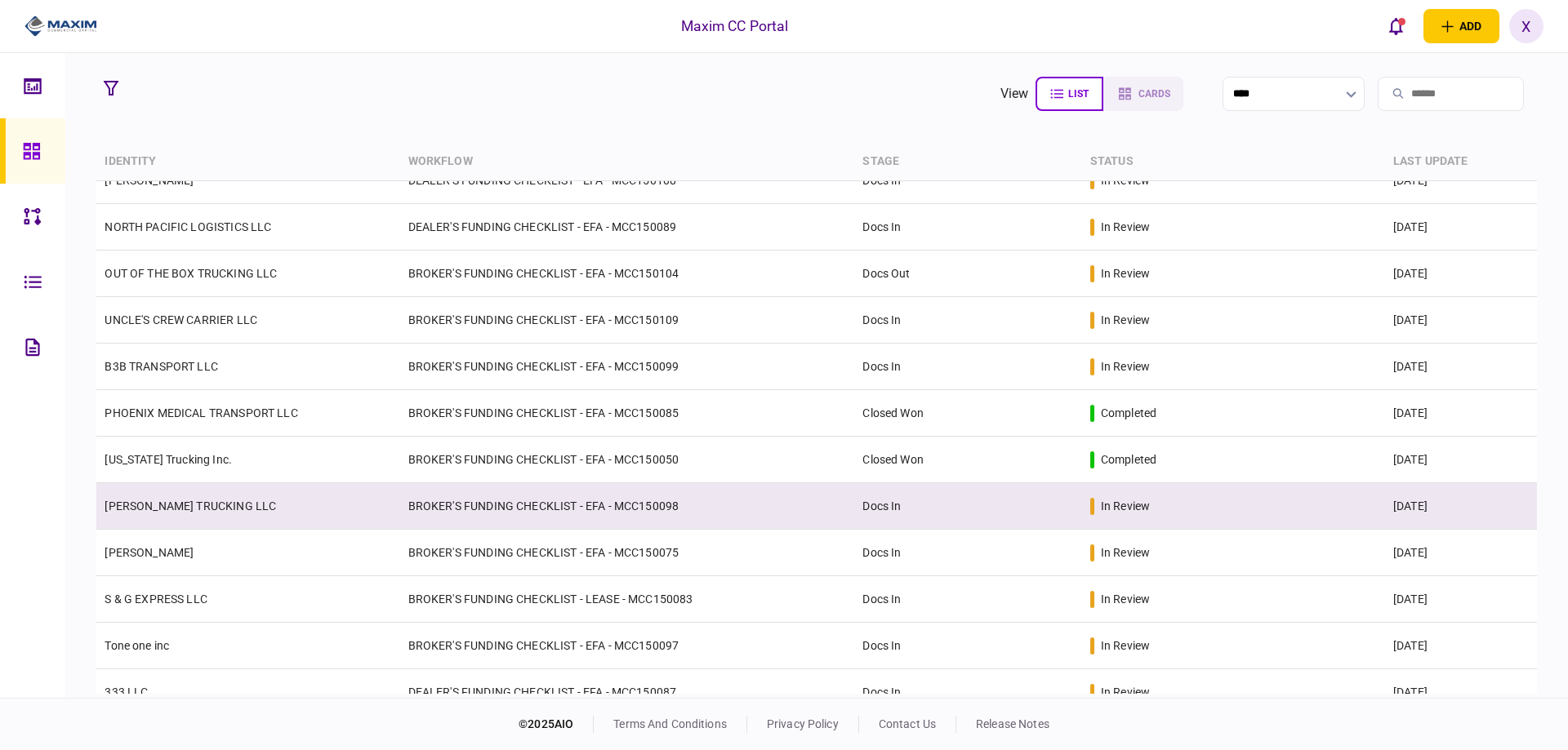
click at [185, 505] on link "[PERSON_NAME] TRUCKING LLC" at bounding box center [190, 506] width 172 height 13
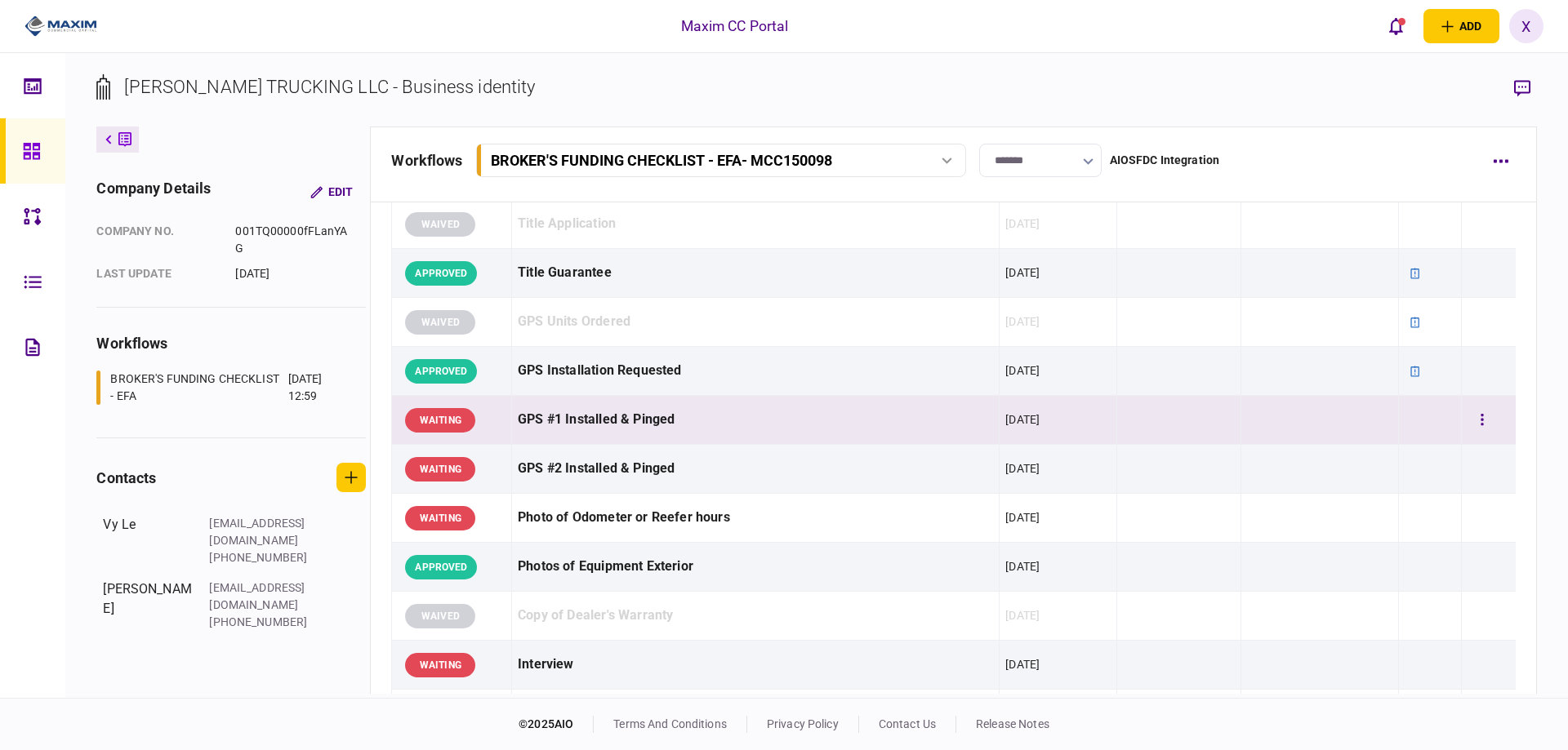
scroll to position [1306, 0]
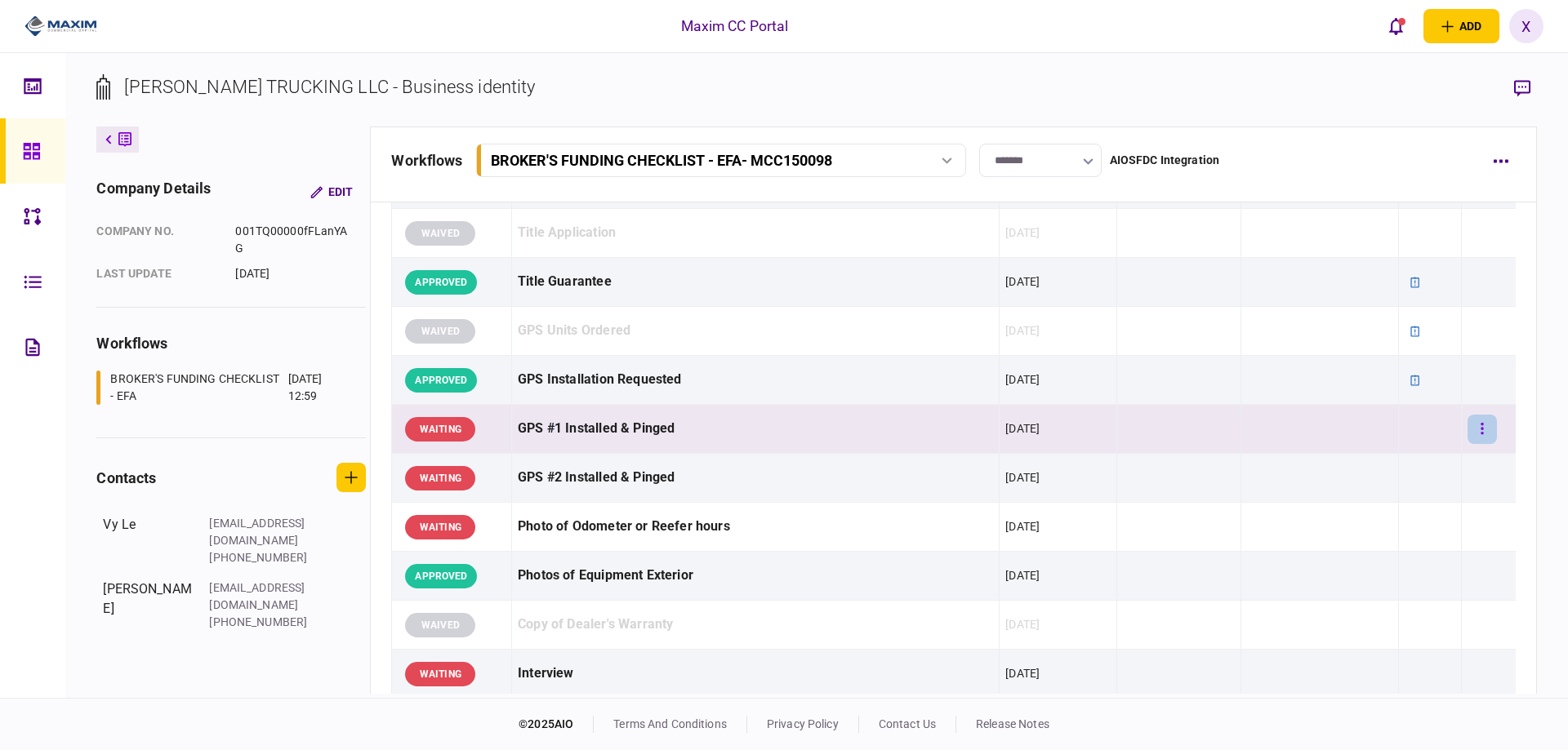
click at [1475, 428] on button "button" at bounding box center [1482, 429] width 29 height 29
click at [1361, 452] on span "approve" at bounding box center [1345, 461] width 48 height 19
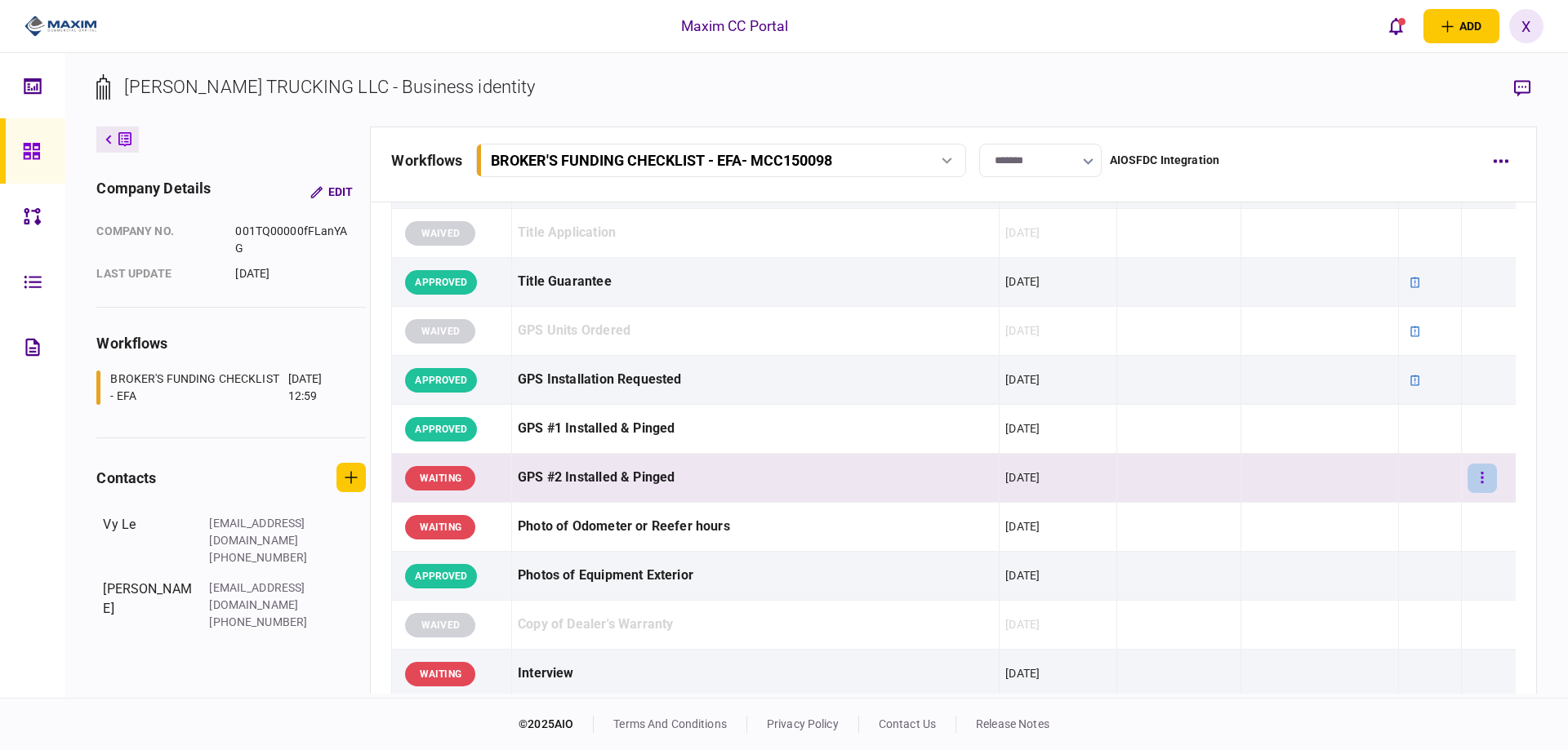
click at [1478, 482] on button "button" at bounding box center [1482, 479] width 29 height 29
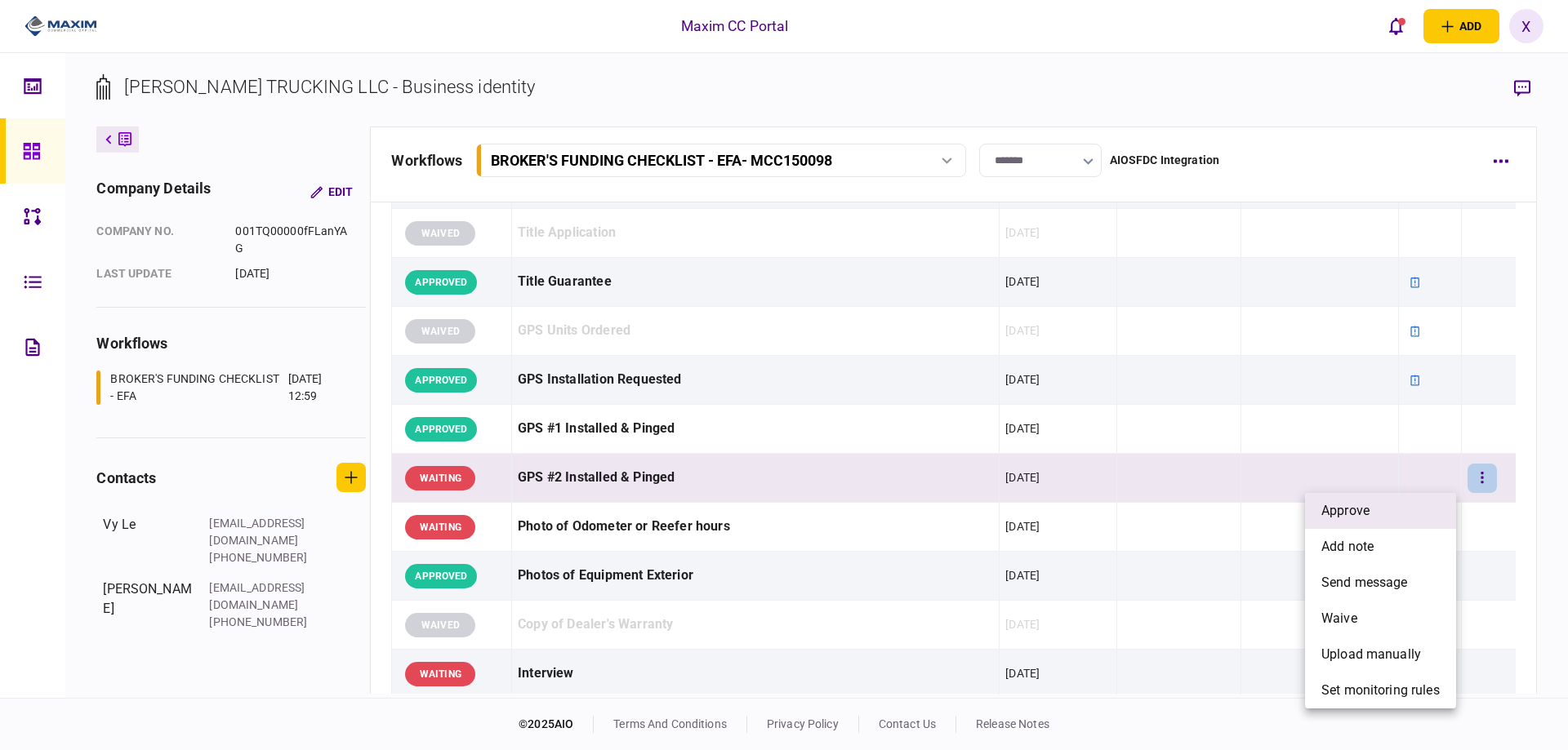
click at [1405, 506] on li "approve" at bounding box center [1380, 511] width 151 height 36
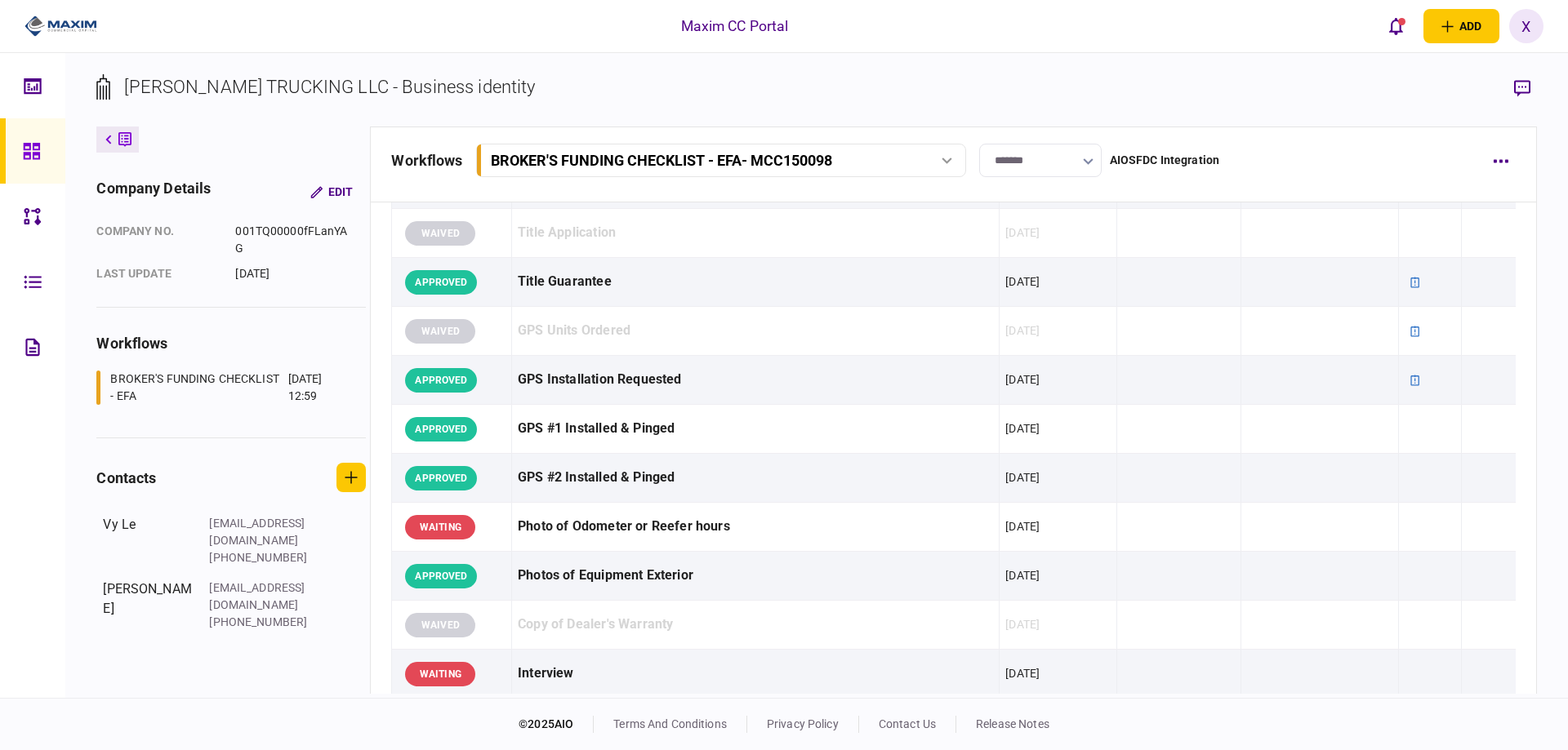
click at [64, 9] on div at bounding box center [55, 26] width 110 height 53
click at [66, 19] on img at bounding box center [61, 26] width 73 height 25
click at [58, 20] on img at bounding box center [61, 26] width 73 height 25
click at [50, 17] on img at bounding box center [61, 26] width 73 height 25
click at [21, 158] on link at bounding box center [32, 151] width 65 height 65
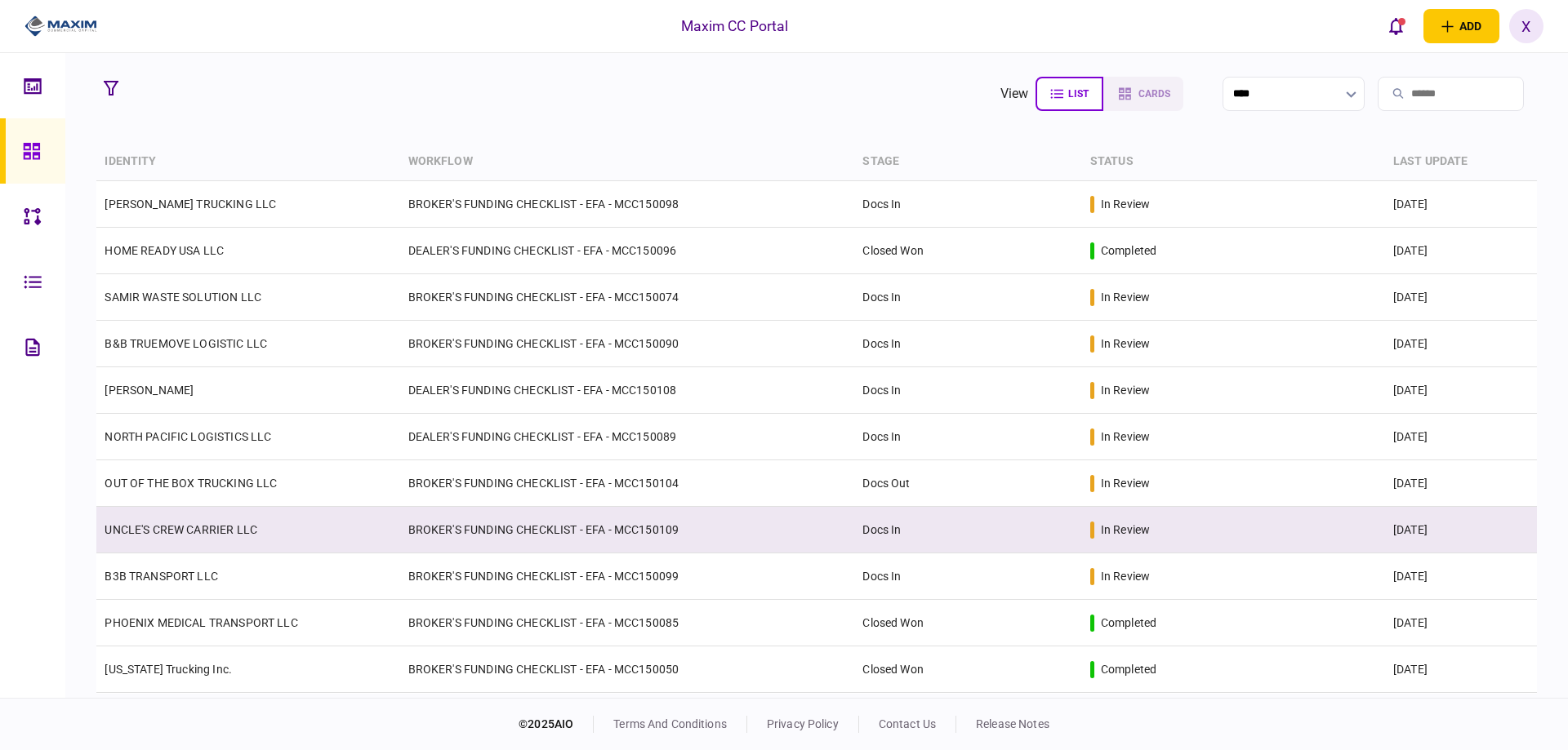
click at [180, 521] on td "UNCLE'S CREW CARRIER LLC" at bounding box center [248, 530] width 303 height 47
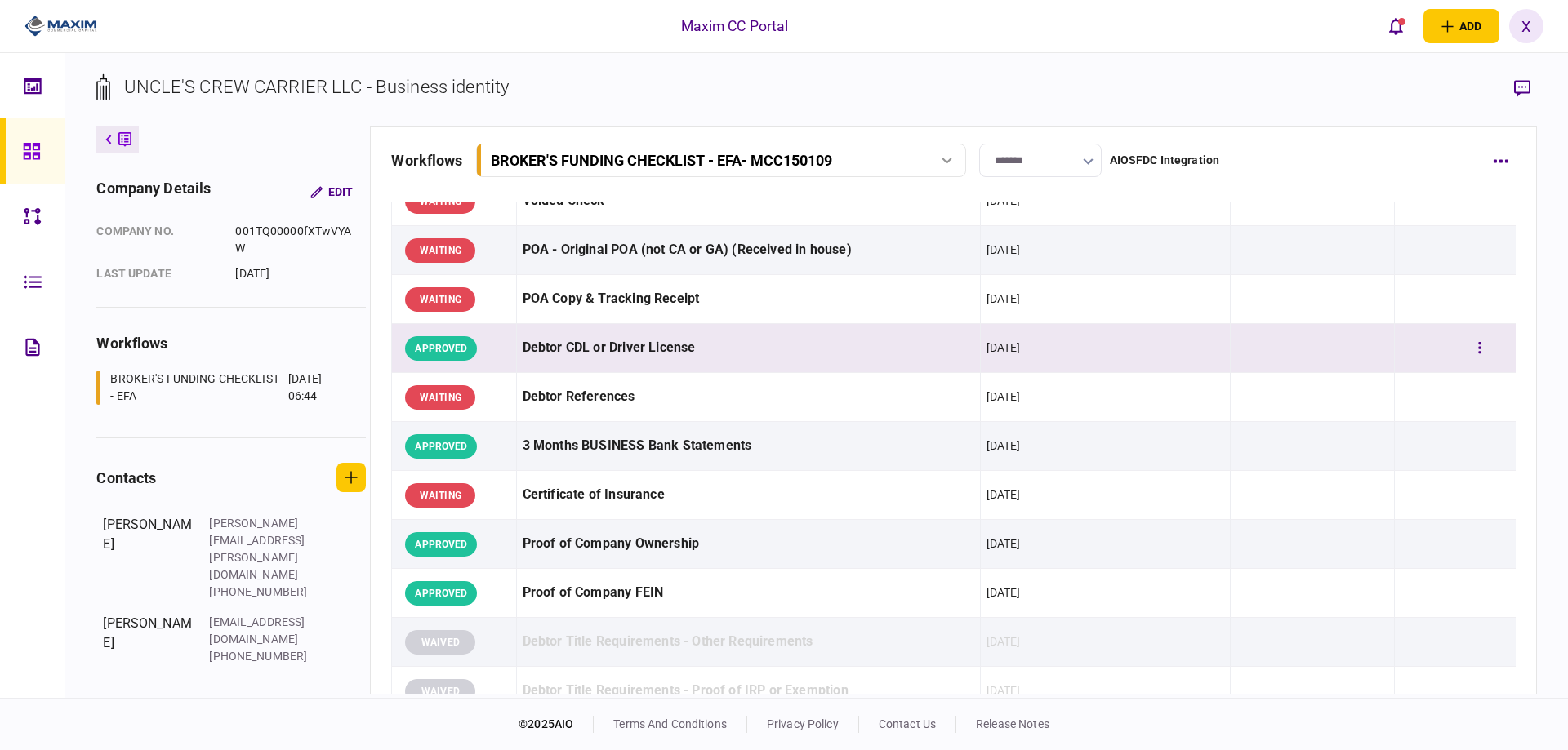
scroll to position [164, 0]
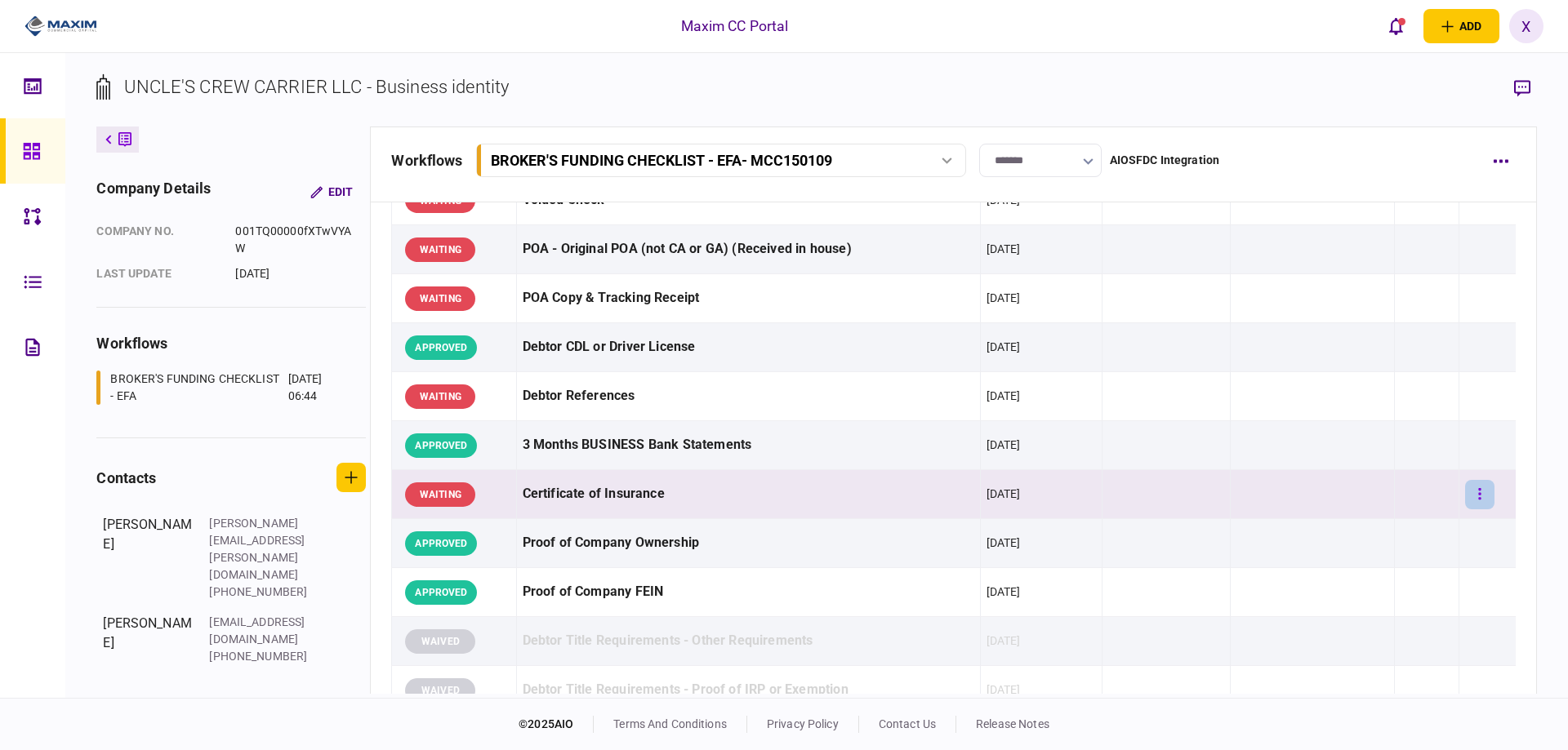
click at [1482, 496] on div at bounding box center [1487, 494] width 44 height 37
click at [1465, 491] on button "button" at bounding box center [1479, 494] width 29 height 29
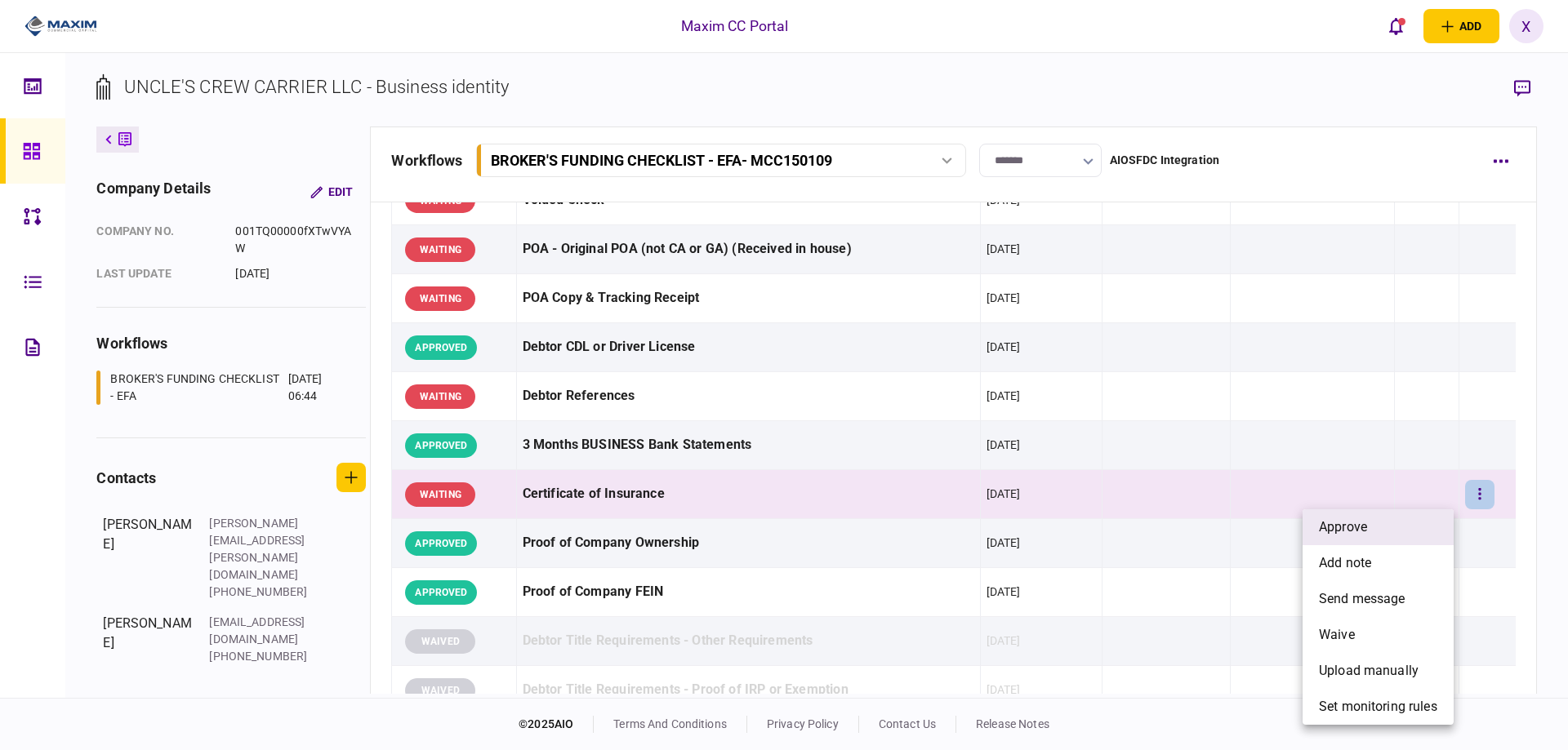
click at [1390, 523] on li "approve" at bounding box center [1377, 527] width 151 height 36
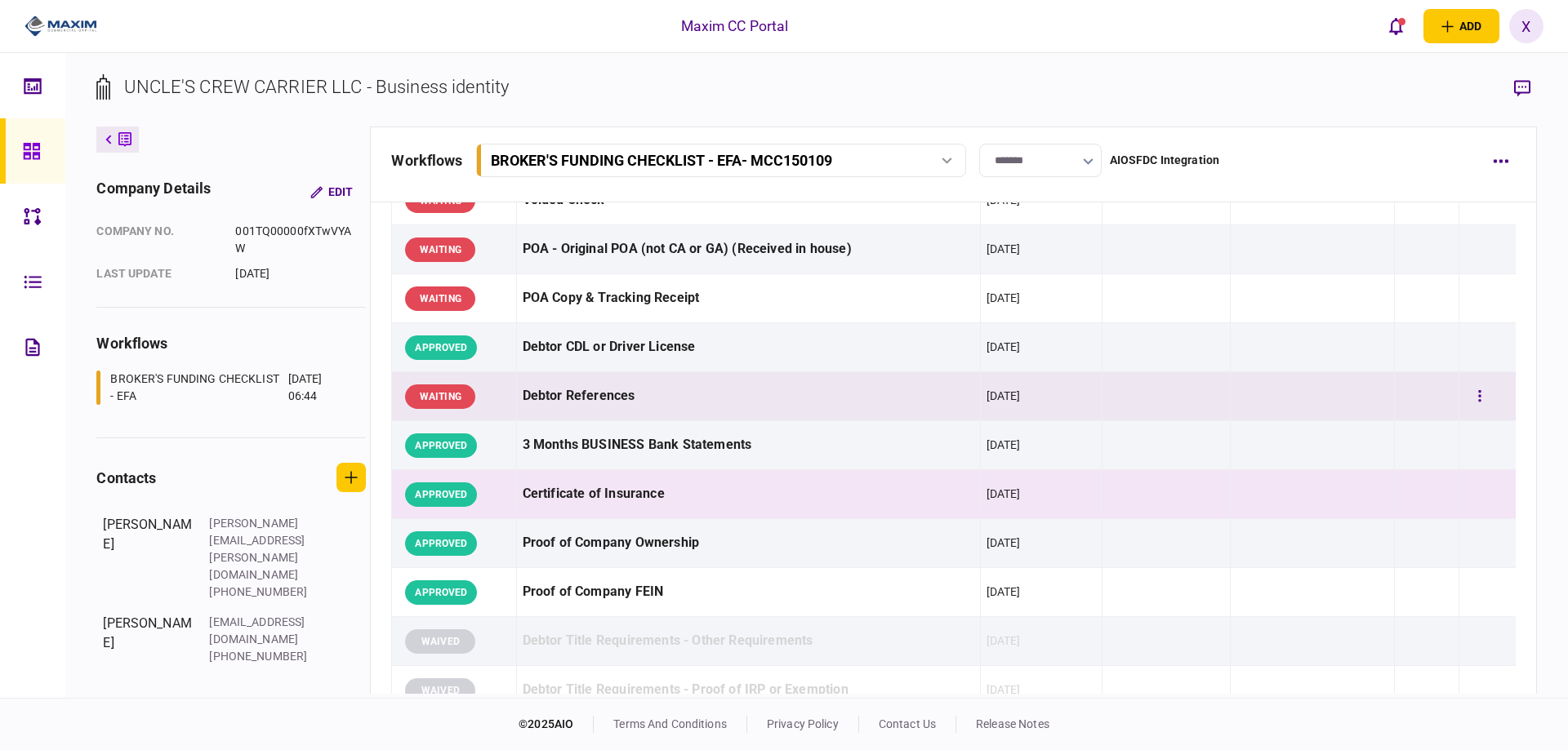
scroll to position [0, 0]
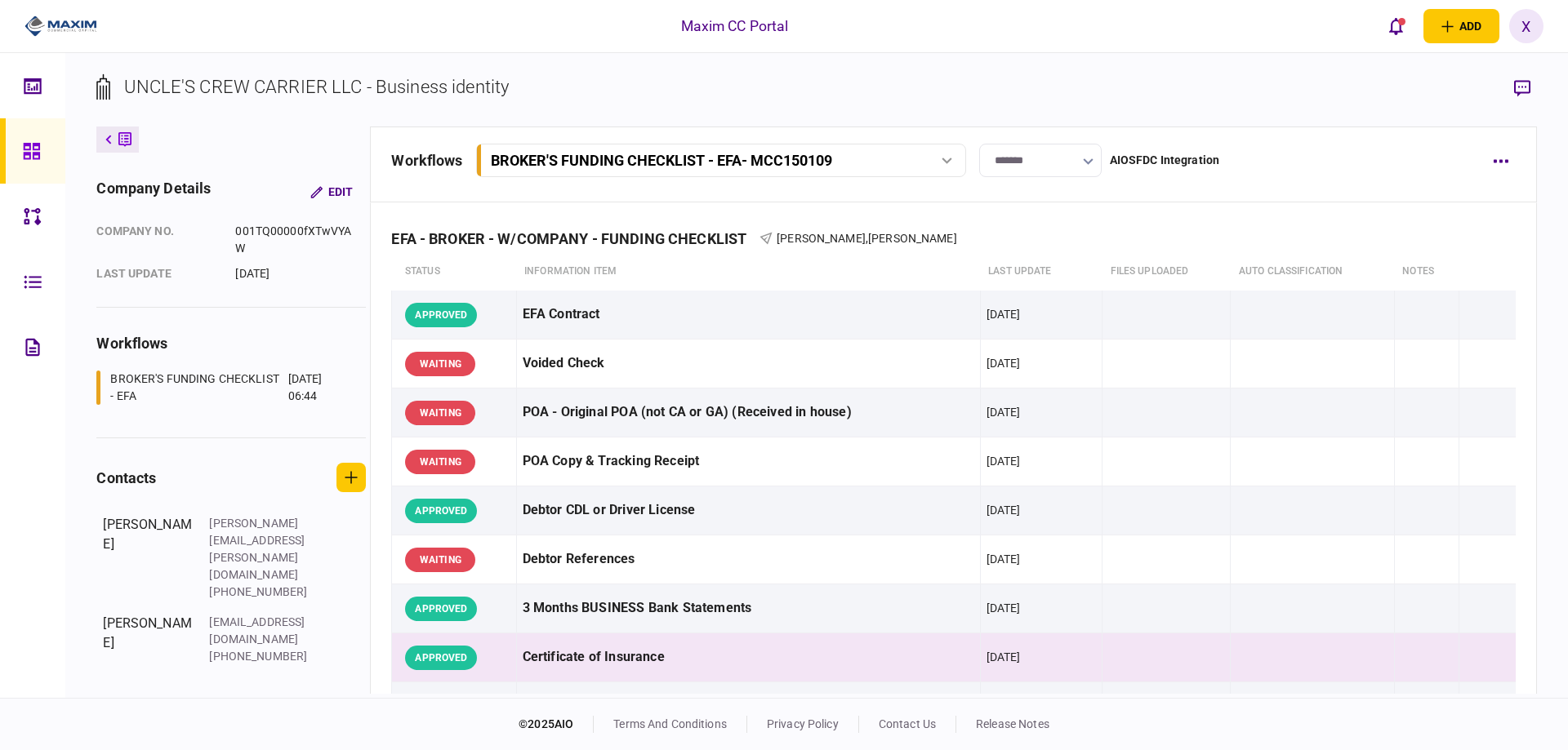
click at [42, 20] on img at bounding box center [61, 26] width 73 height 25
click at [29, 135] on div at bounding box center [36, 151] width 26 height 65
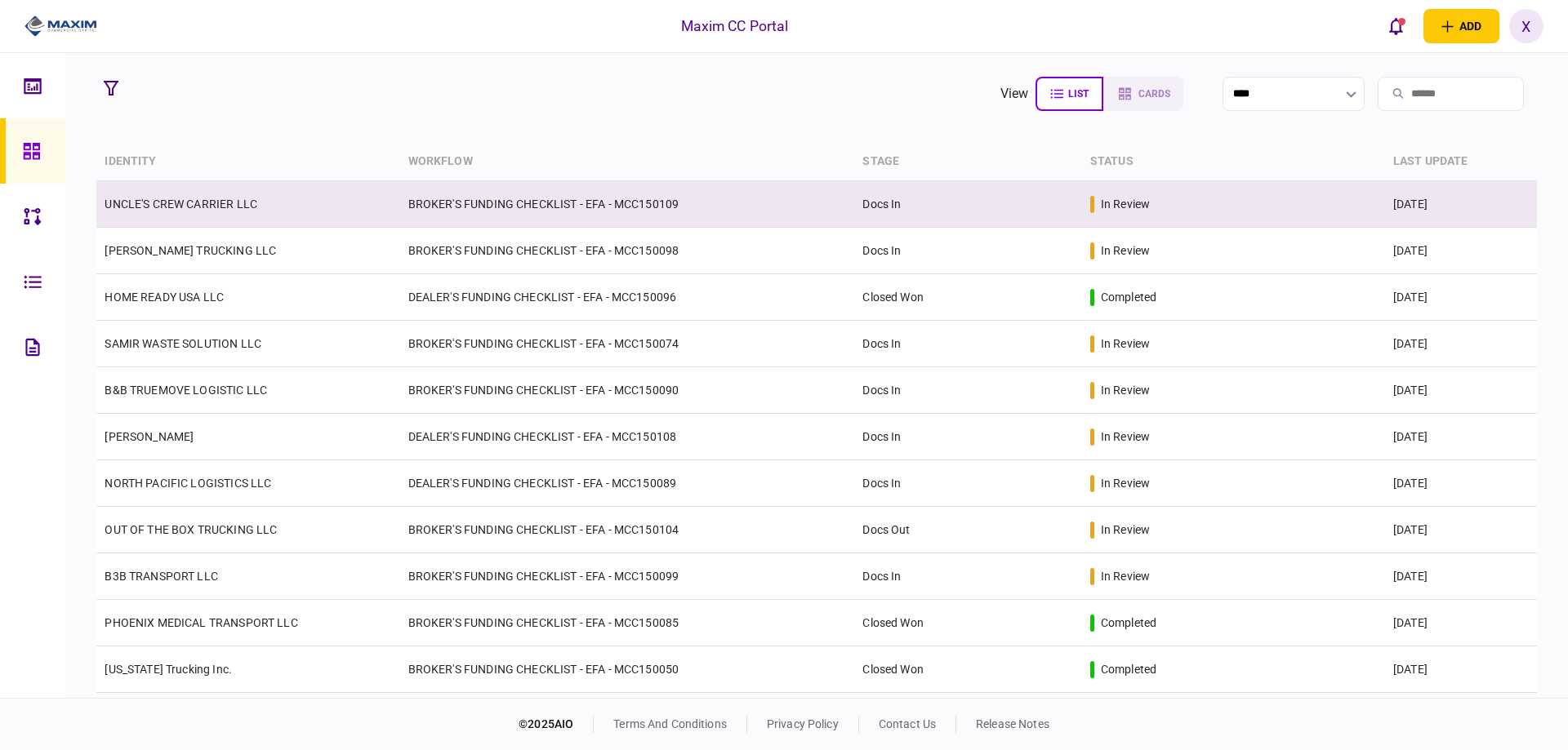
click at [173, 202] on link "UNCLE'S CREW CARRIER LLC" at bounding box center [180, 204] width 153 height 13
